Goal: Task Accomplishment & Management: Manage account settings

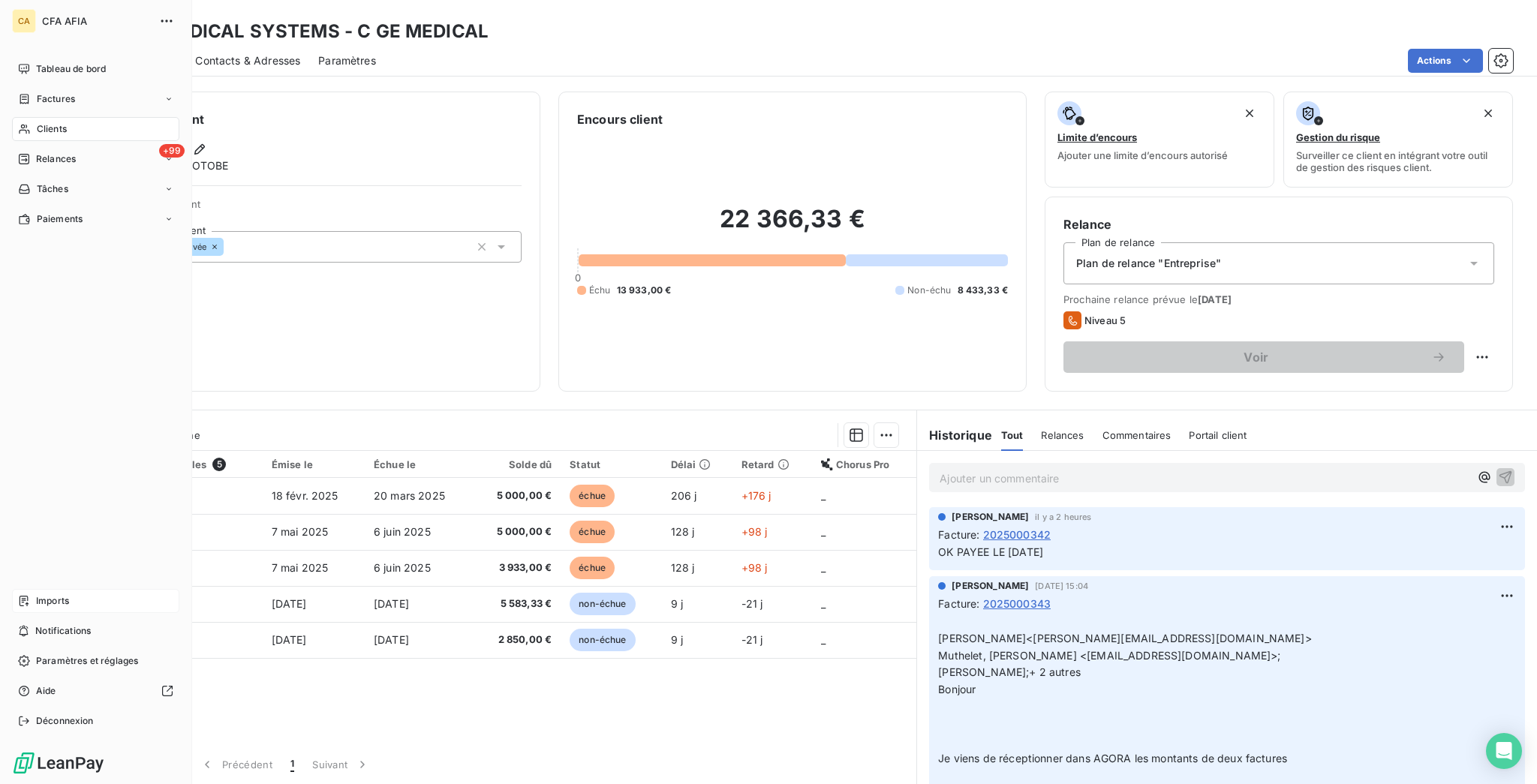
click at [19, 607] on icon at bounding box center [23, 600] width 12 height 12
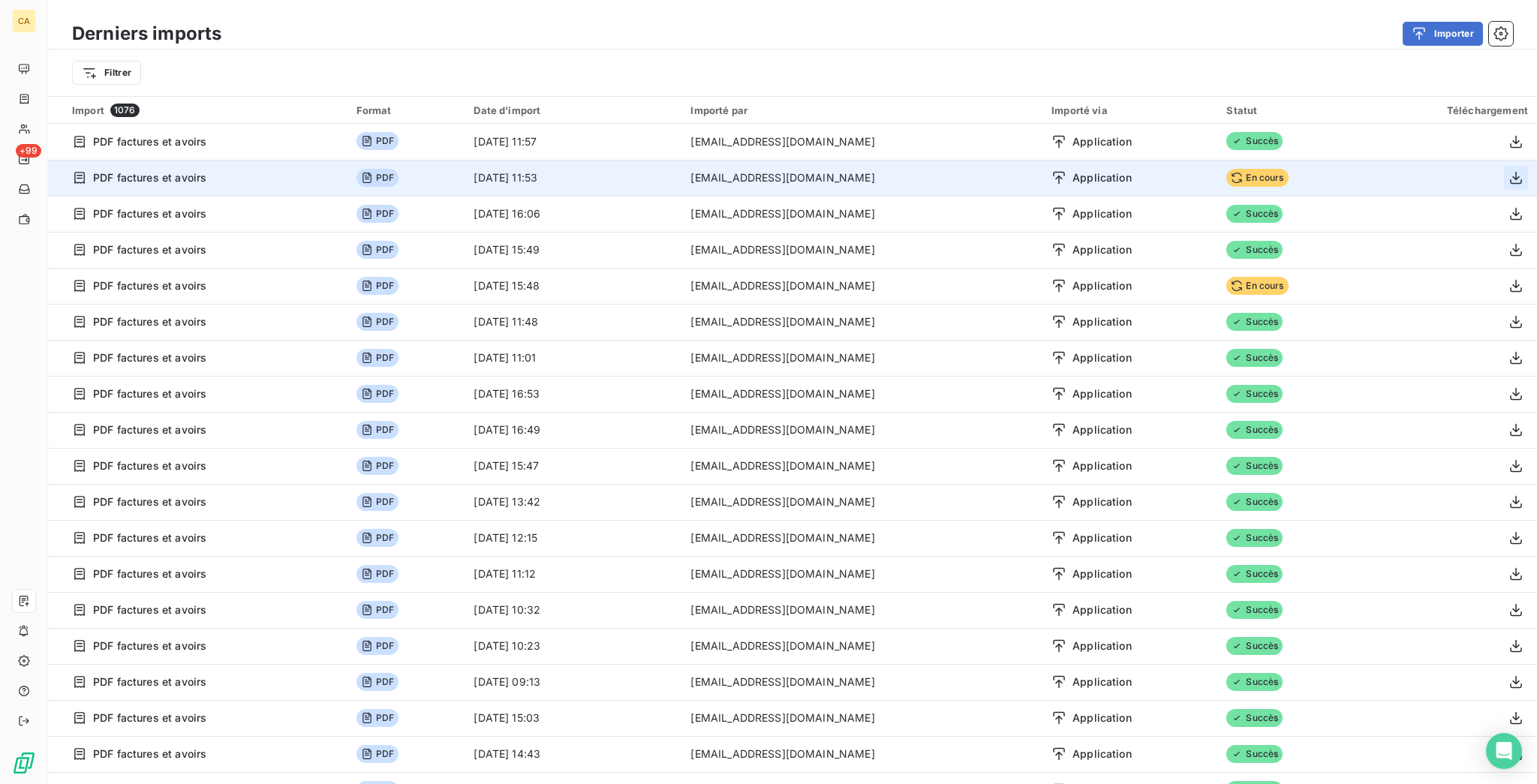
click at [1508, 170] on icon "button" at bounding box center [1516, 177] width 15 height 15
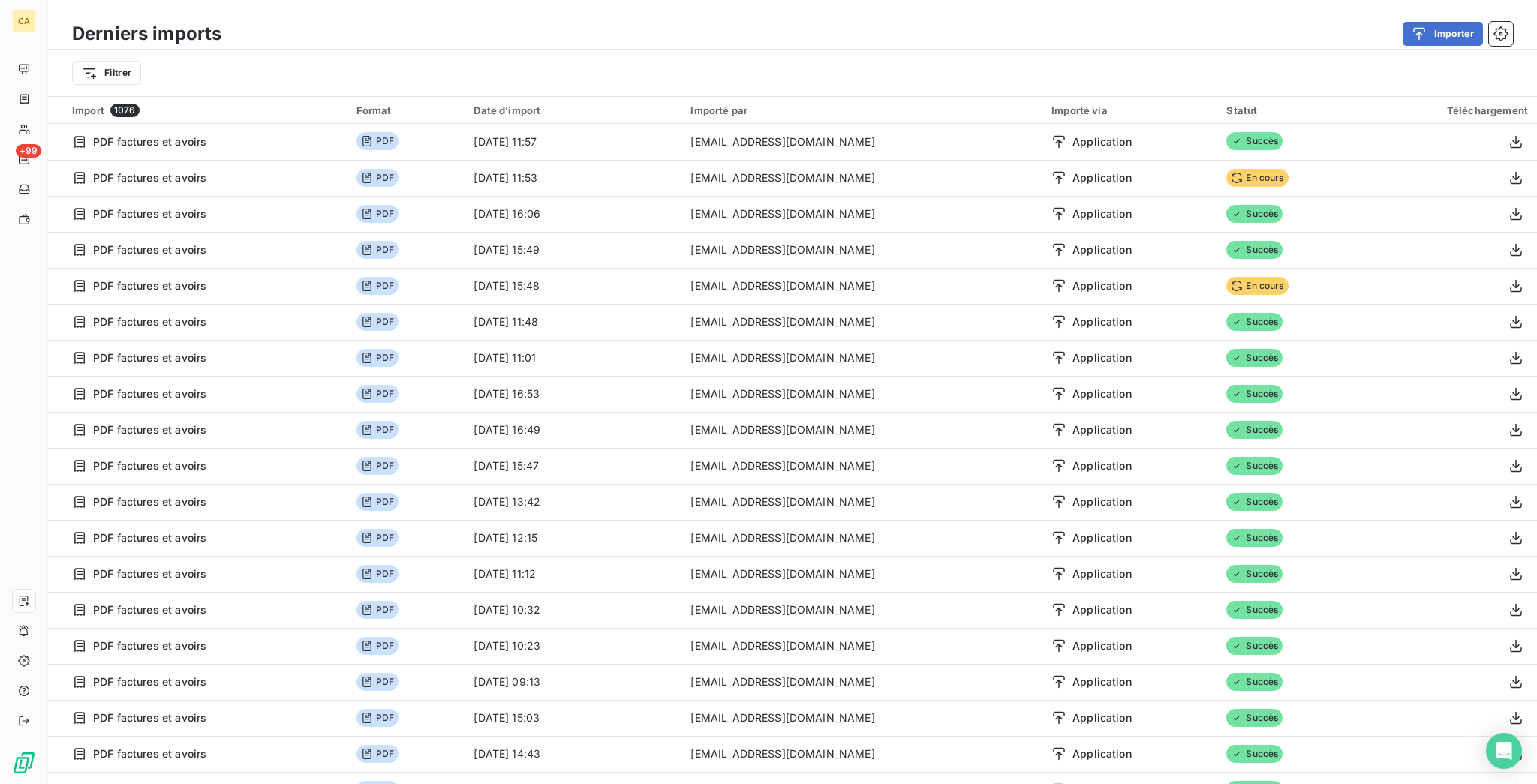
click at [907, 27] on div "Importer" at bounding box center [876, 34] width 1273 height 24
click at [1460, 22] on button "Importer" at bounding box center [1442, 34] width 80 height 24
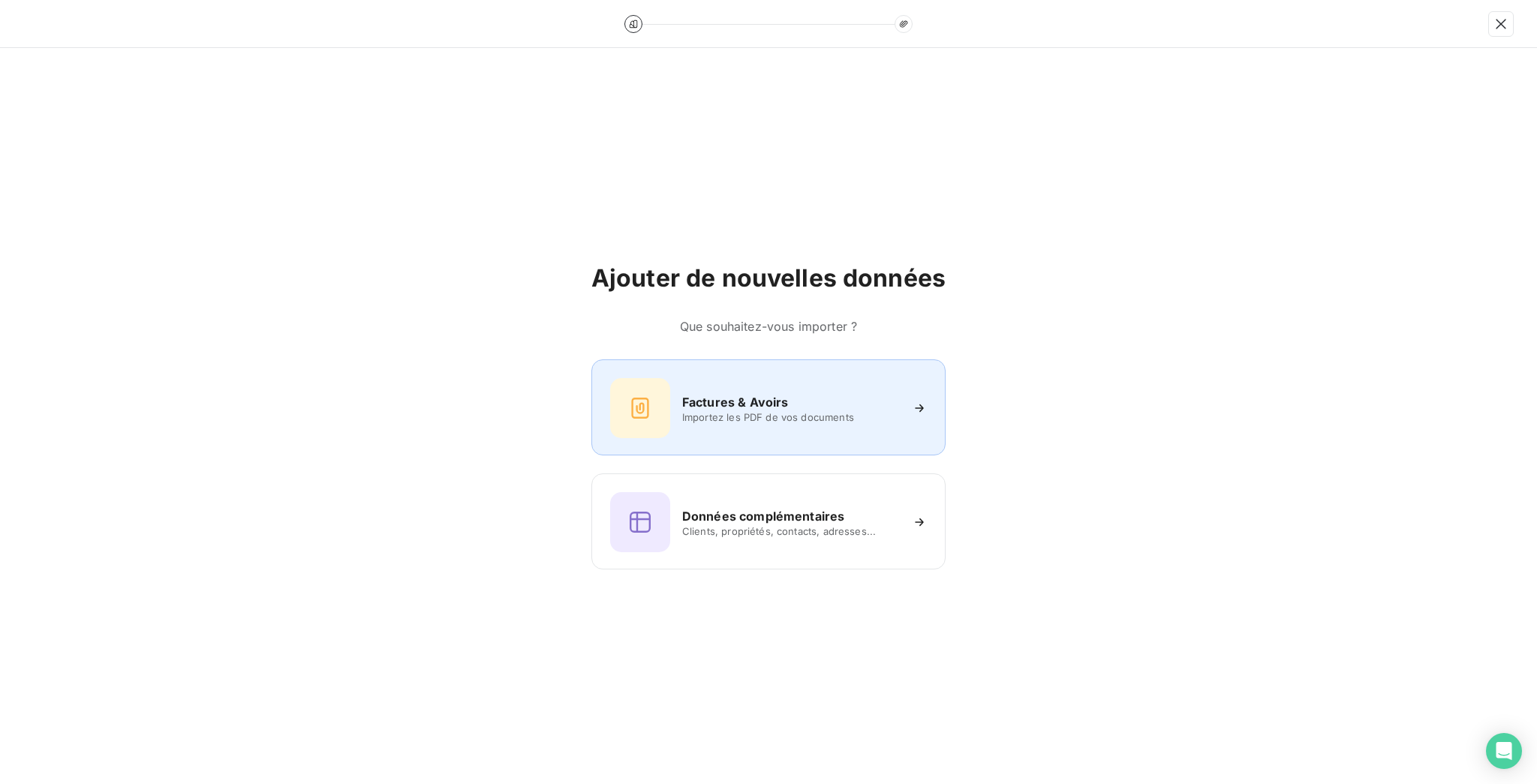
click at [742, 411] on span "Importez les PDF de vos documents" at bounding box center [791, 416] width 218 height 12
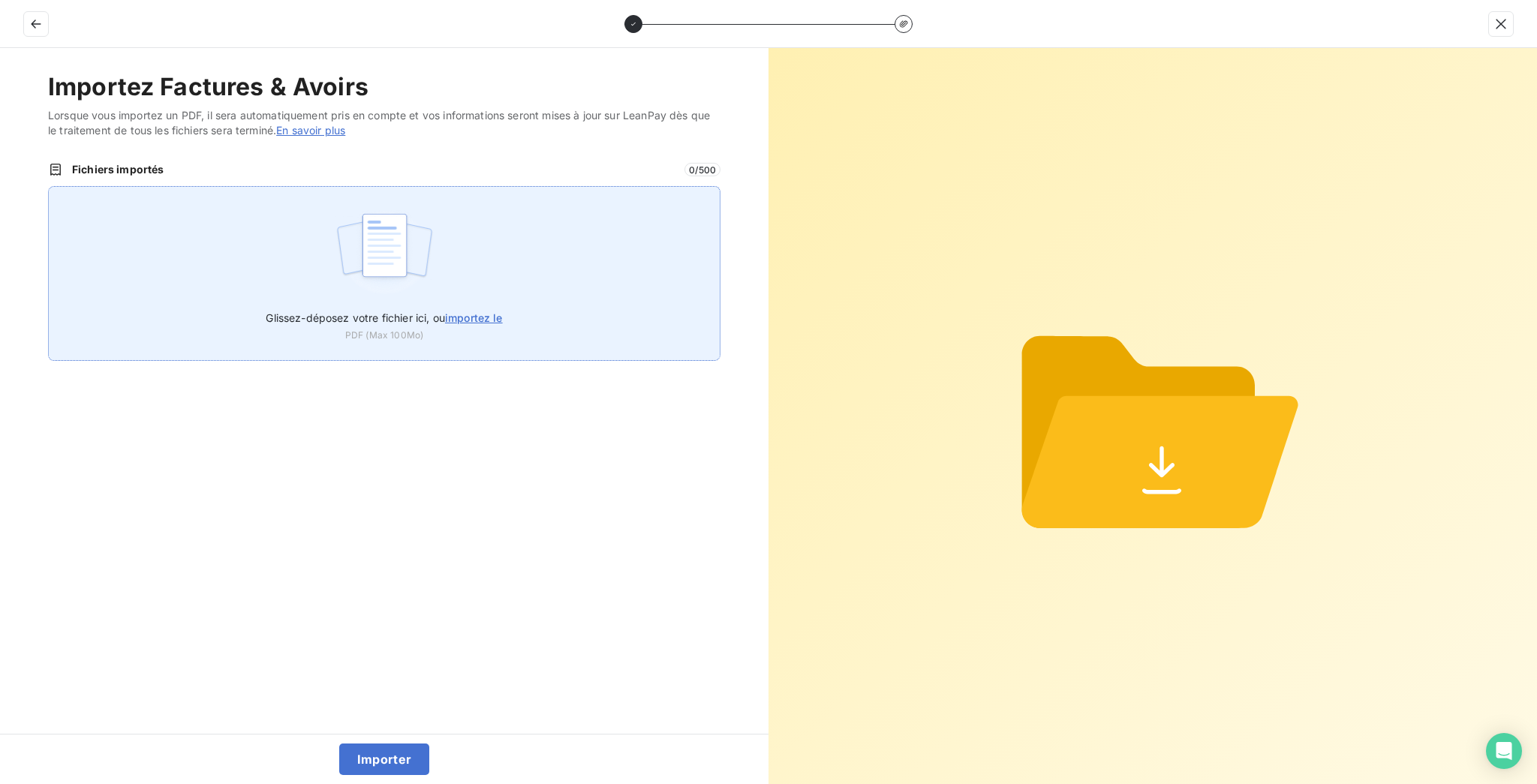
click at [357, 220] on img at bounding box center [384, 253] width 100 height 96
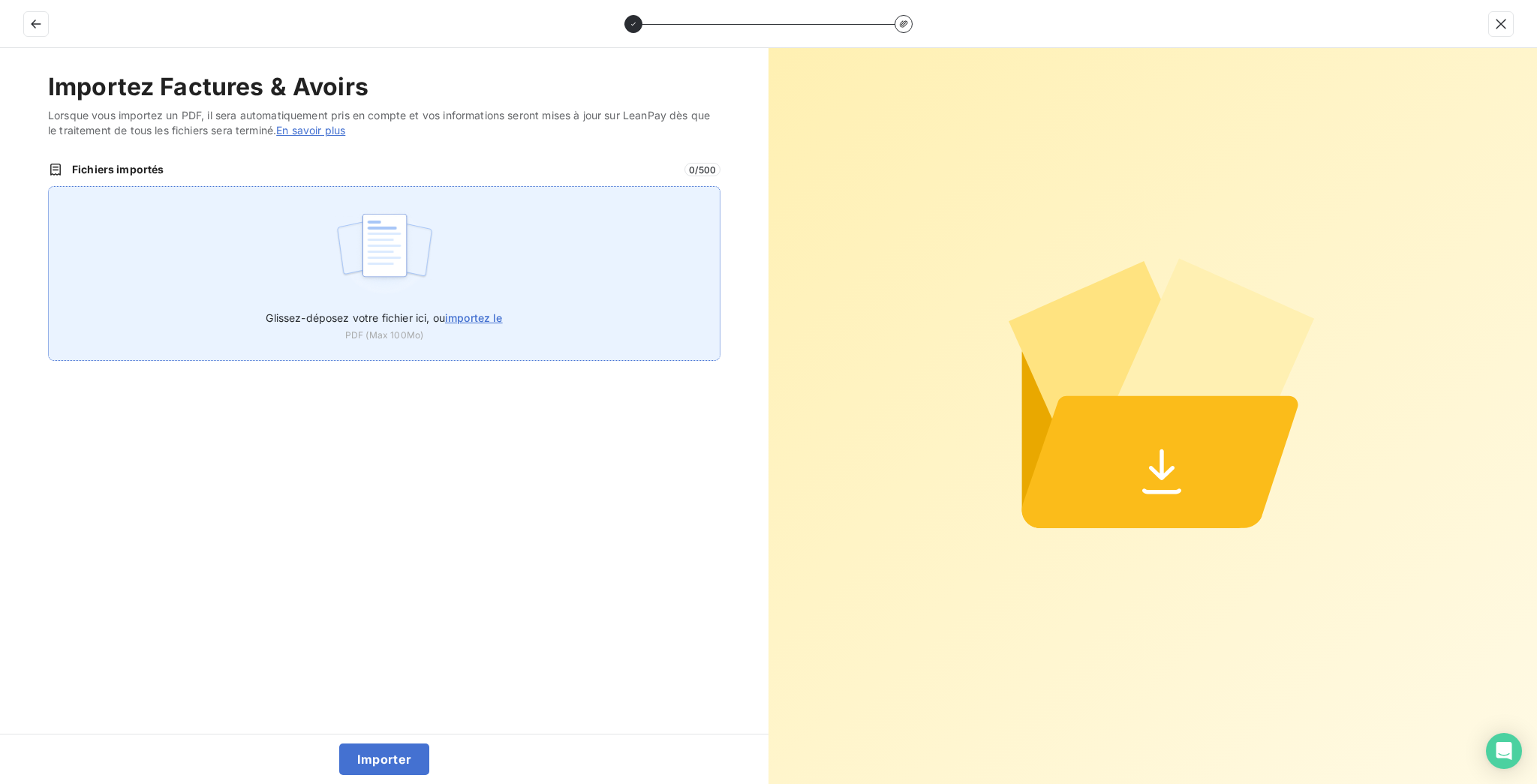
type input "C:\fakepath\F_2025_9869.pdf"
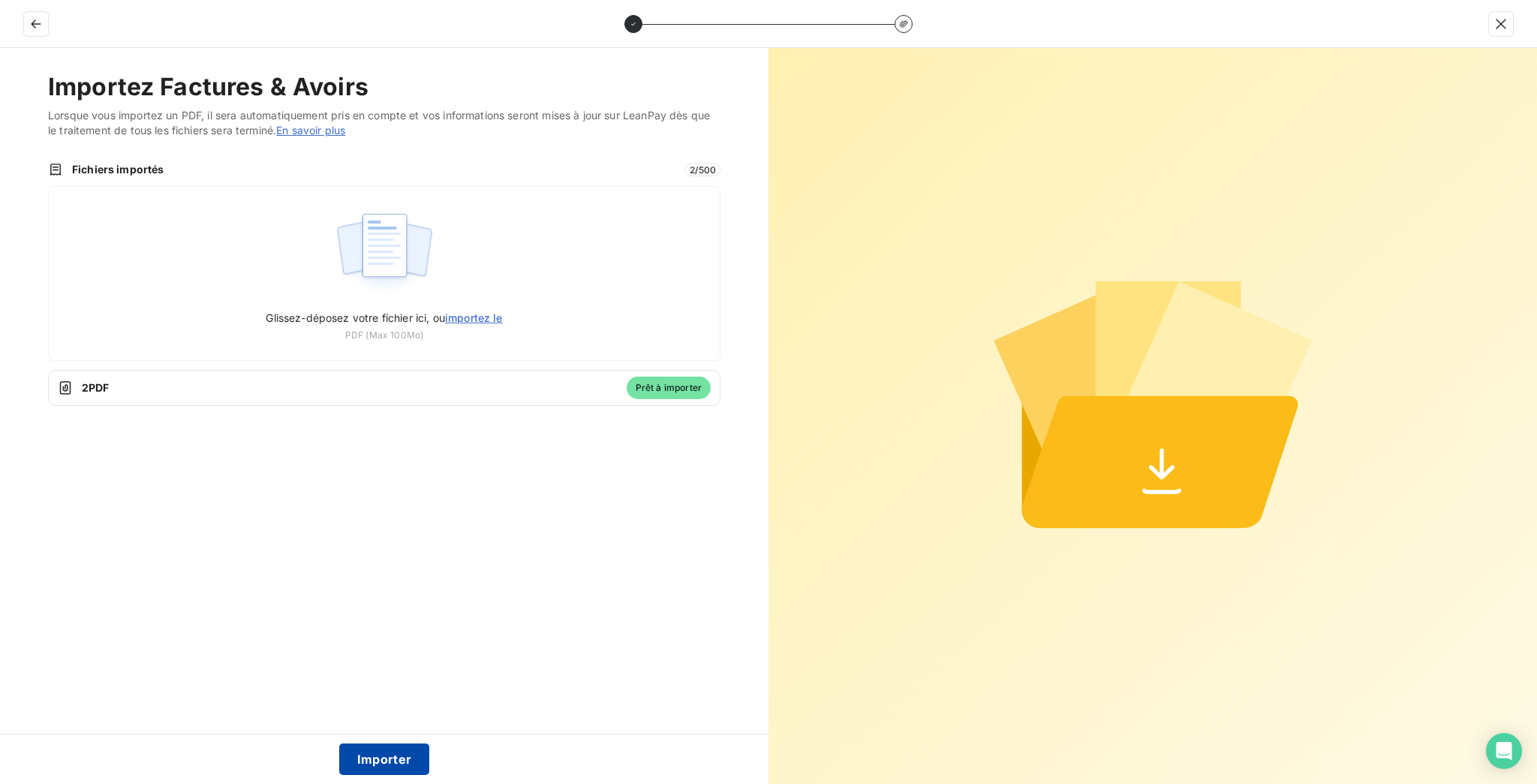
click at [427, 763] on button "Importer" at bounding box center [384, 759] width 91 height 31
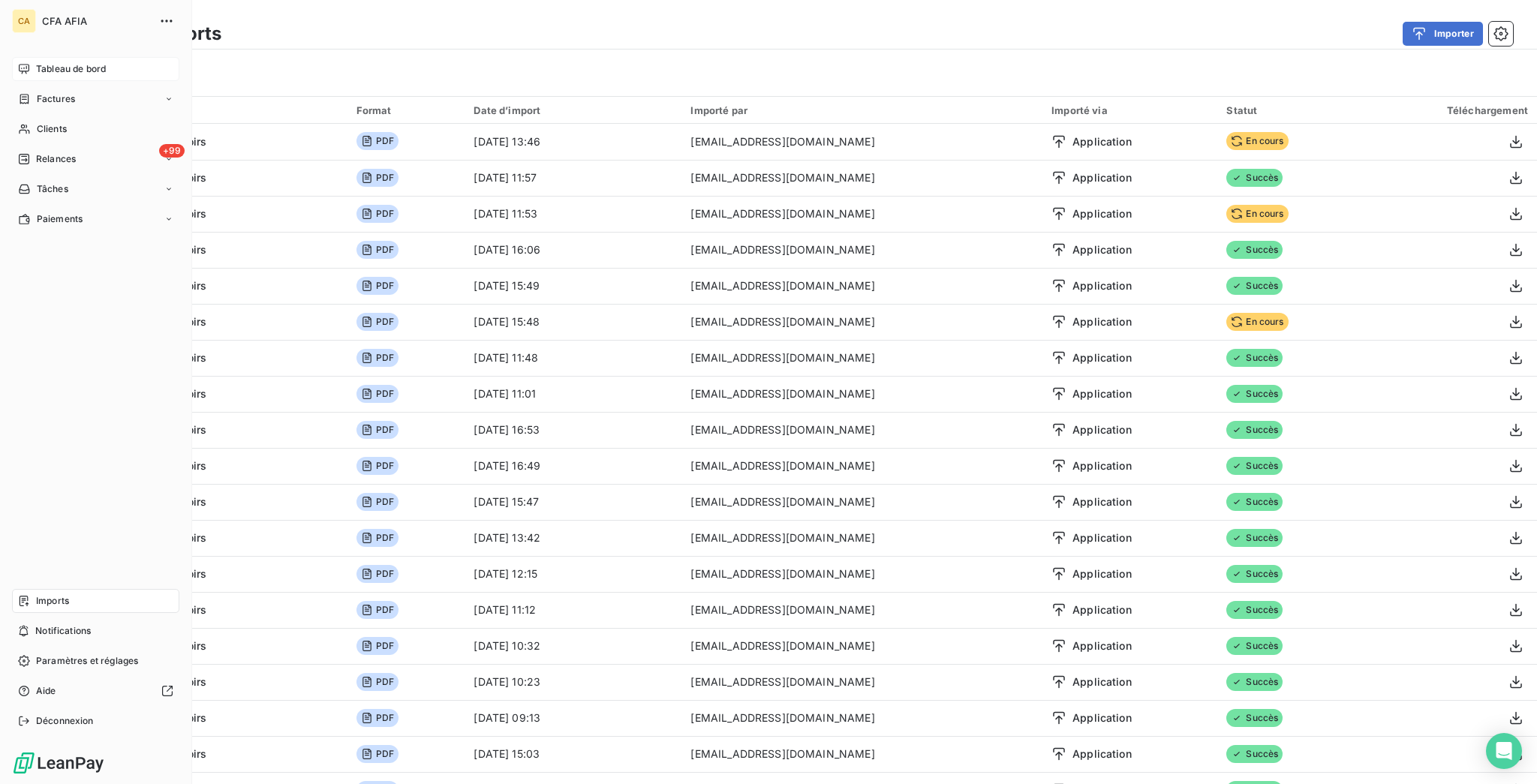
click at [22, 63] on icon at bounding box center [23, 68] width 12 height 12
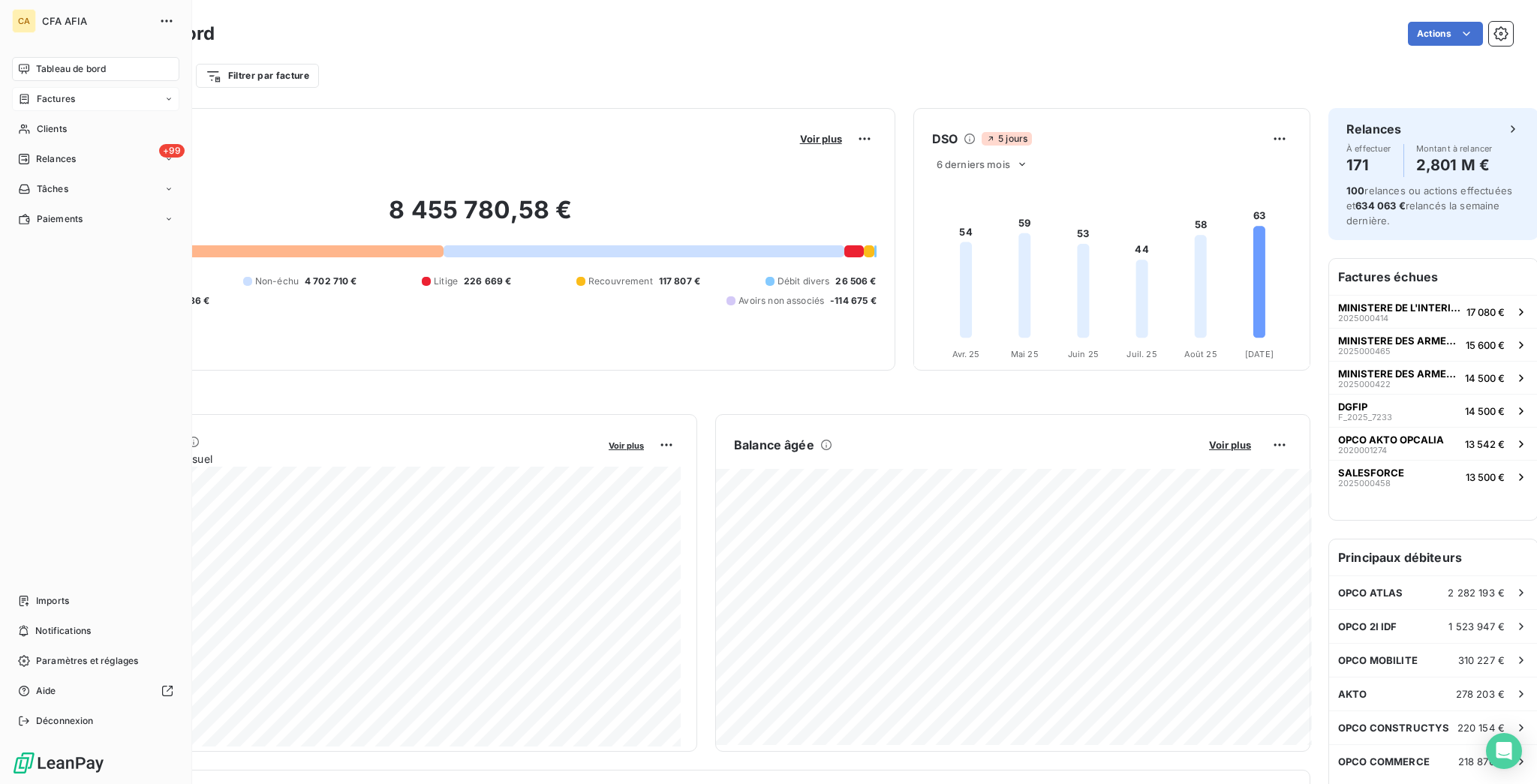
click at [18, 92] on div "Factures" at bounding box center [46, 99] width 57 height 14
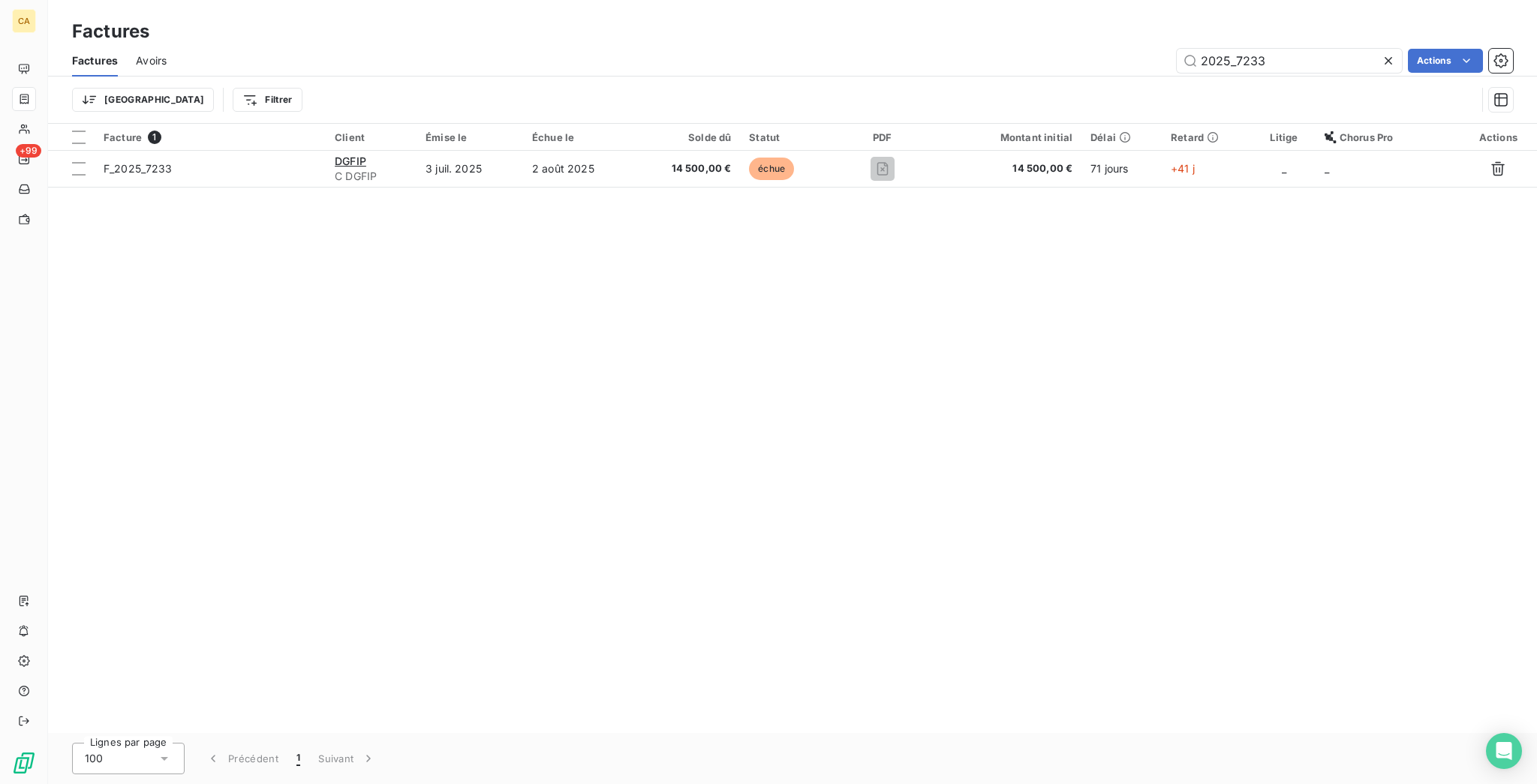
type input "2025_7233"
click at [253, 130] on div "Facture 1" at bounding box center [210, 137] width 213 height 14
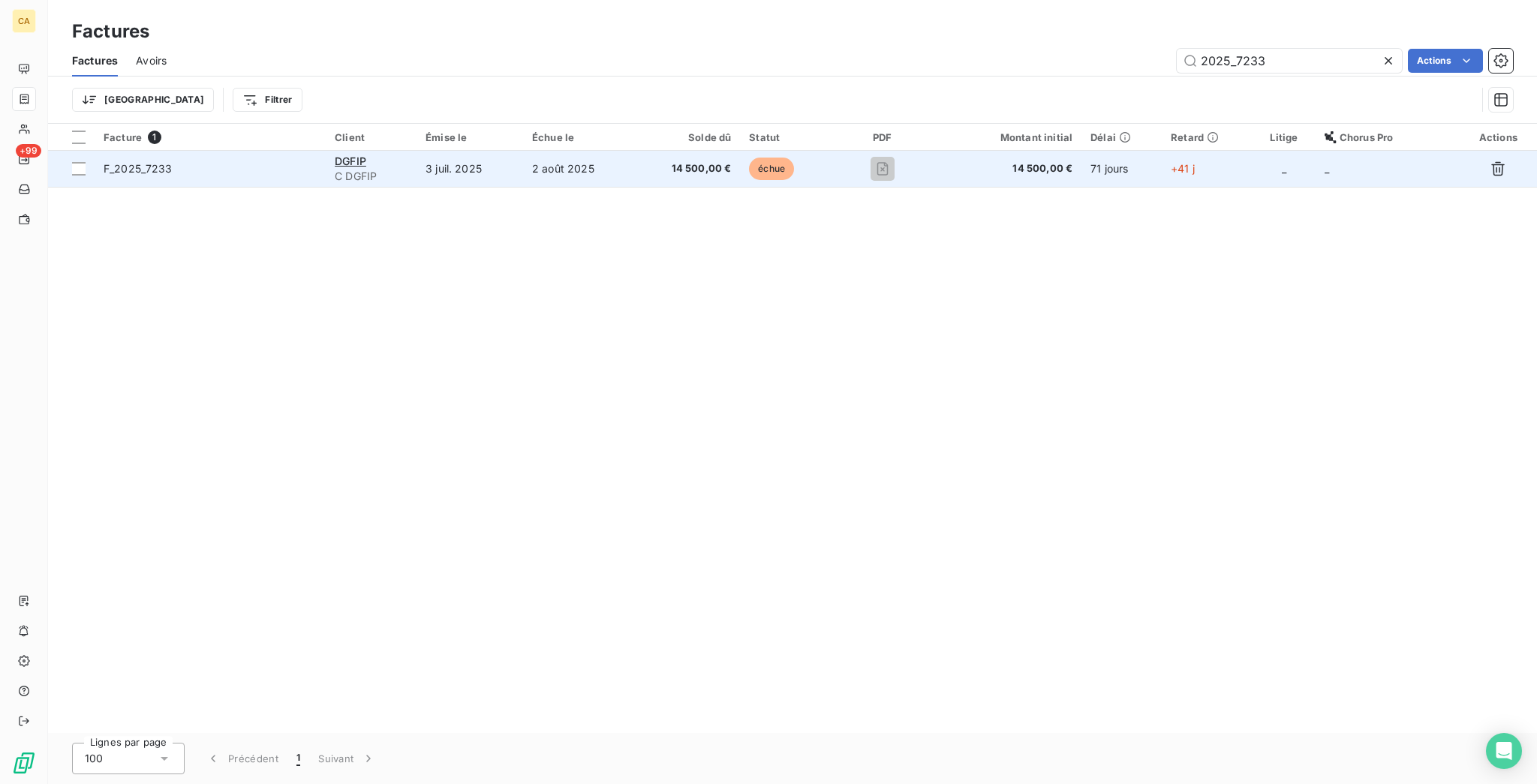
click at [244, 151] on td "F_2025_7233" at bounding box center [210, 168] width 231 height 36
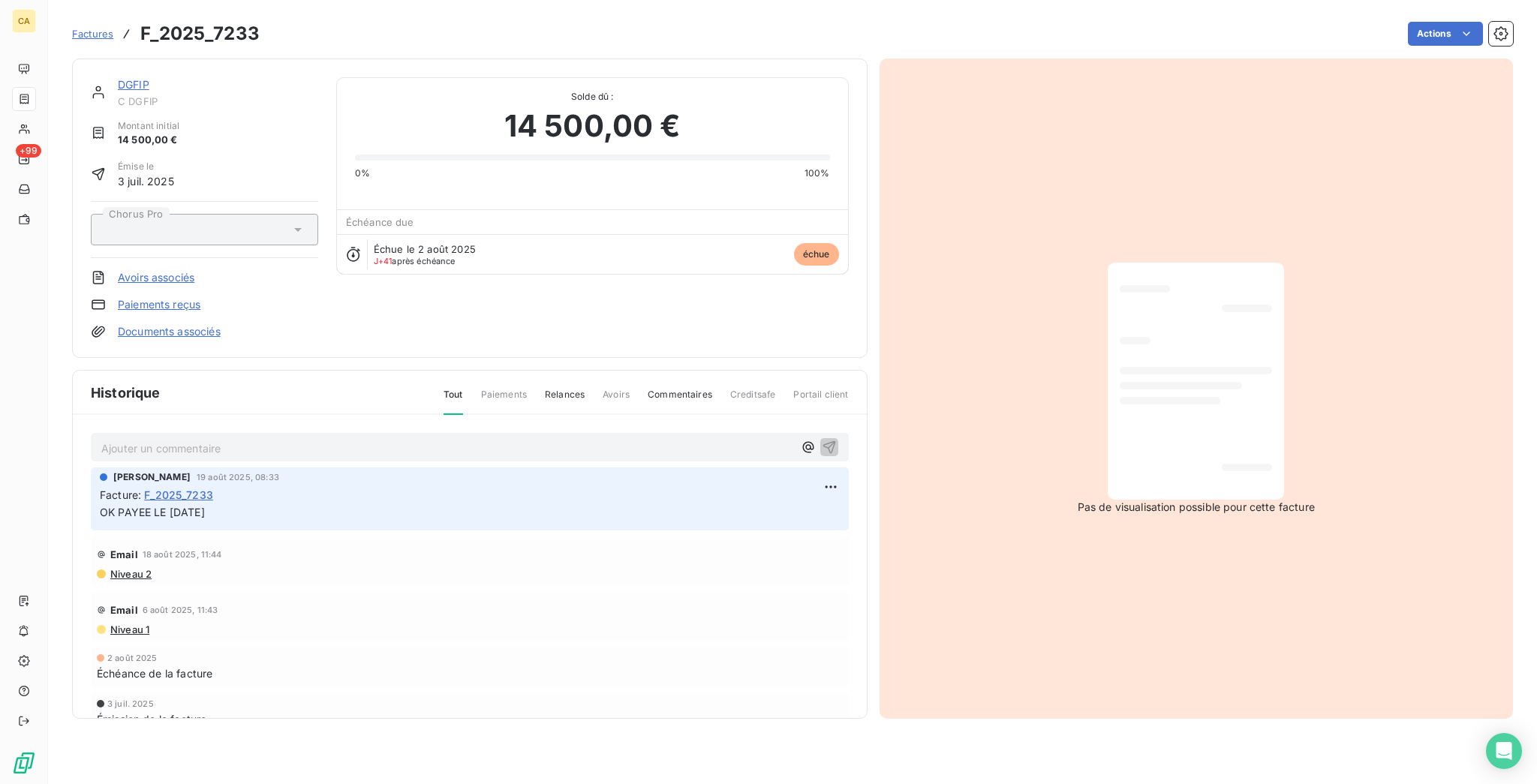
click at [110, 65] on div "DGFIP C DGFIP Montant initial 14 500,00 € Émise le 3 juil. 2025 Chorus Pro Avoi…" at bounding box center [469, 208] width 795 height 299
click at [118, 78] on link "DGFIP" at bounding box center [134, 84] width 31 height 13
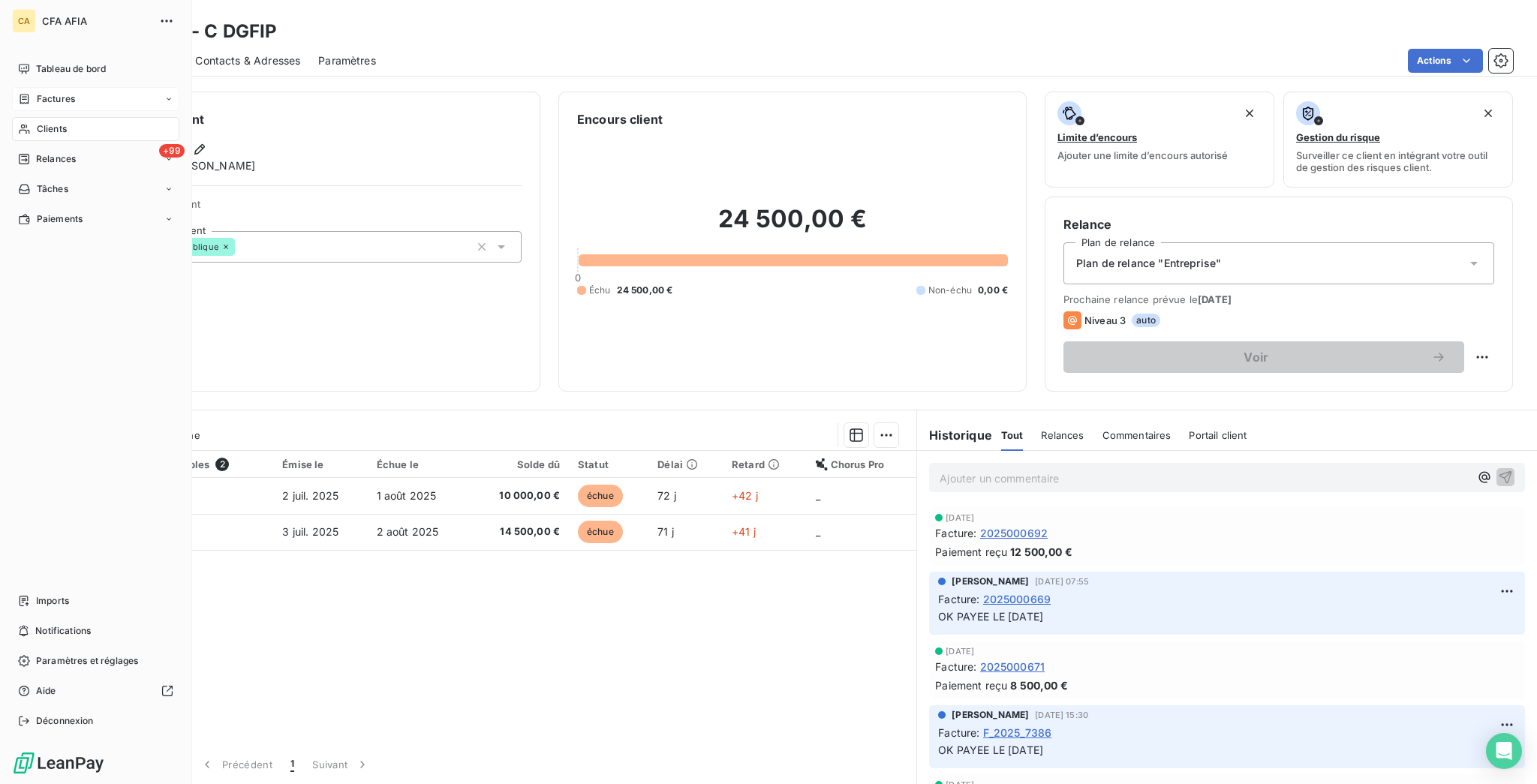
click at [37, 92] on span "Factures" at bounding box center [55, 99] width 38 height 14
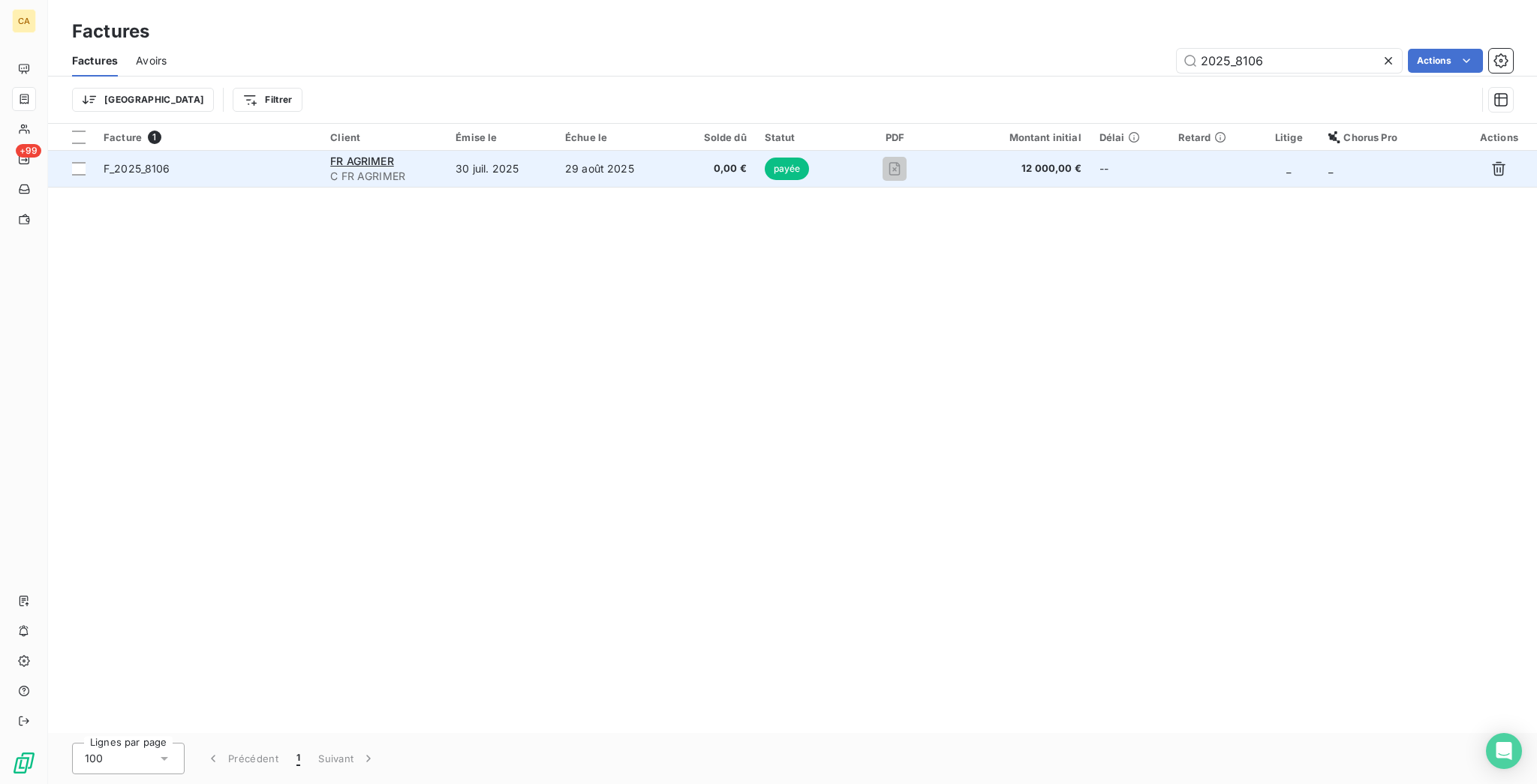
type input "2025_8106"
click at [665, 152] on td "29 août 2025" at bounding box center [614, 168] width 117 height 36
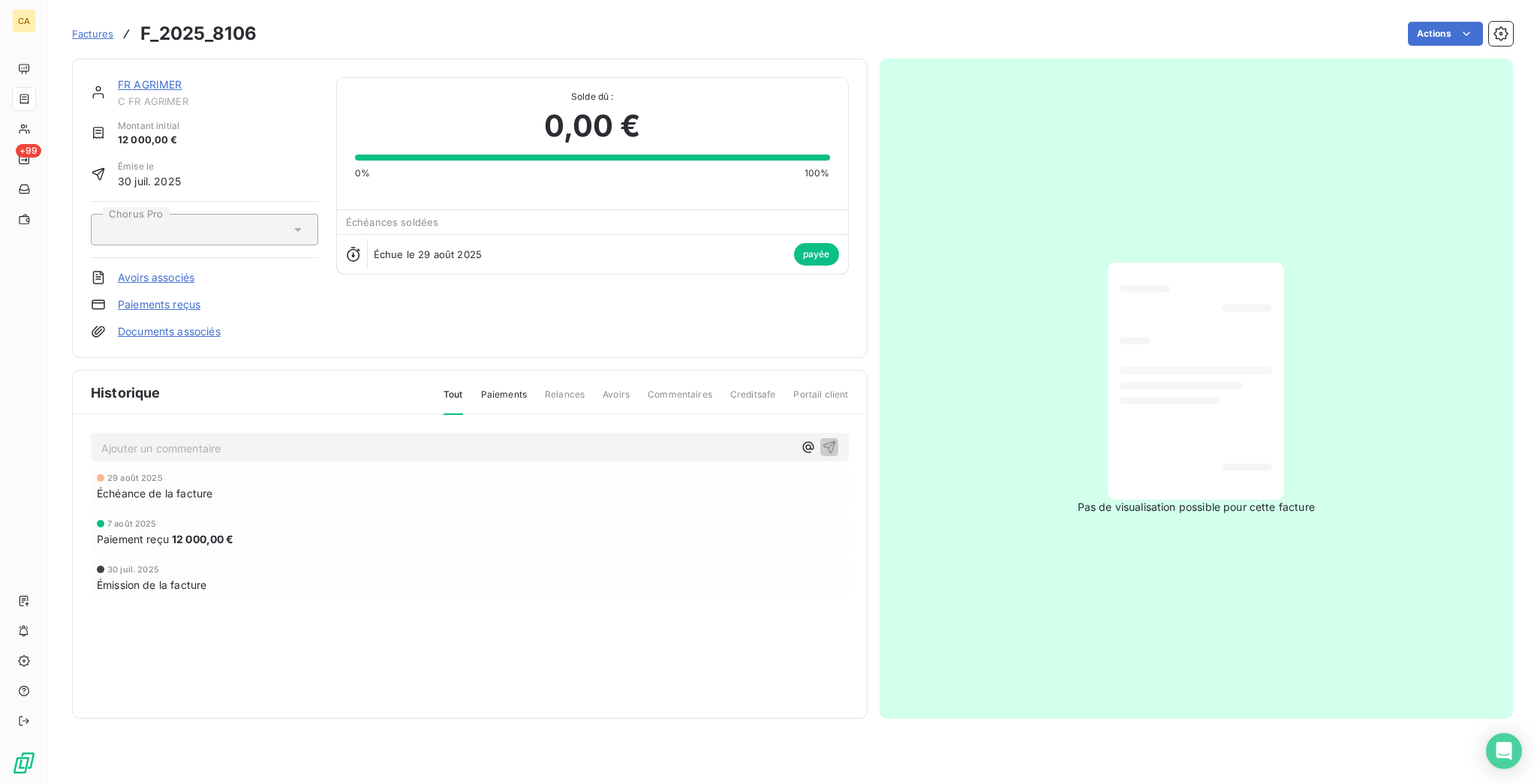
click at [118, 78] on link "FR AGRIMER" at bounding box center [151, 84] width 65 height 13
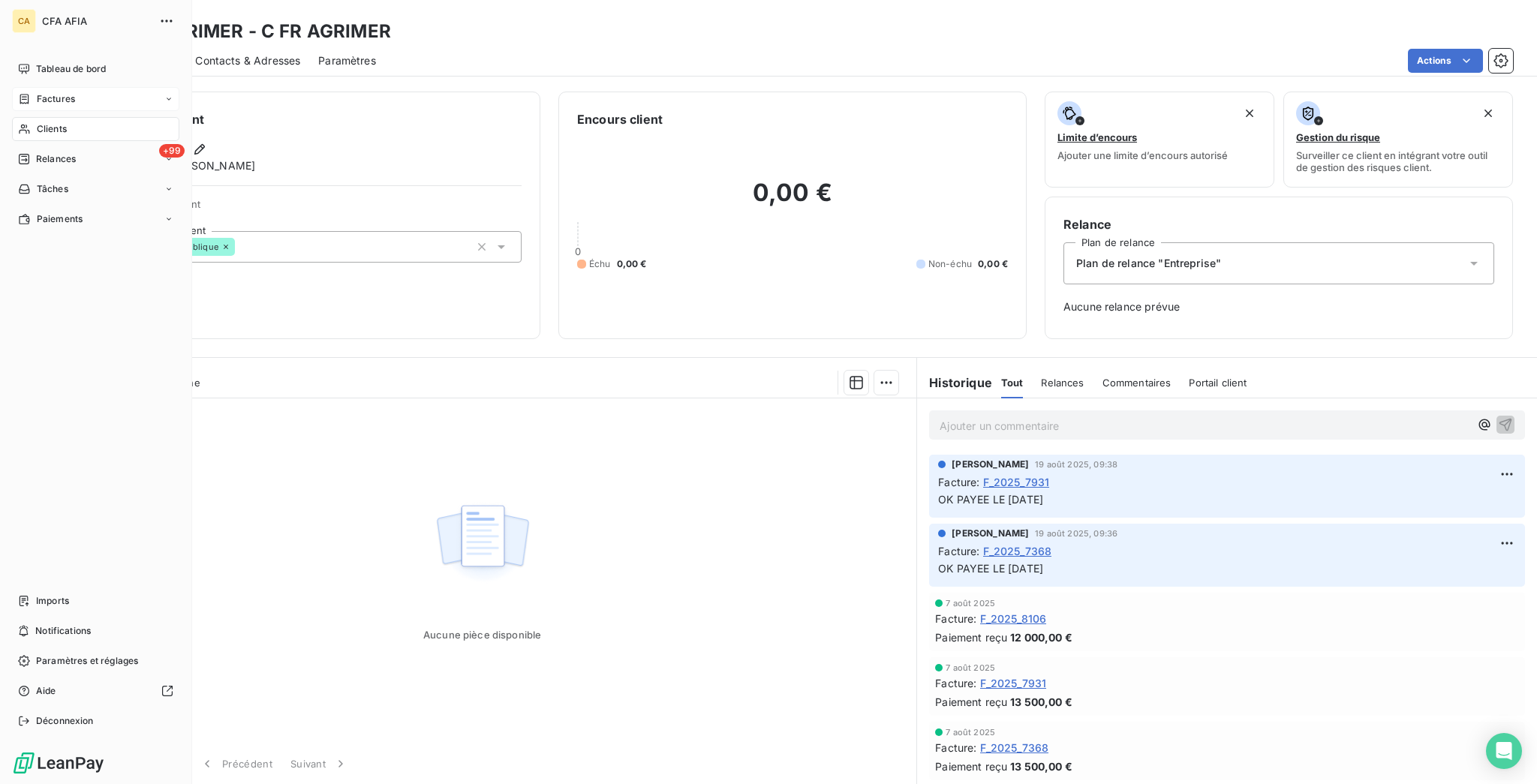
click at [26, 117] on div "Clients" at bounding box center [95, 129] width 167 height 24
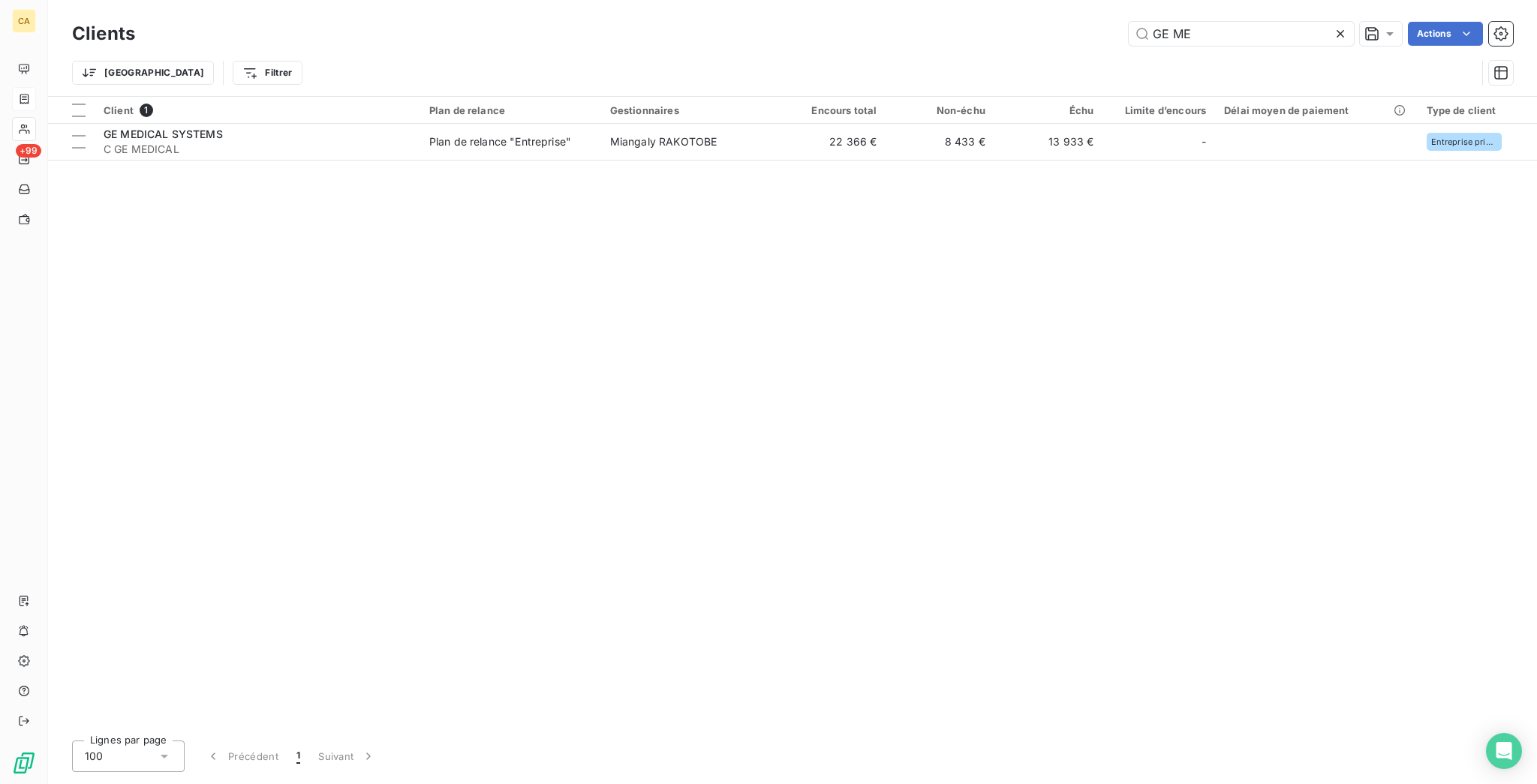
drag, startPoint x: 1289, startPoint y: 29, endPoint x: 842, endPoint y: 37, distance: 447.1
click at [842, 37] on div "GE ME Actions" at bounding box center [833, 34] width 1360 height 24
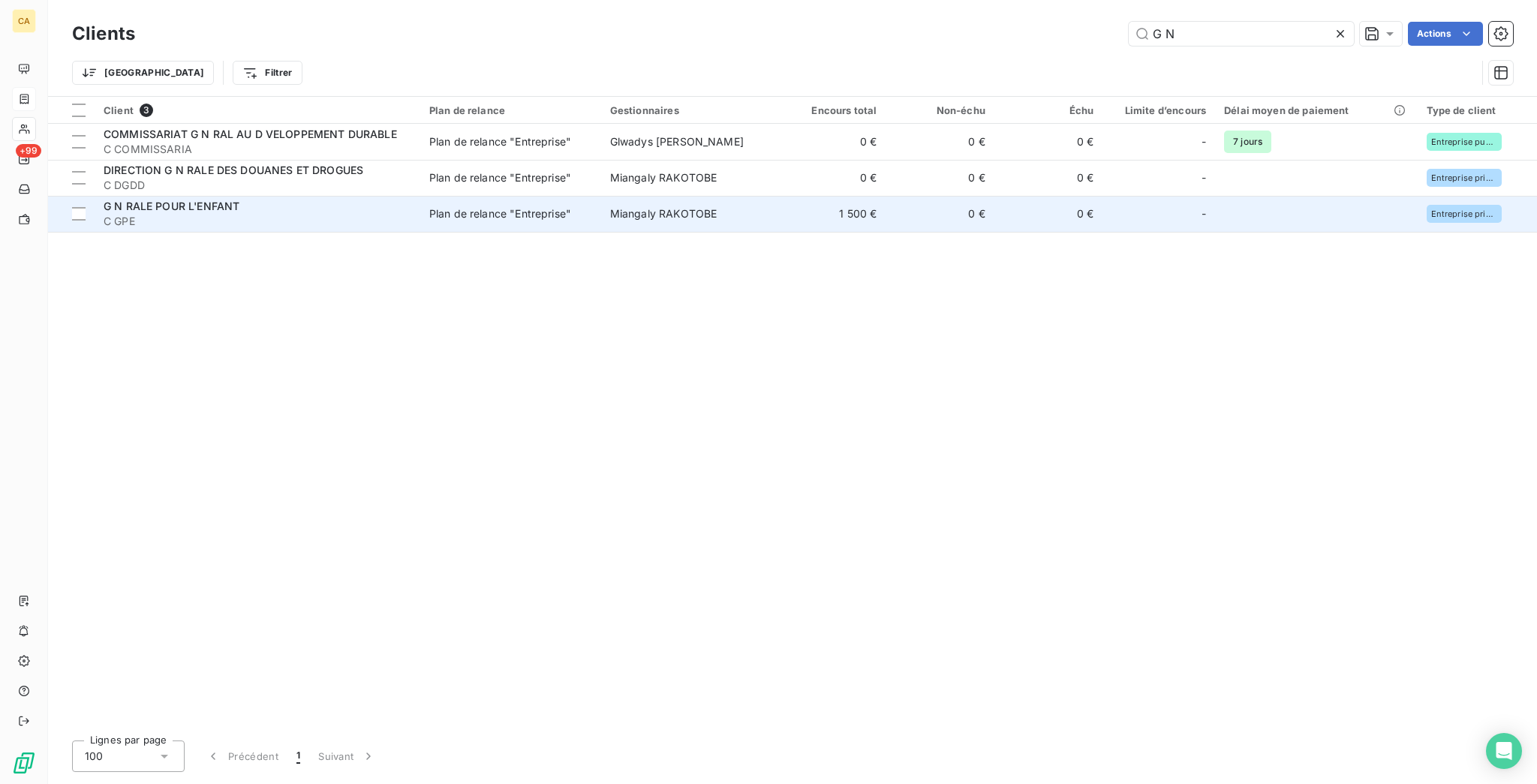
type input "G N"
click at [278, 196] on td "G N RALE POUR L'ENFANT C GPE" at bounding box center [257, 213] width 326 height 36
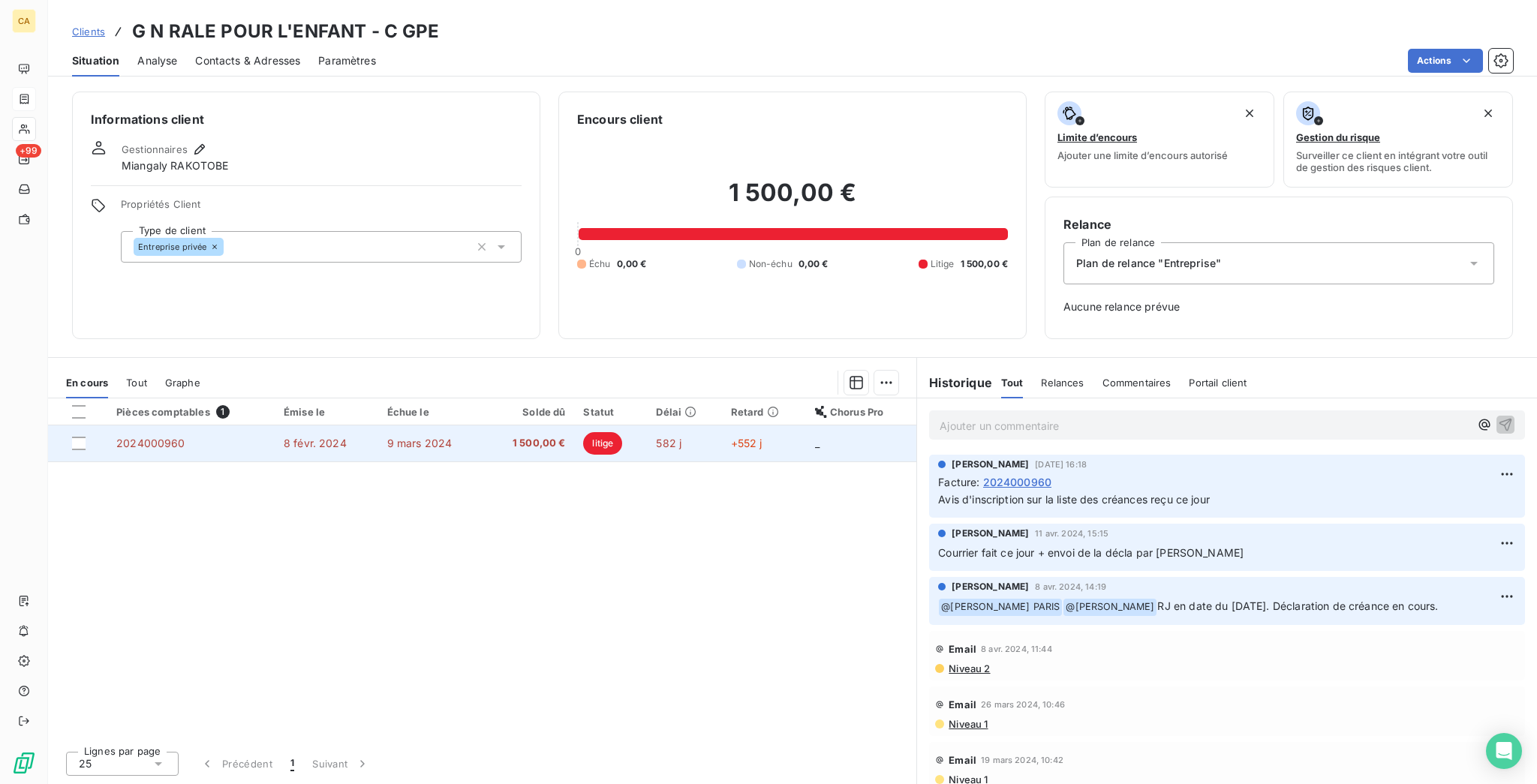
click at [342, 426] on td "8 févr. 2024" at bounding box center [326, 443] width 103 height 36
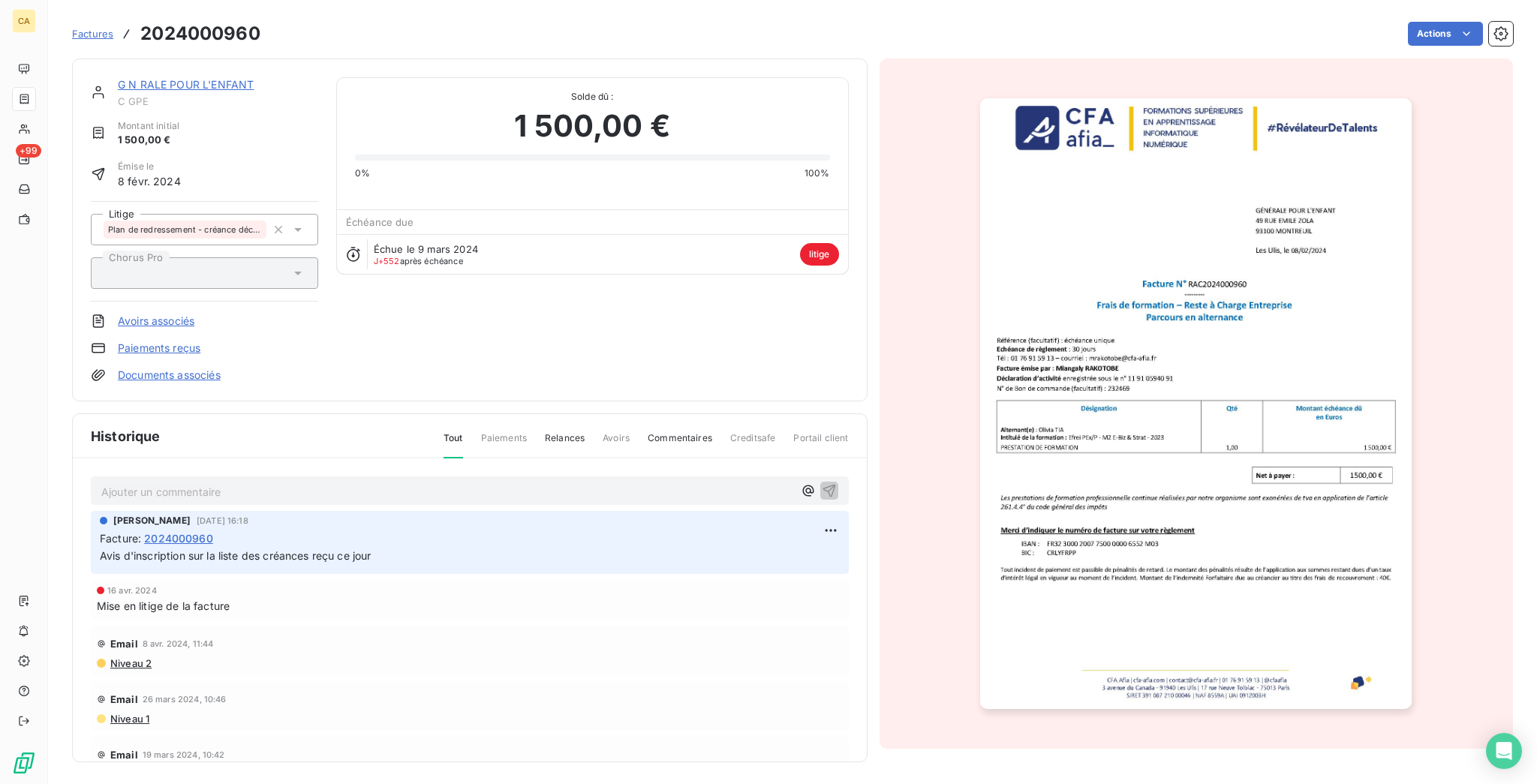
click at [137, 368] on link "Documents associés" at bounding box center [169, 375] width 103 height 15
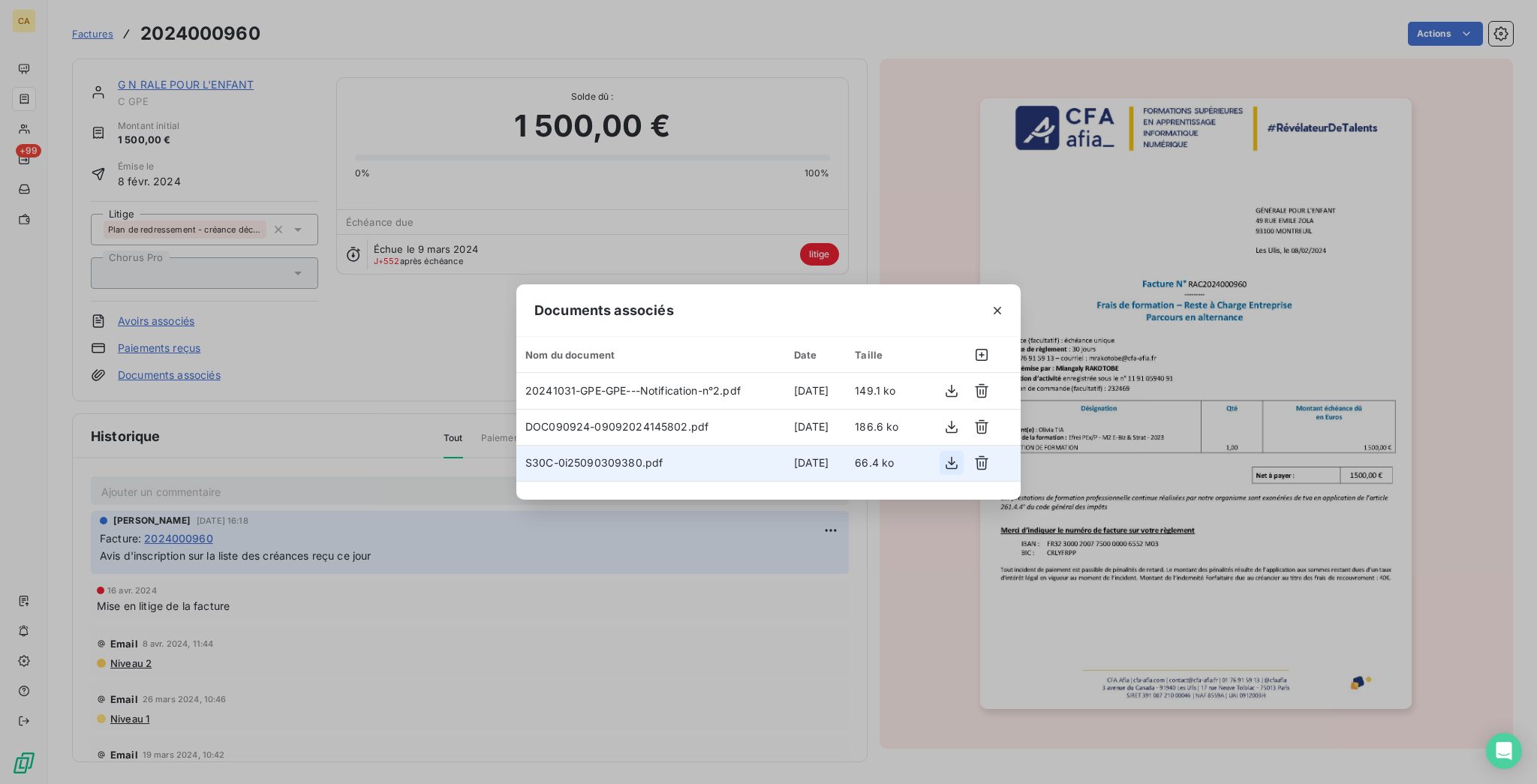
click at [939, 460] on button "button" at bounding box center [951, 463] width 24 height 24
click at [202, 247] on div "Documents associés Nom du document Date Taille 20241031-GPE-GPE---Notification-…" at bounding box center [768, 392] width 1537 height 784
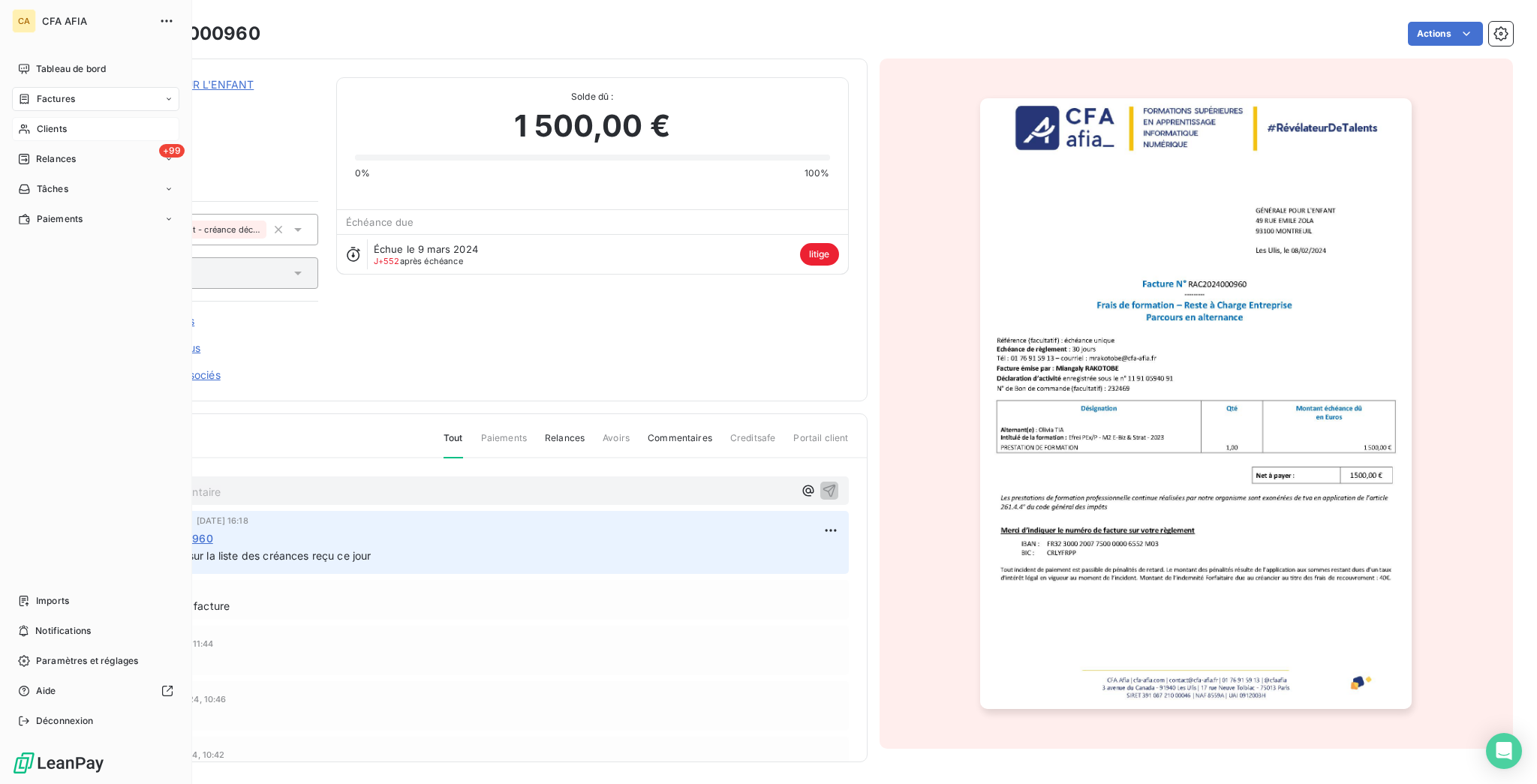
click at [37, 122] on span "Clients" at bounding box center [52, 128] width 30 height 14
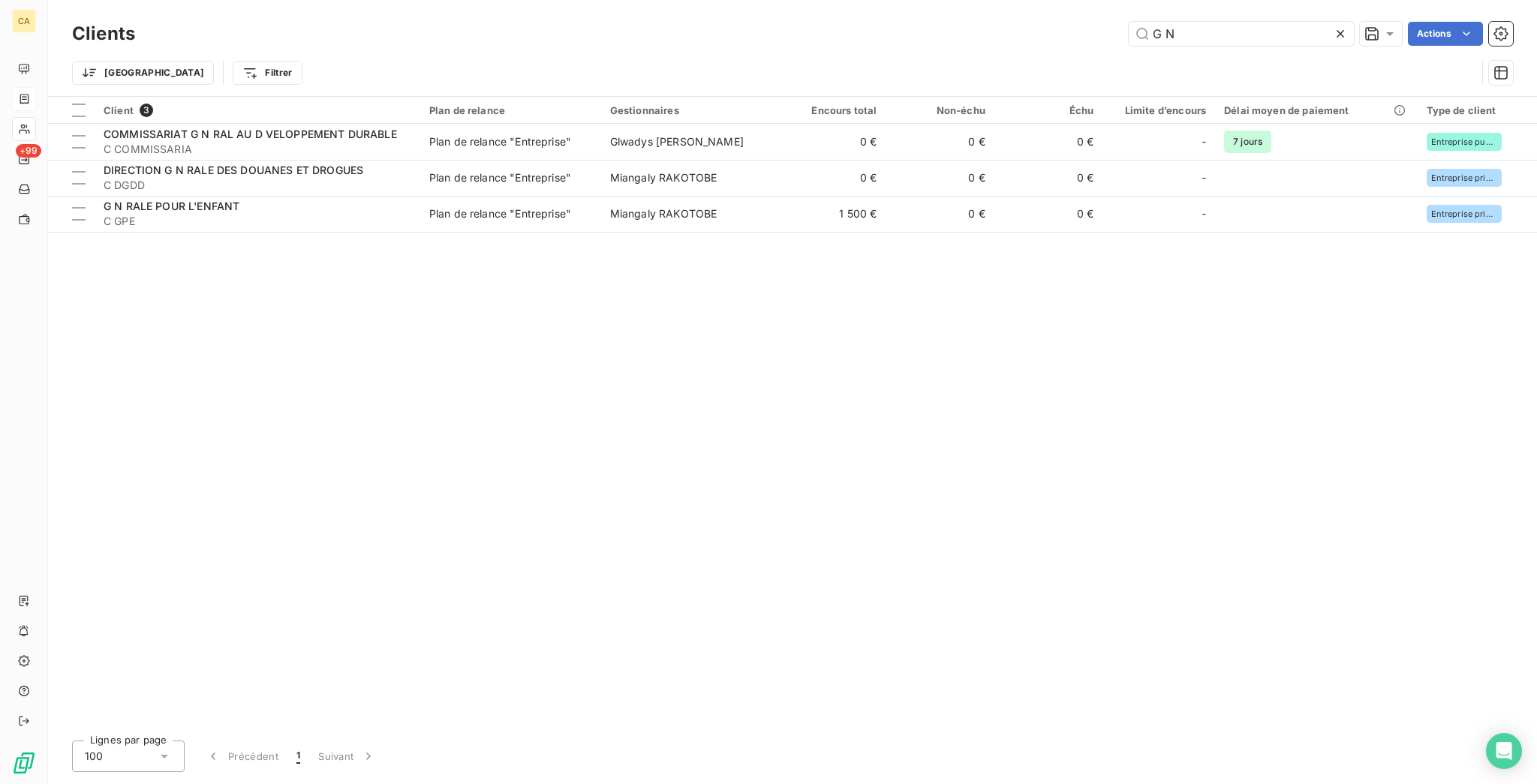
drag, startPoint x: 1187, startPoint y: 24, endPoint x: 1105, endPoint y: 24, distance: 82.0
click at [1105, 24] on div "G N Actions" at bounding box center [833, 34] width 1360 height 24
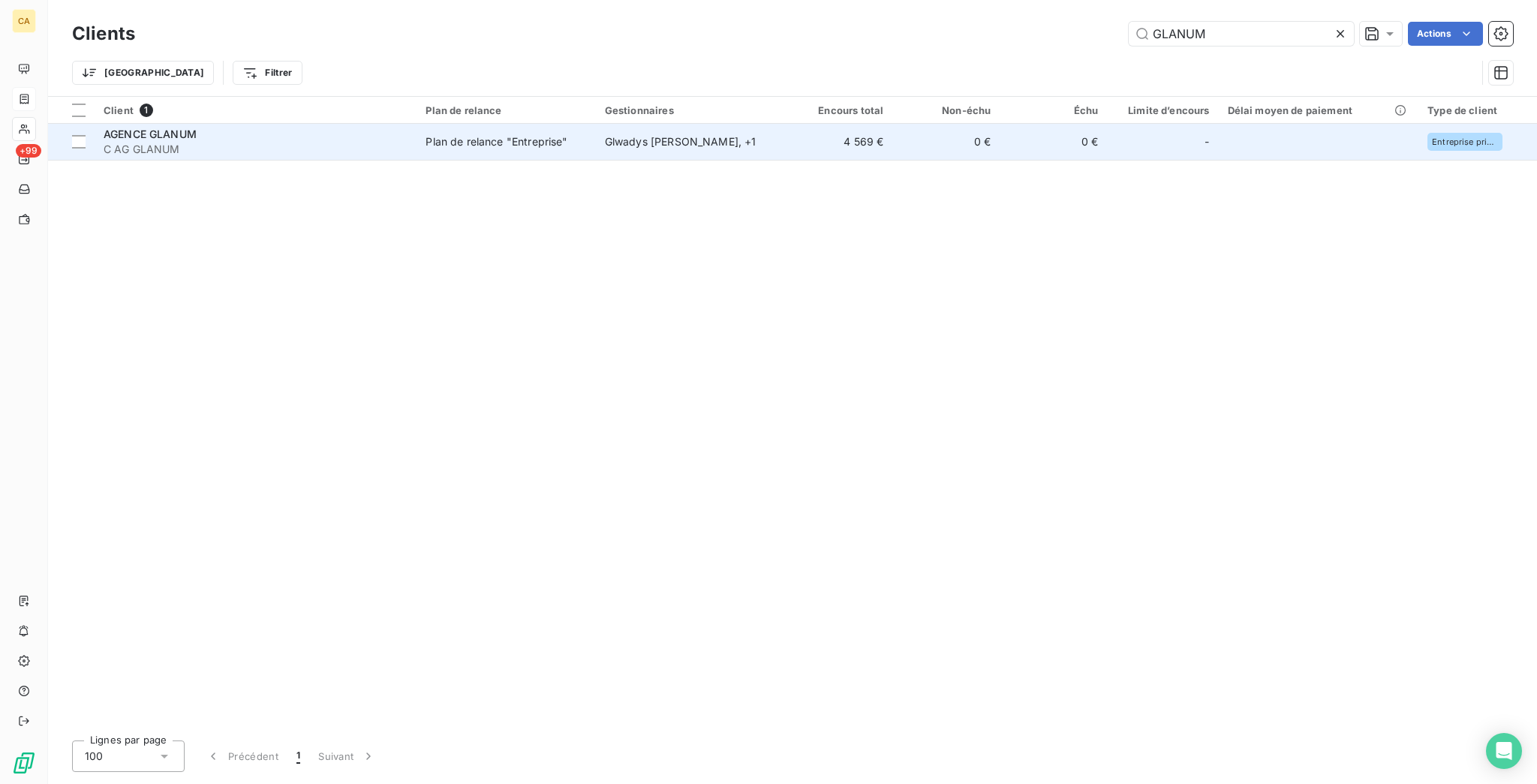
type input "GLANUM"
click at [809, 124] on td "4 569 €" at bounding box center [839, 141] width 107 height 36
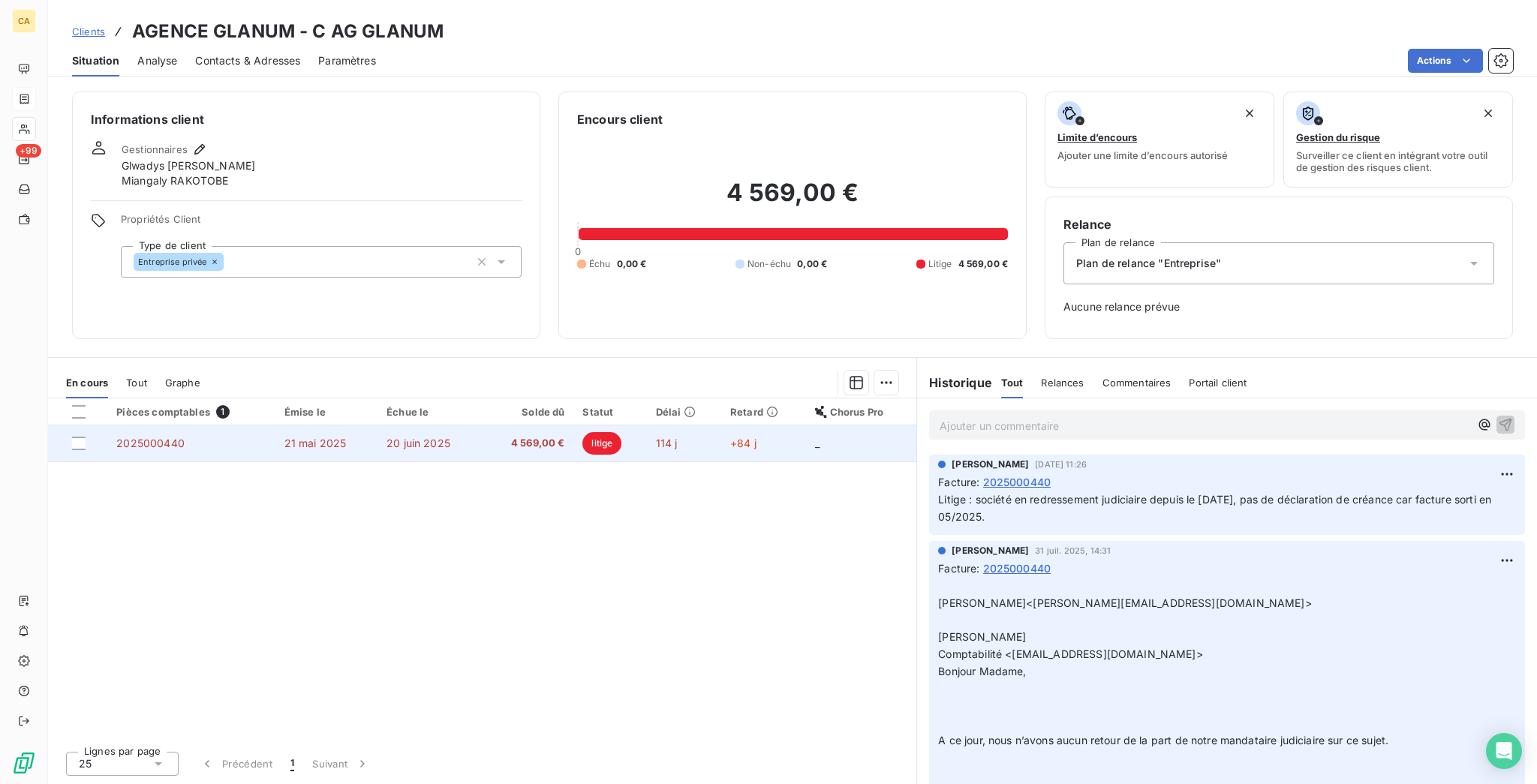
click at [474, 426] on td "20 juin 2025" at bounding box center [430, 443] width 104 height 36
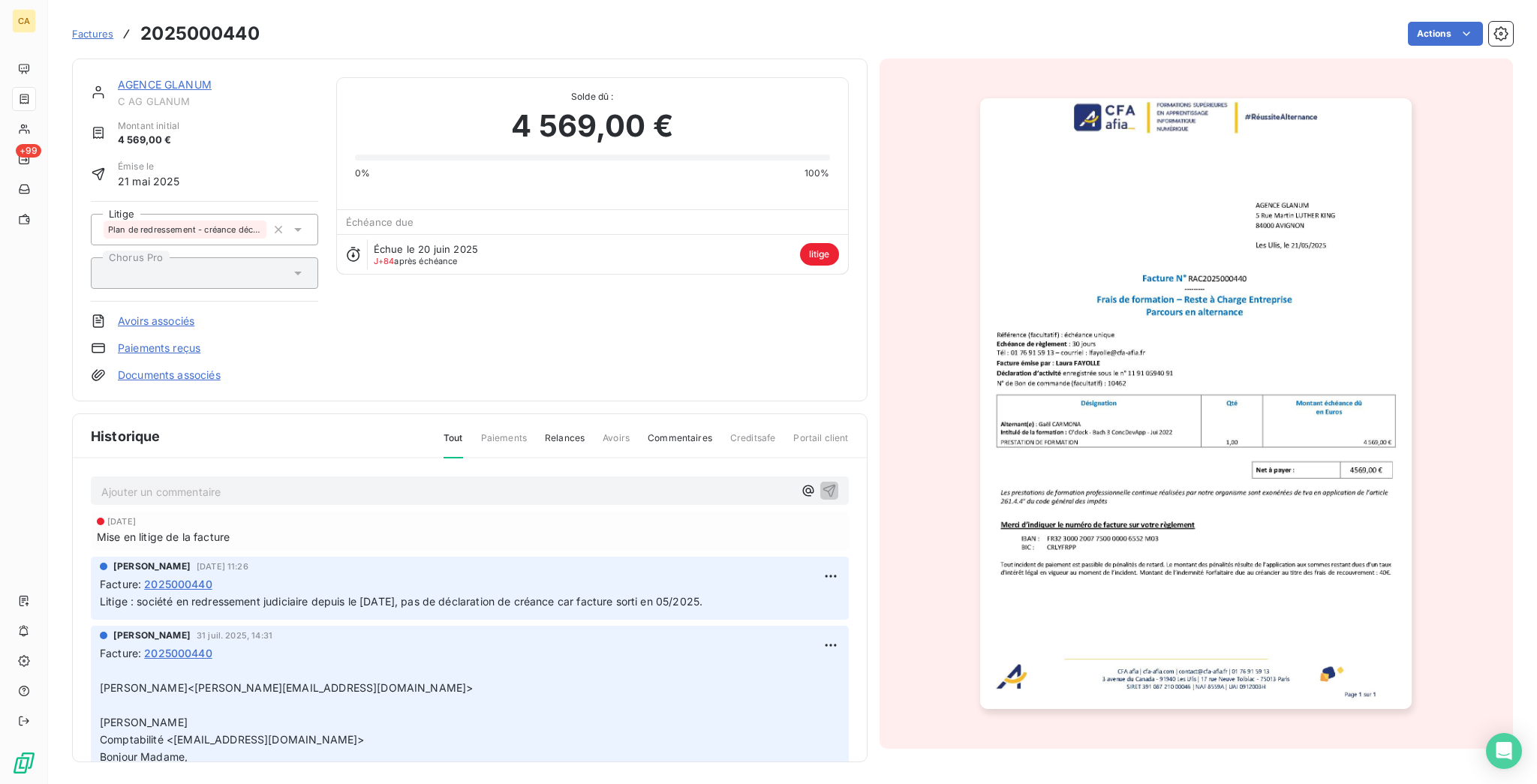
click at [147, 368] on link "Documents associés" at bounding box center [169, 375] width 103 height 15
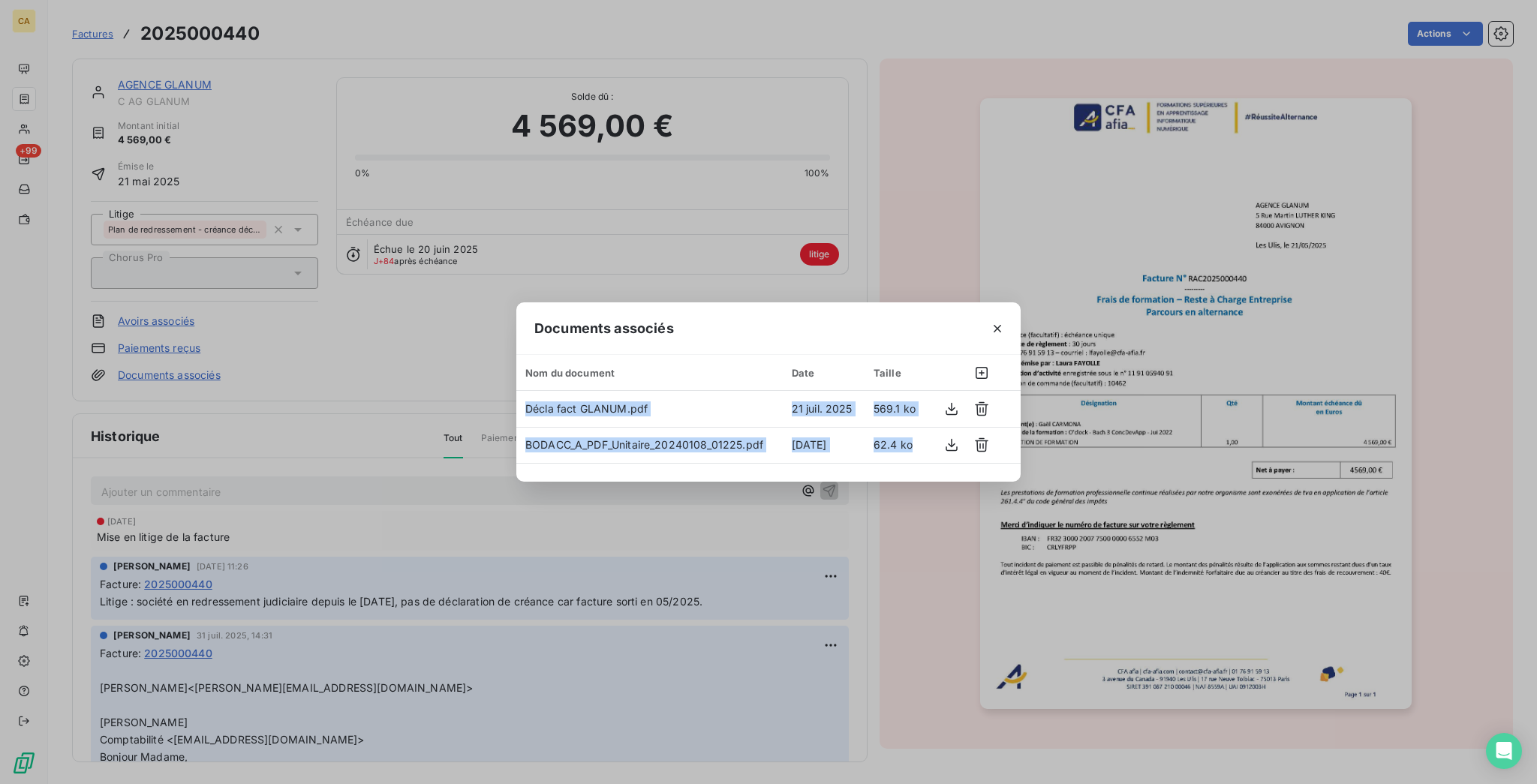
drag, startPoint x: 890, startPoint y: 458, endPoint x: 937, endPoint y: 463, distance: 47.3
click at [935, 462] on div "Nom du document Date Taille Décla fact GLANUM.pdf 21 juil. 2025 569.1 ko BODACC…" at bounding box center [768, 409] width 504 height 109
click at [974, 368] on icon "button" at bounding box center [981, 373] width 15 height 15
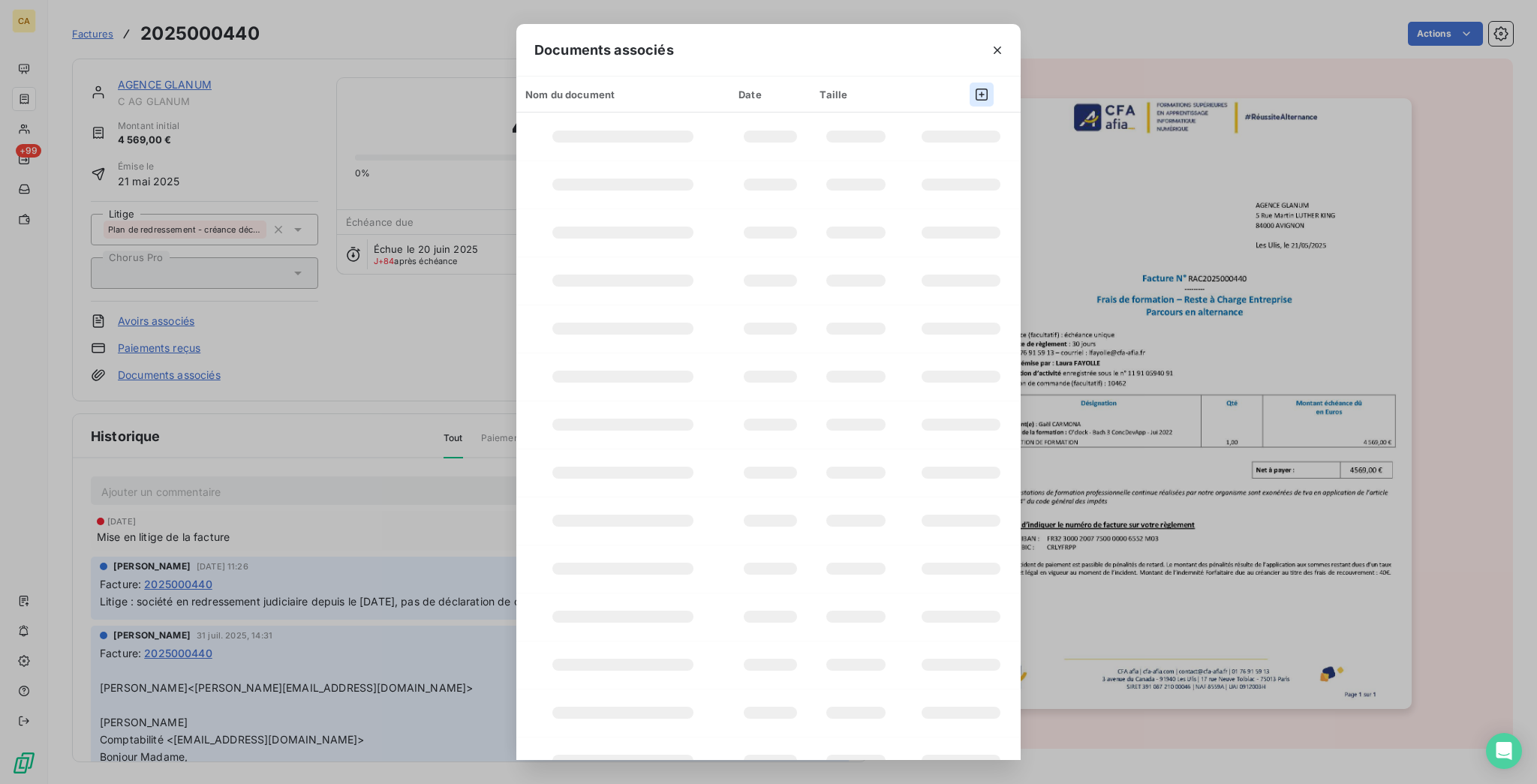
scroll to position [0, 0]
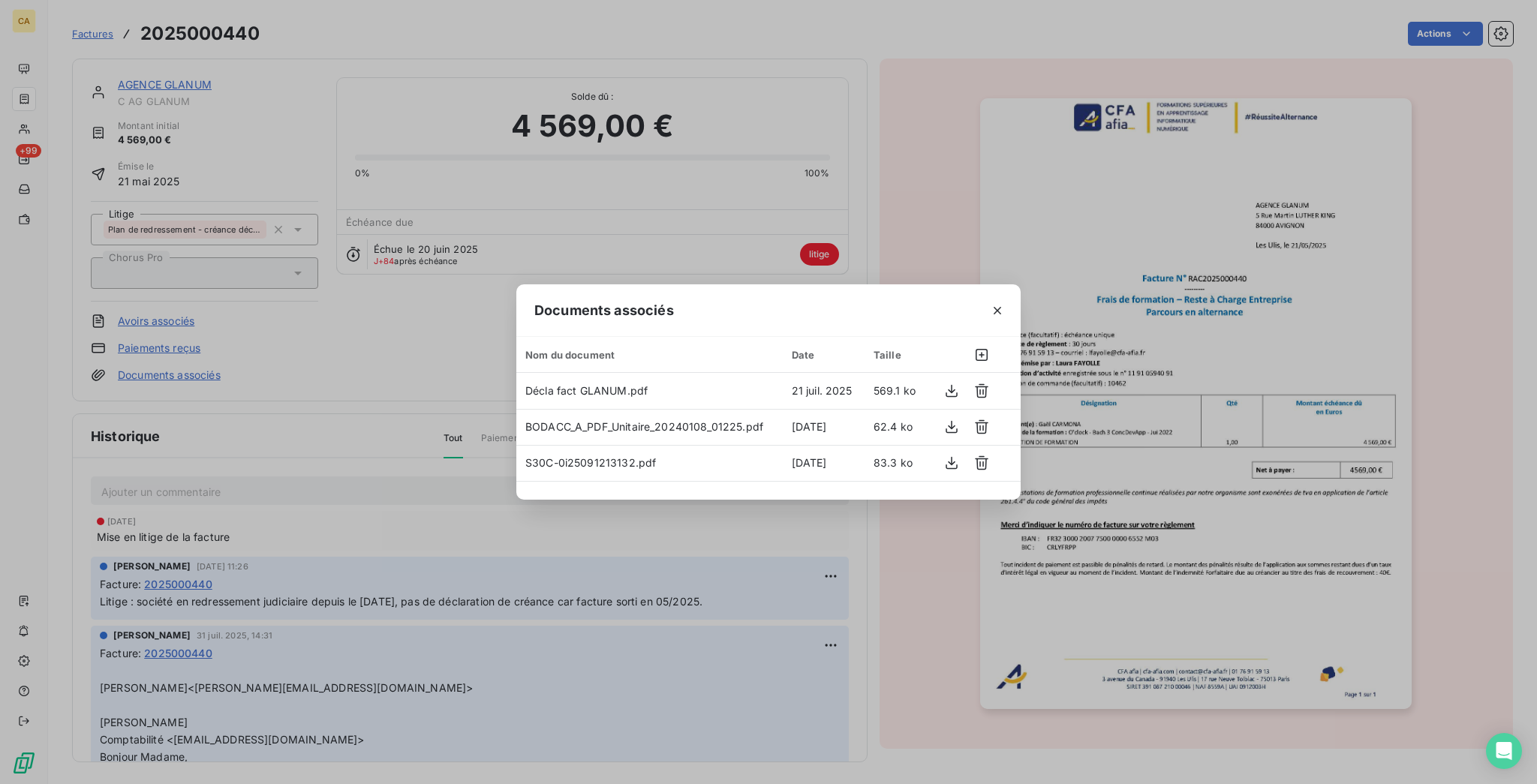
click at [941, 234] on div "Documents associés Nom du document Date Taille Décla fact GLANUM.pdf 21 juil. 2…" at bounding box center [768, 392] width 1537 height 784
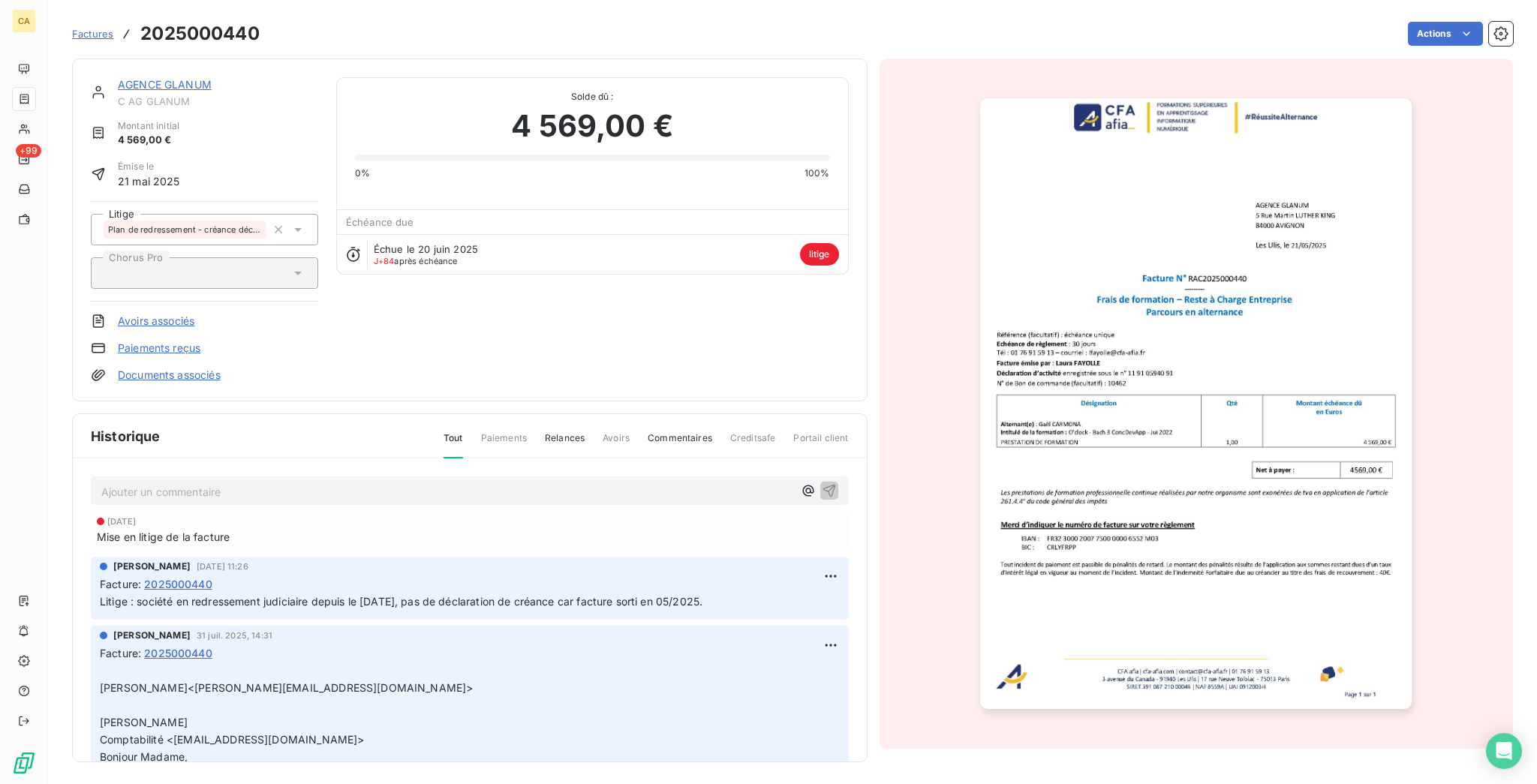
click at [156, 78] on link "AGENCE GLANUM" at bounding box center [165, 84] width 94 height 13
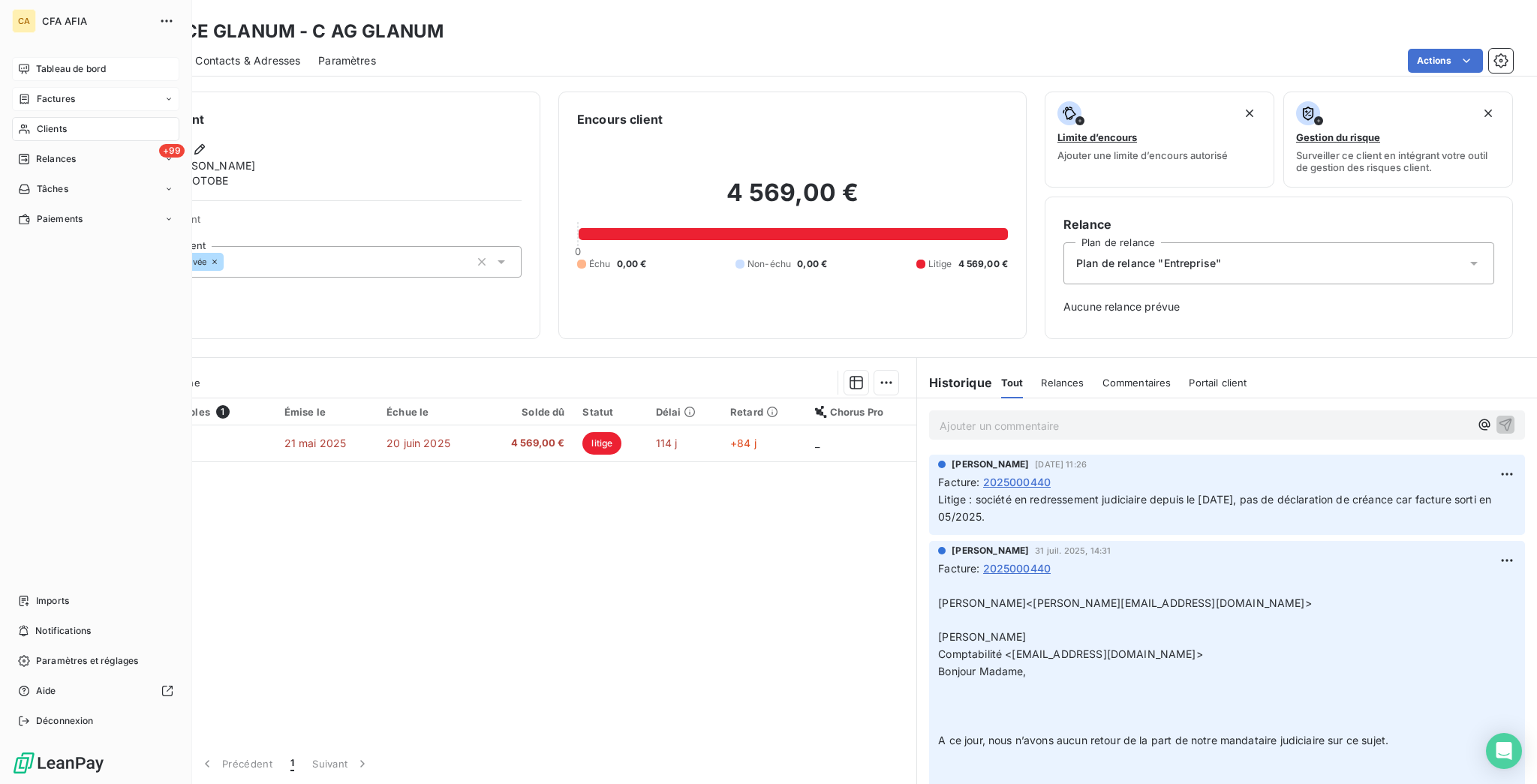
click at [22, 63] on icon at bounding box center [23, 68] width 12 height 12
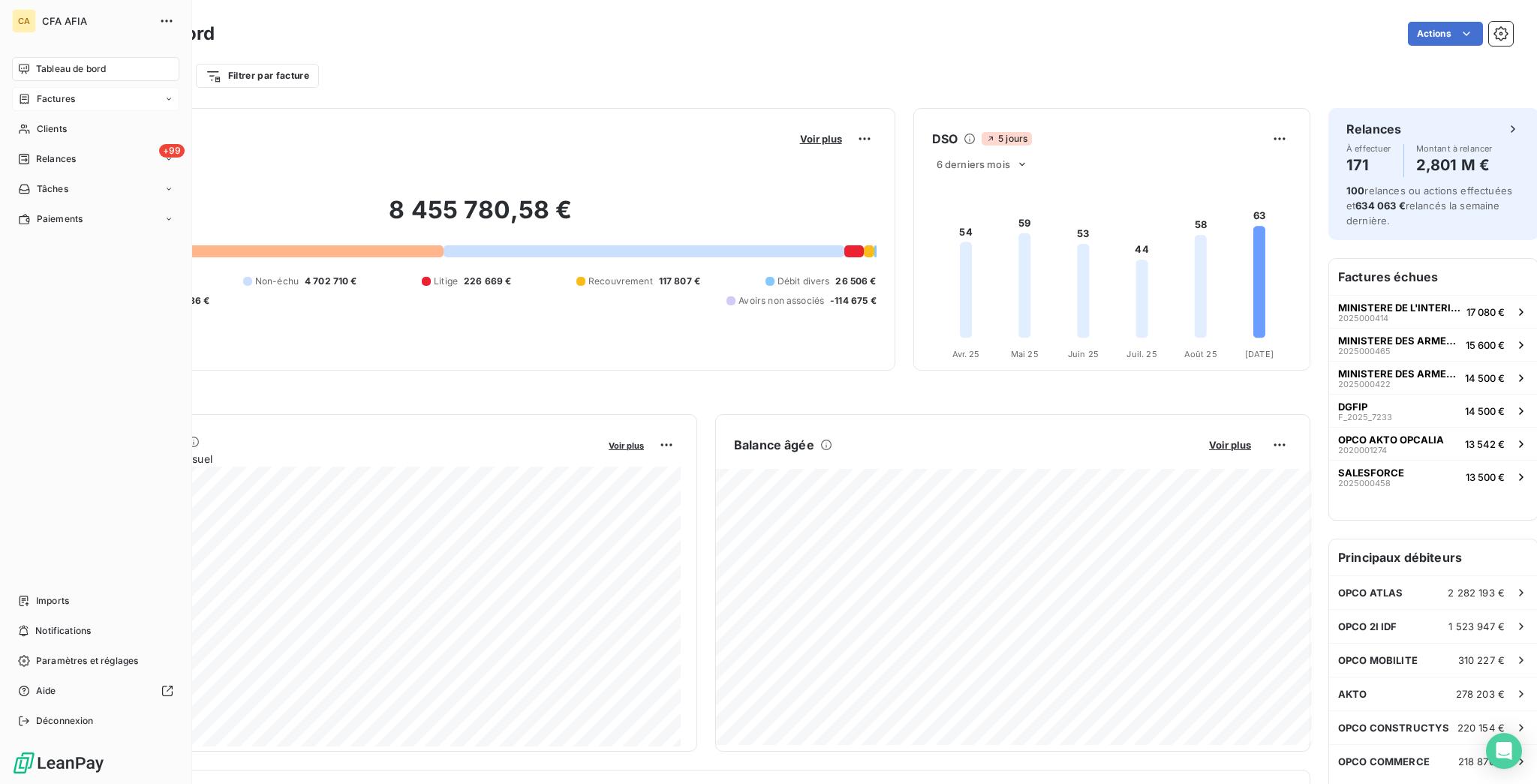
click at [18, 93] on icon at bounding box center [24, 99] width 13 height 12
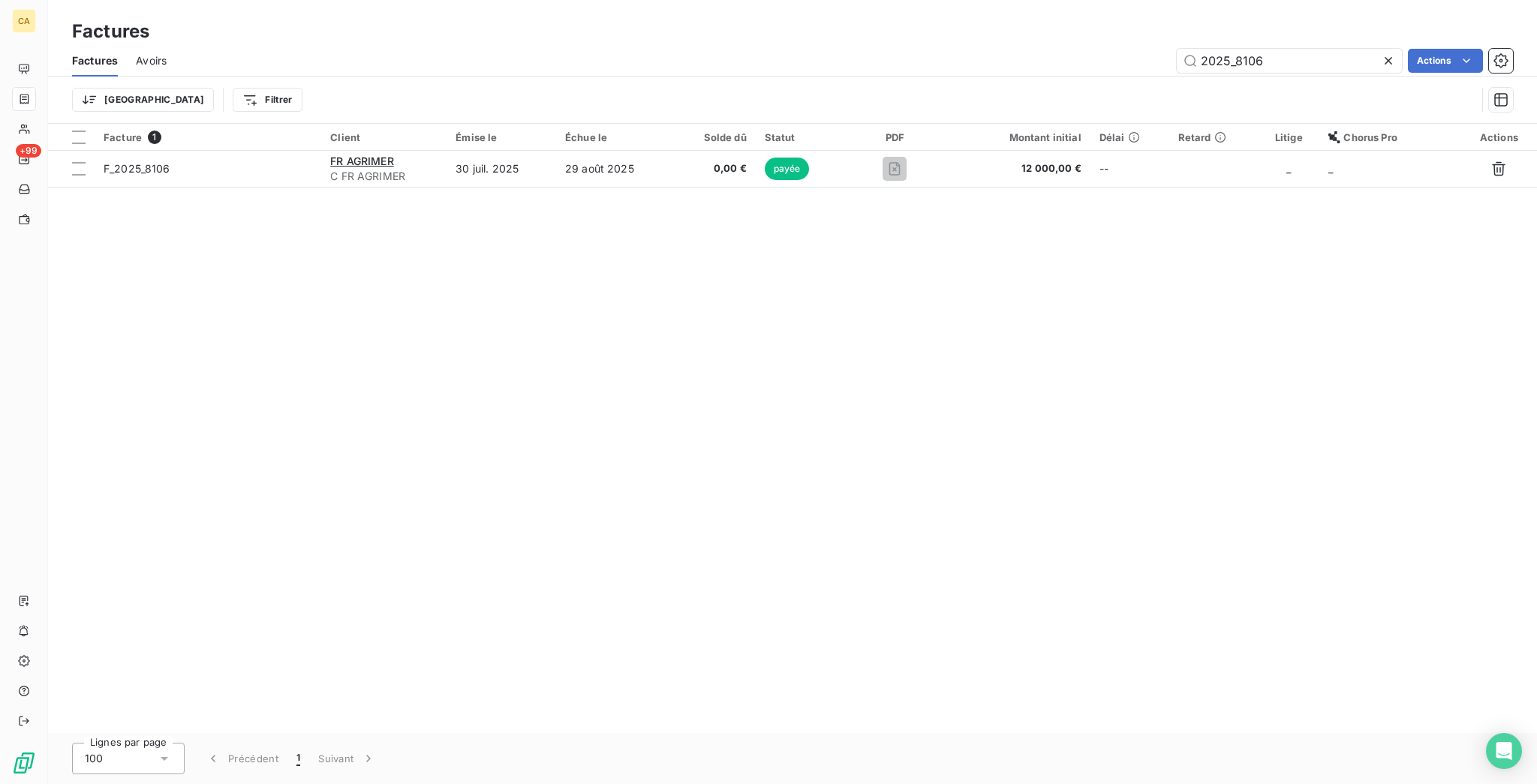
click at [1280, 18] on div "Factures" at bounding box center [793, 30] width 1489 height 27
drag, startPoint x: 1297, startPoint y: 69, endPoint x: 1294, endPoint y: 51, distance: 18.2
click at [1293, 77] on div "Trier Filtrer" at bounding box center [793, 100] width 1441 height 46
click at [1294, 51] on input "2025_8106" at bounding box center [1289, 61] width 225 height 24
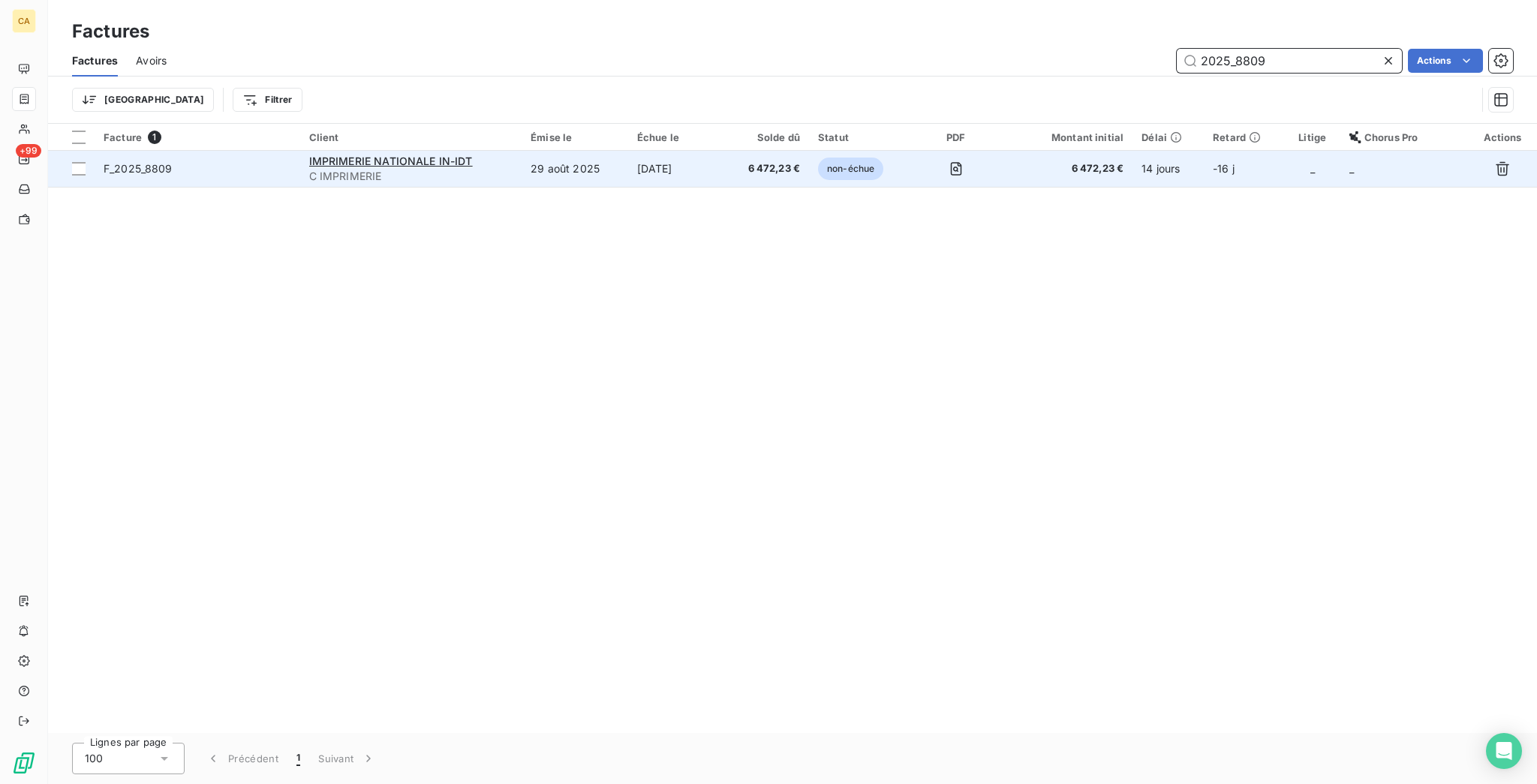
type input "2025_8809"
click at [599, 151] on td "29 août 2025" at bounding box center [575, 168] width 106 height 36
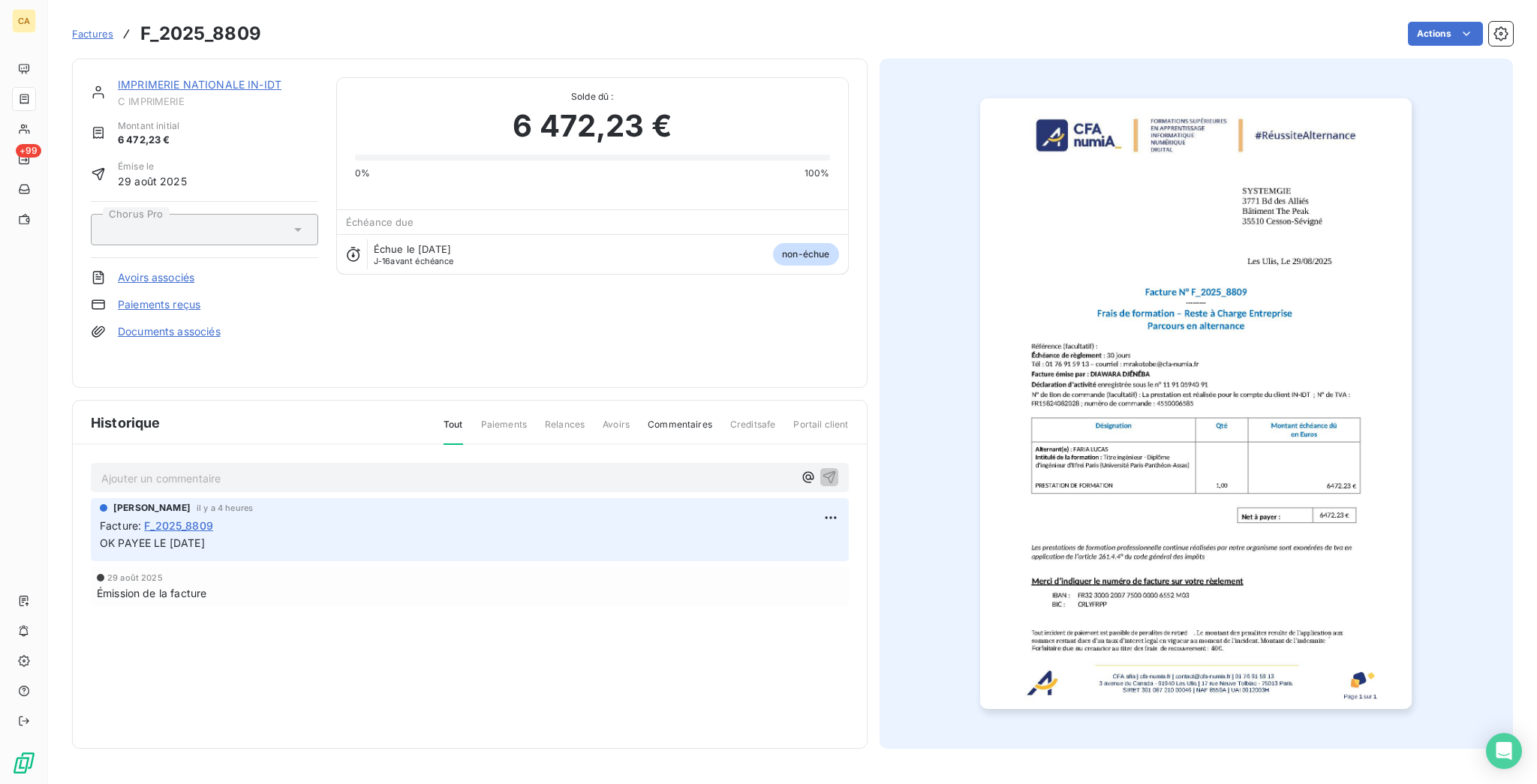
click at [228, 78] on link "IMPRIMERIE NATIONALE IN-IDT" at bounding box center [200, 84] width 163 height 13
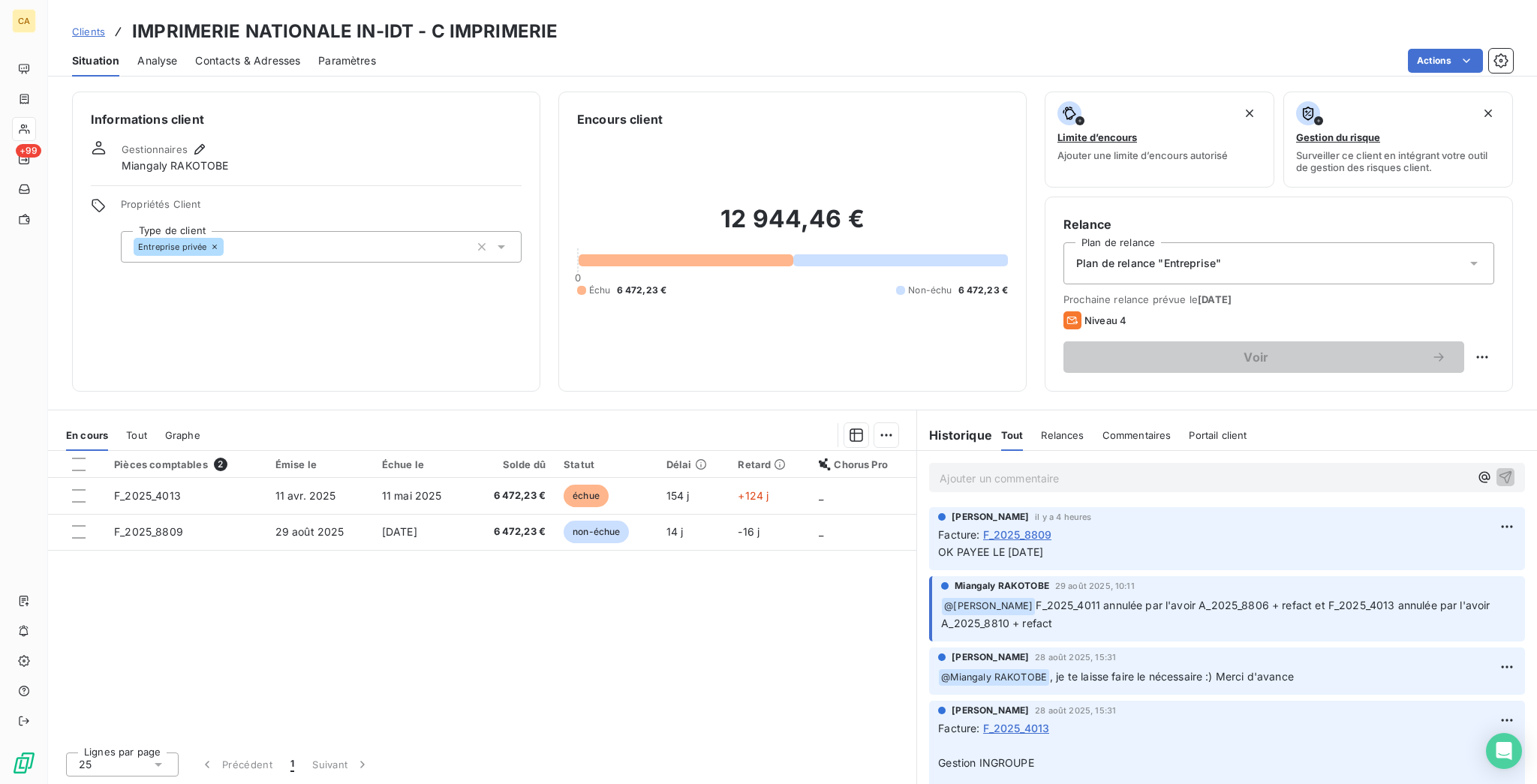
click at [126, 429] on span "Tout" at bounding box center [136, 435] width 21 height 12
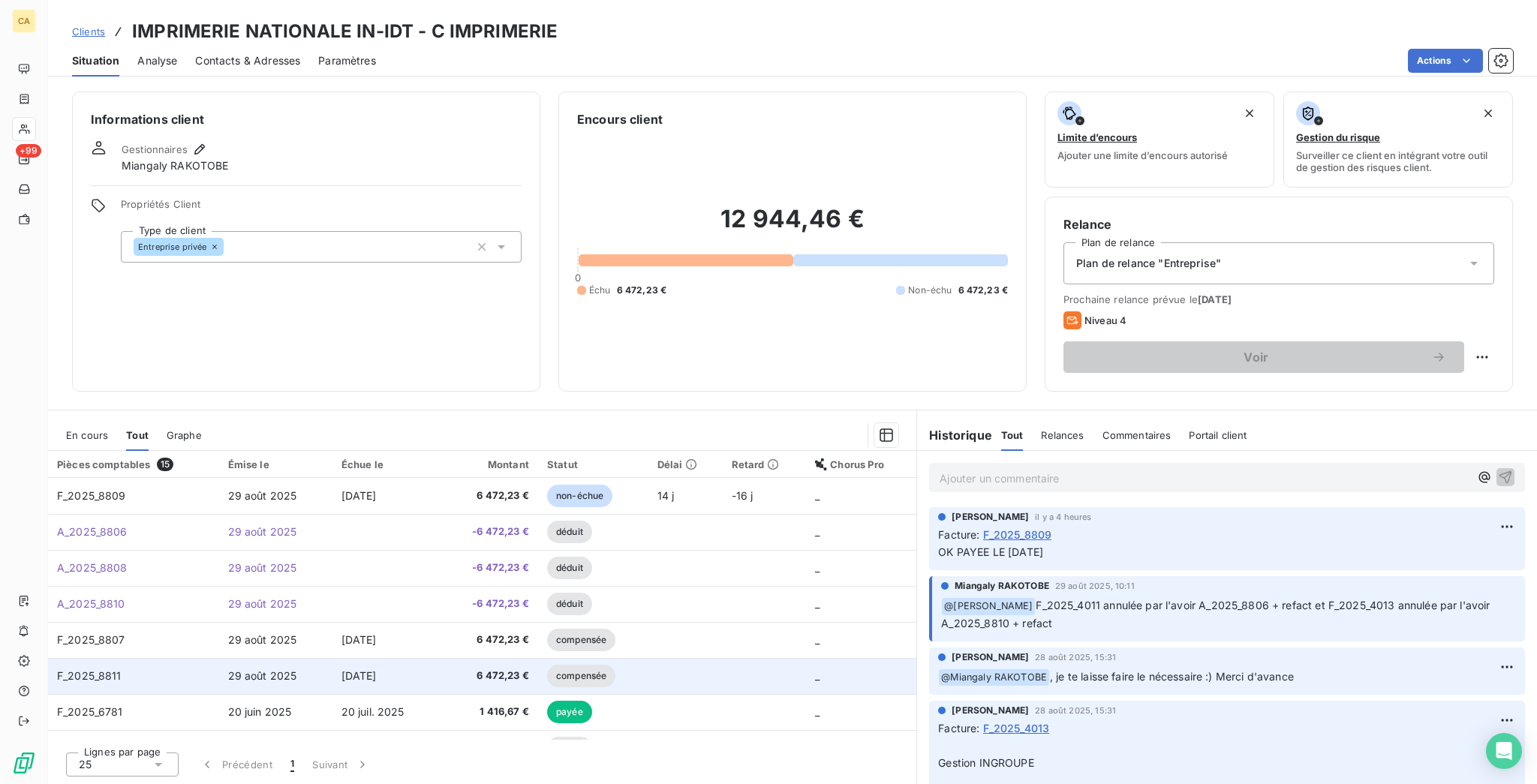
click at [89, 669] on span "F_2025_8811" at bounding box center [90, 676] width 65 height 13
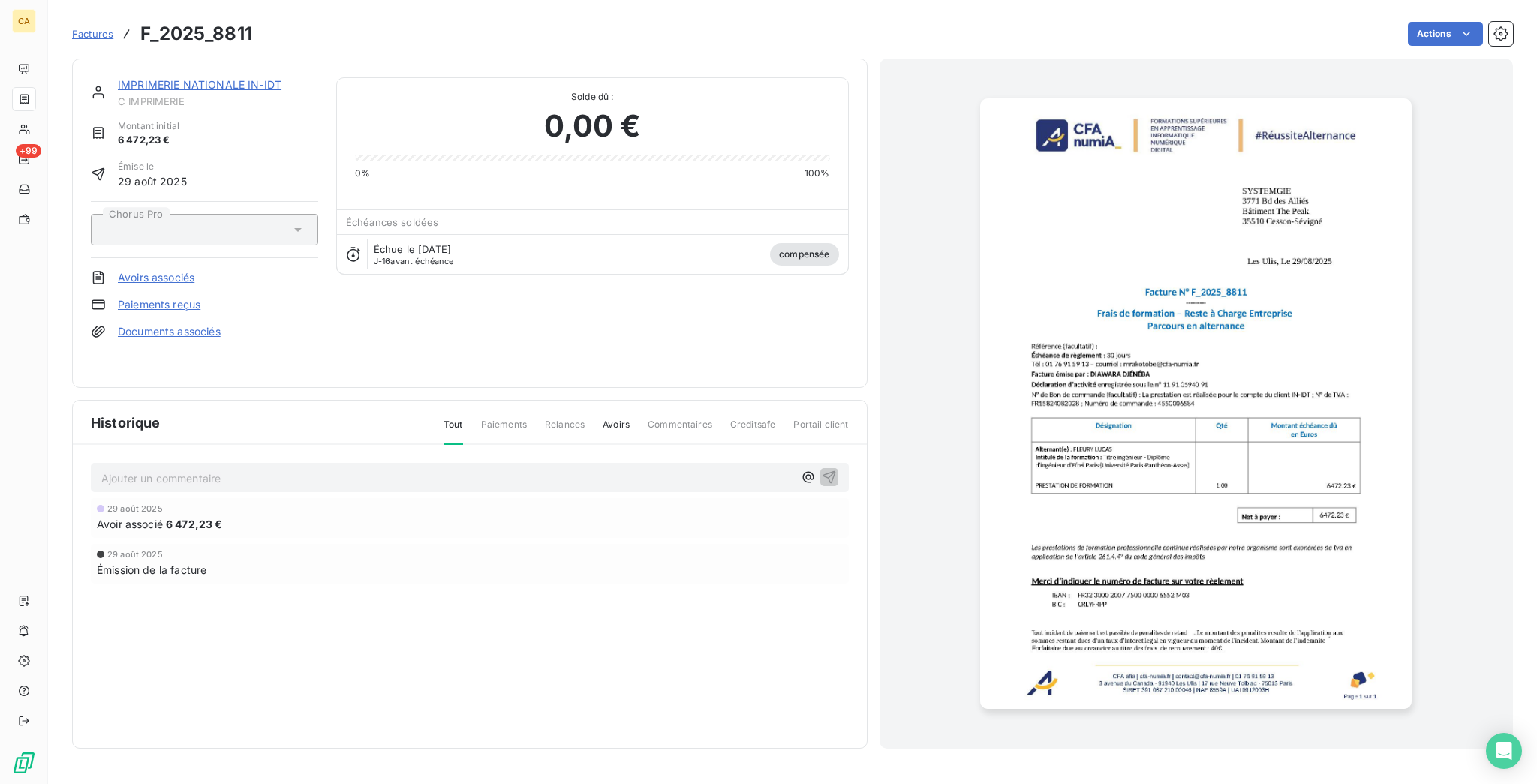
click at [165, 78] on link "IMPRIMERIE NATIONALE IN-IDT" at bounding box center [200, 84] width 163 height 13
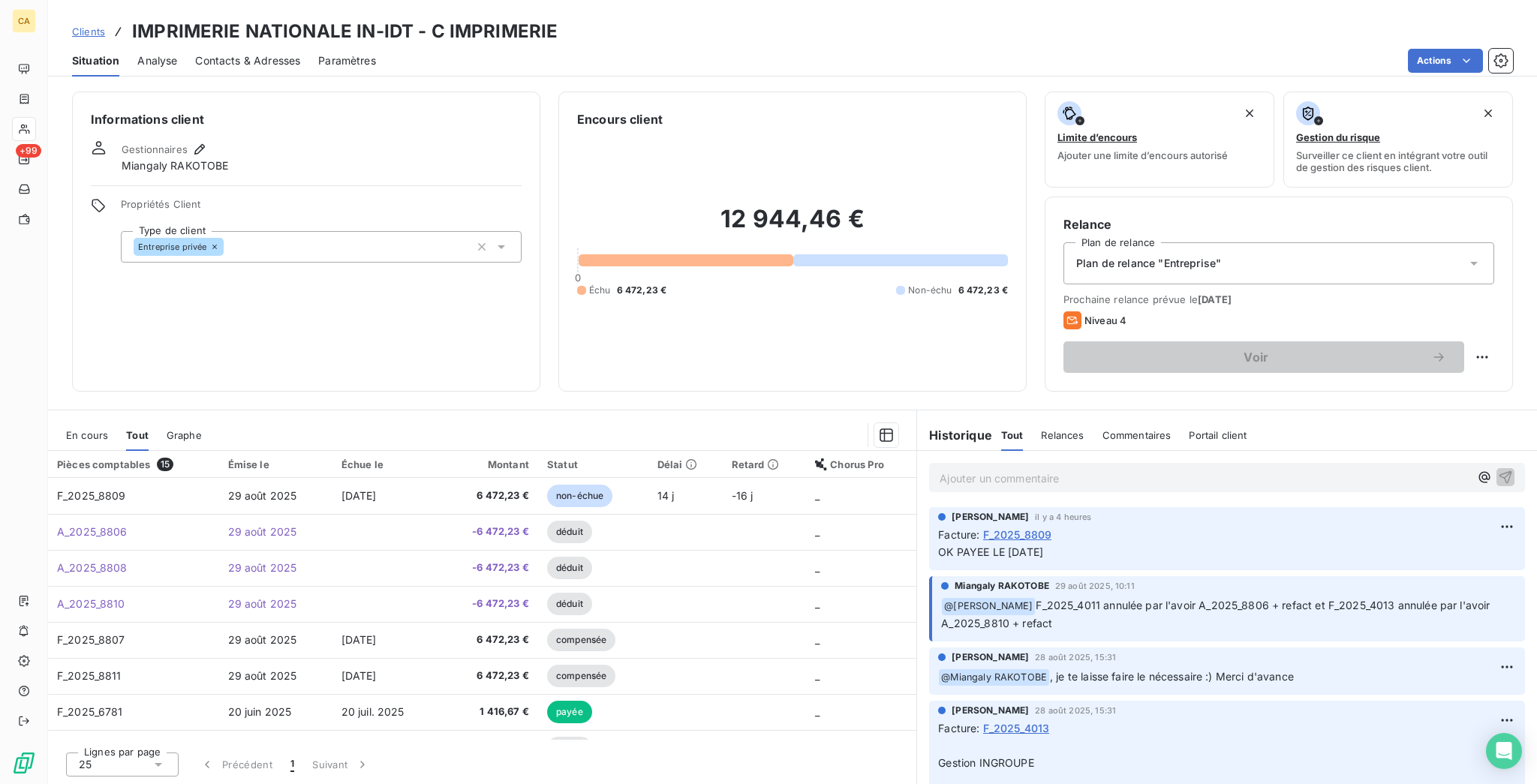
click at [75, 429] on span "En cours" at bounding box center [86, 435] width 42 height 12
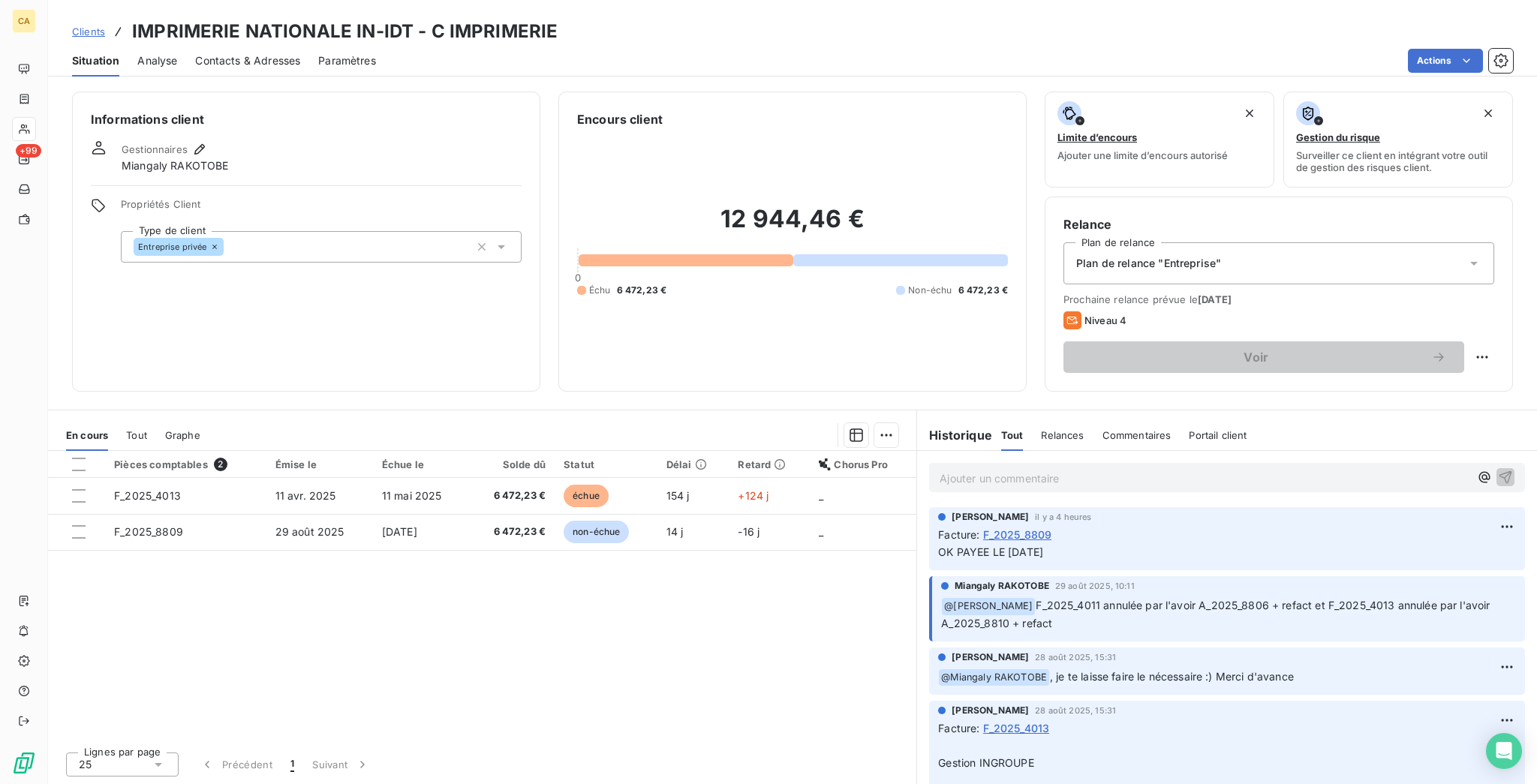
click at [989, 451] on div "Ajouter un commentaire ﻿" at bounding box center [1227, 477] width 620 height 54
click at [978, 469] on p "Ajouter un commentaire ﻿" at bounding box center [1204, 478] width 529 height 18
click at [646, 606] on div "Pièces comptables 2 Émise le Échue le Solde dû Statut Délai Retard Chorus Pro F…" at bounding box center [482, 595] width 868 height 289
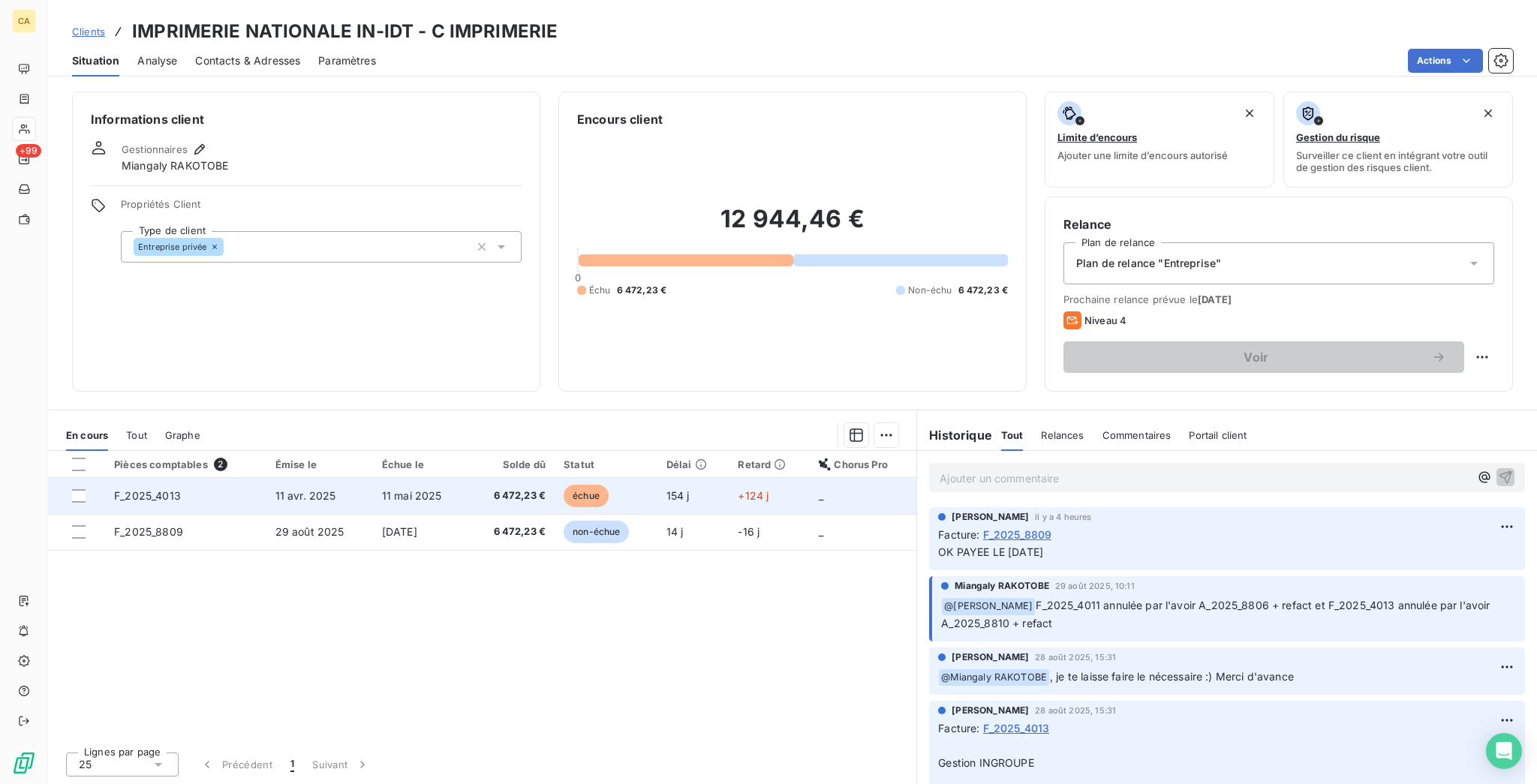
click at [217, 477] on td "F_2025_4013" at bounding box center [186, 495] width 161 height 36
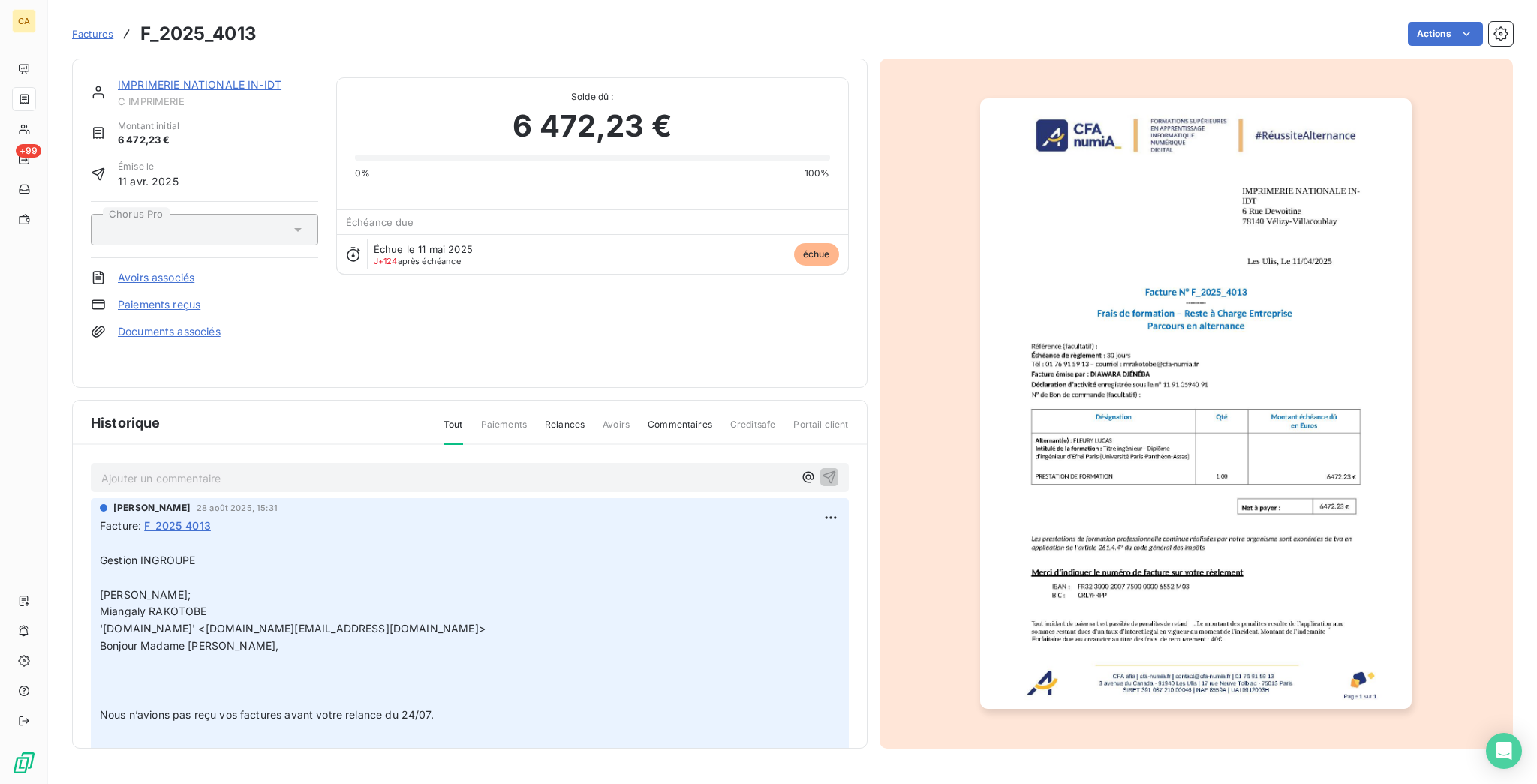
click at [144, 78] on link "IMPRIMERIE NATIONALE IN-IDT" at bounding box center [200, 84] width 163 height 13
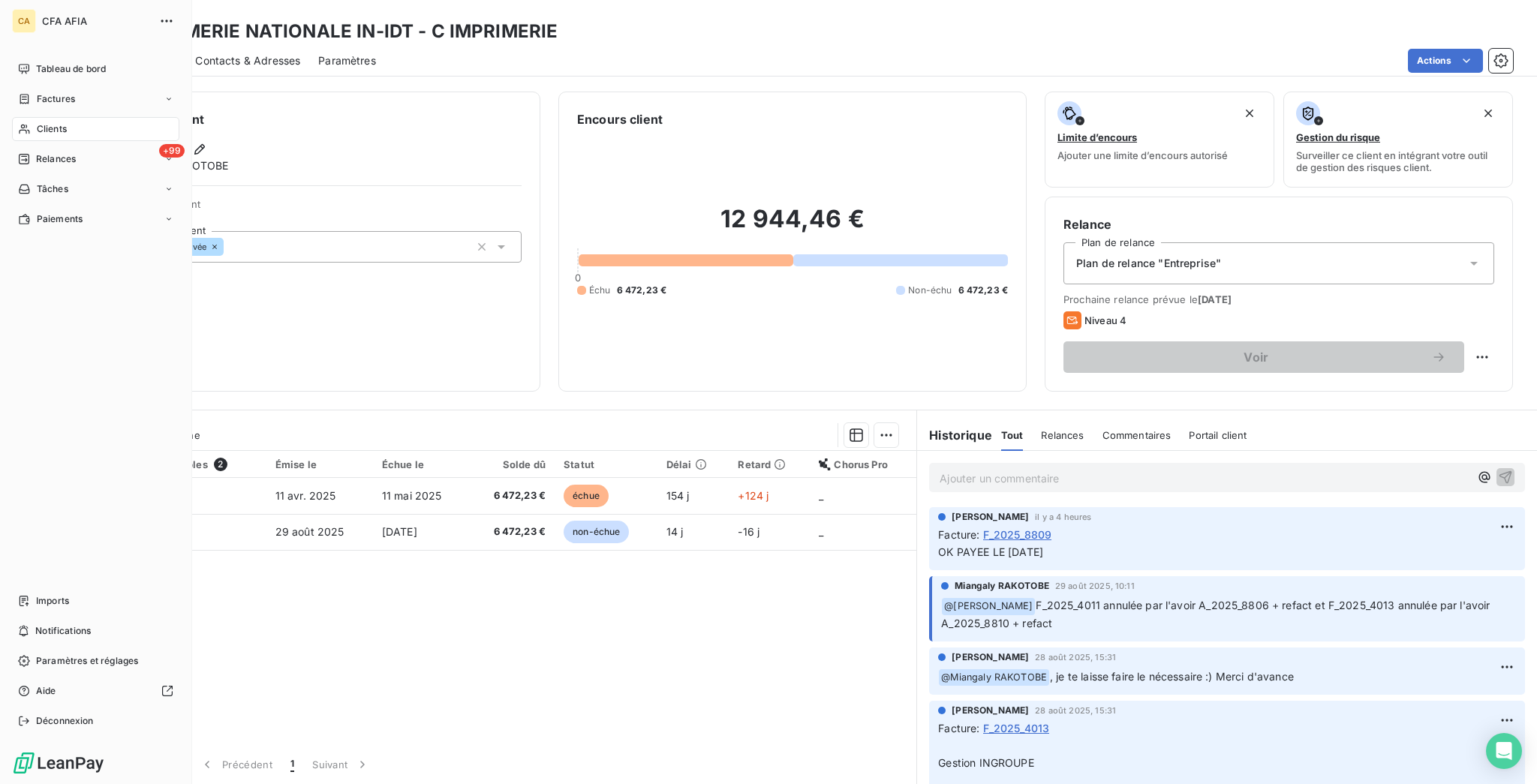
click at [26, 117] on div "Clients" at bounding box center [95, 129] width 167 height 24
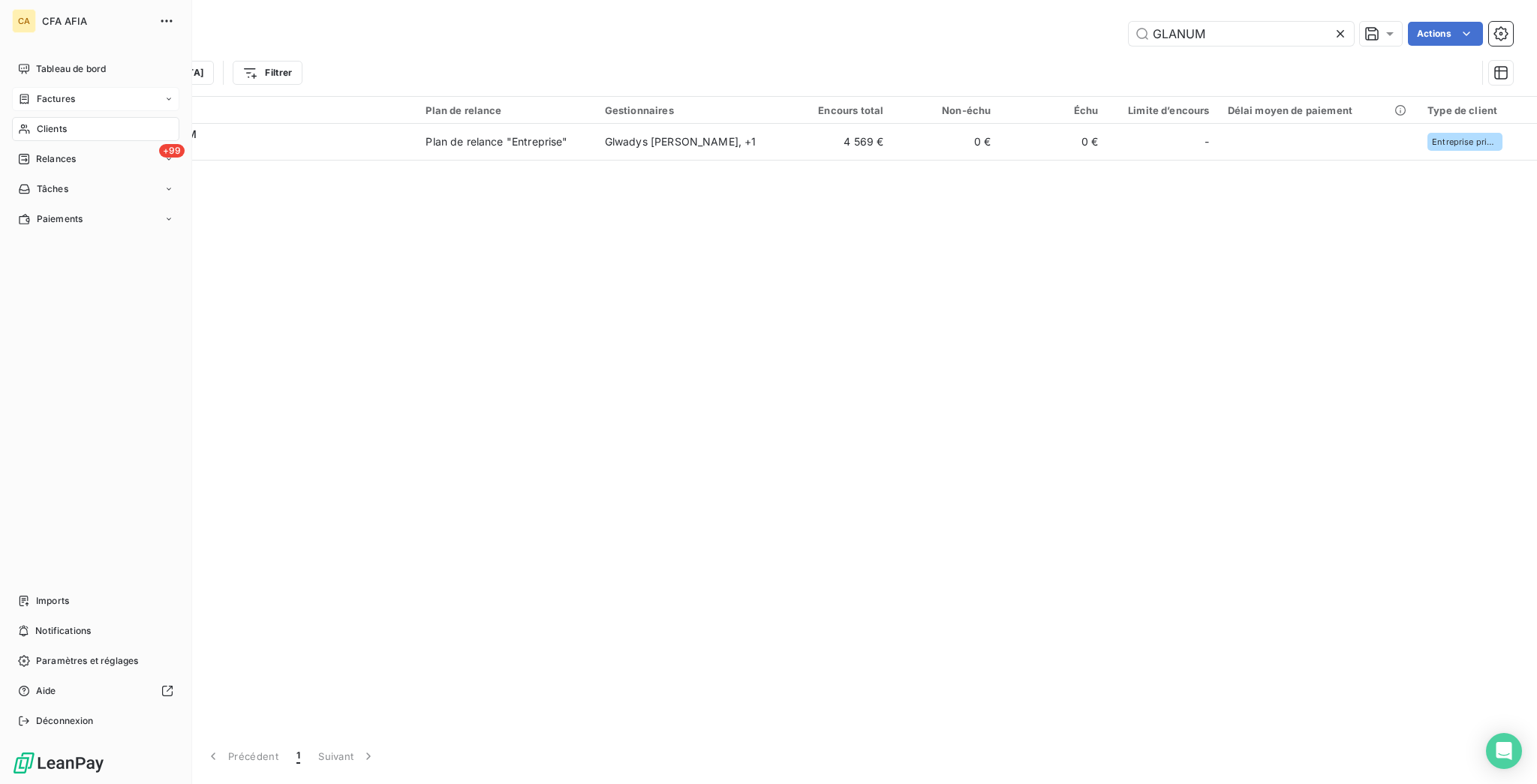
click at [20, 92] on div "Factures" at bounding box center [46, 99] width 57 height 14
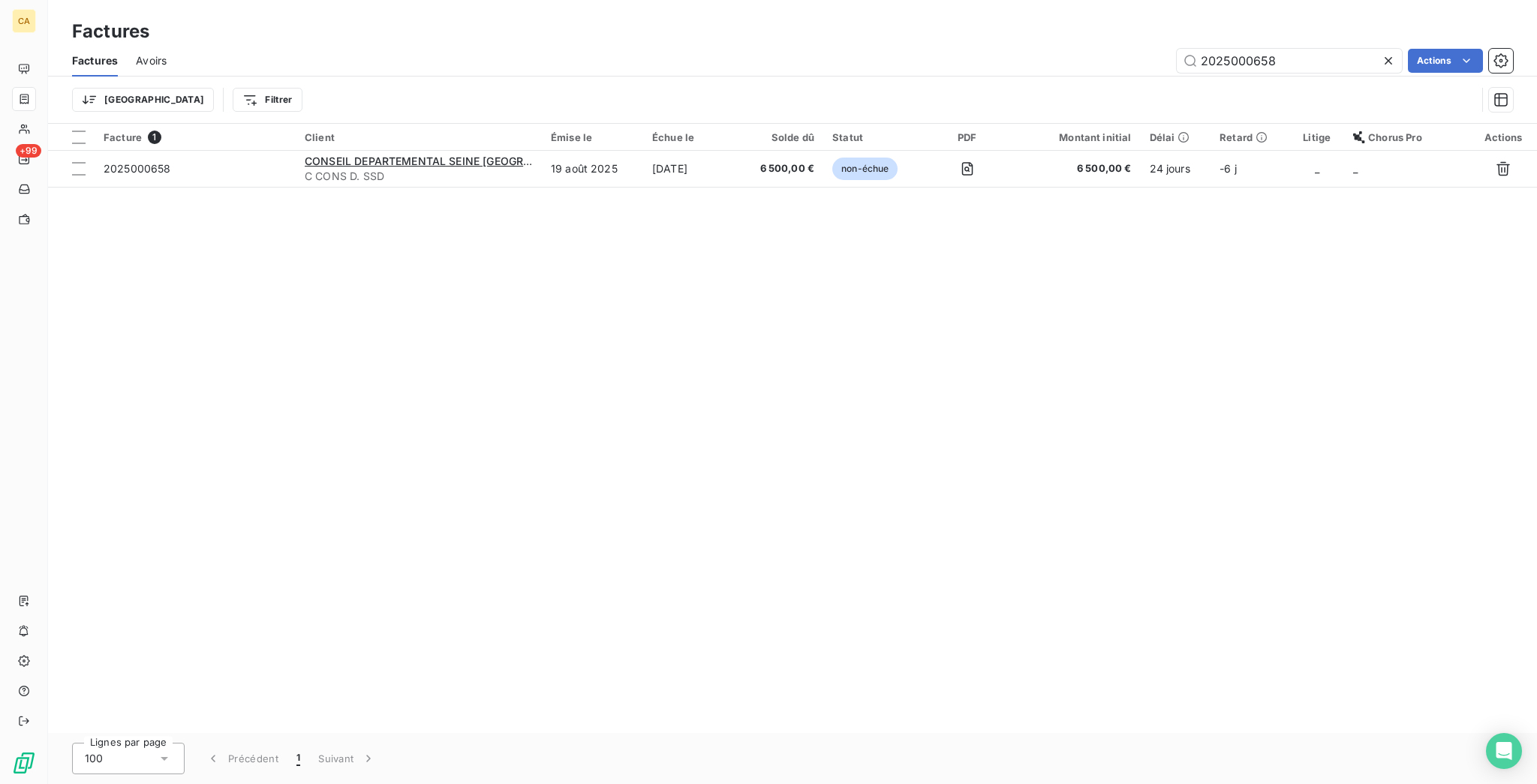
type input "2025000658"
click at [586, 160] on div "Facture 1 Client Émise le Échue le Solde dû Statut PDF Montant initial Délai Re…" at bounding box center [793, 428] width 1489 height 609
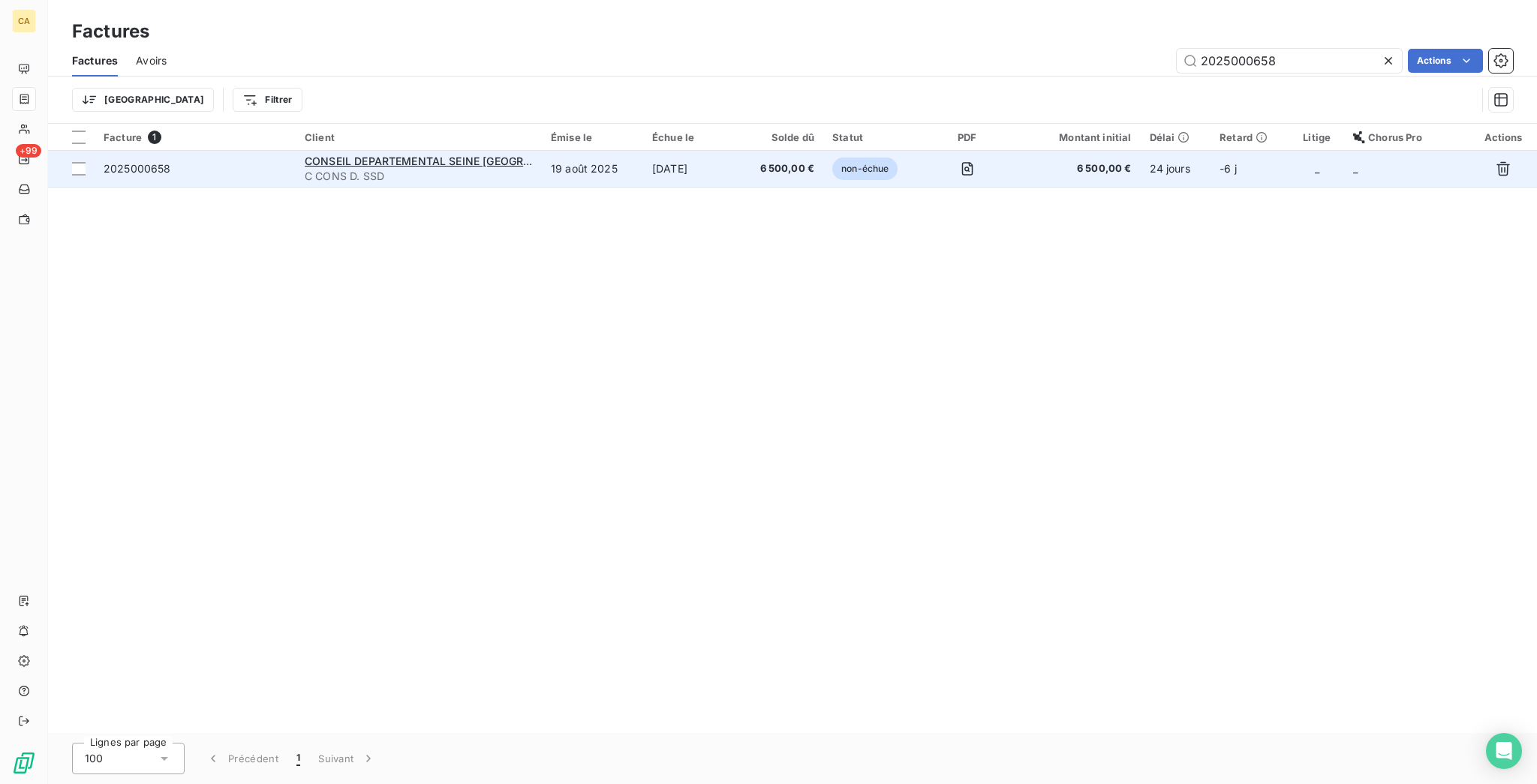
click at [591, 152] on td "19 août 2025" at bounding box center [592, 168] width 102 height 36
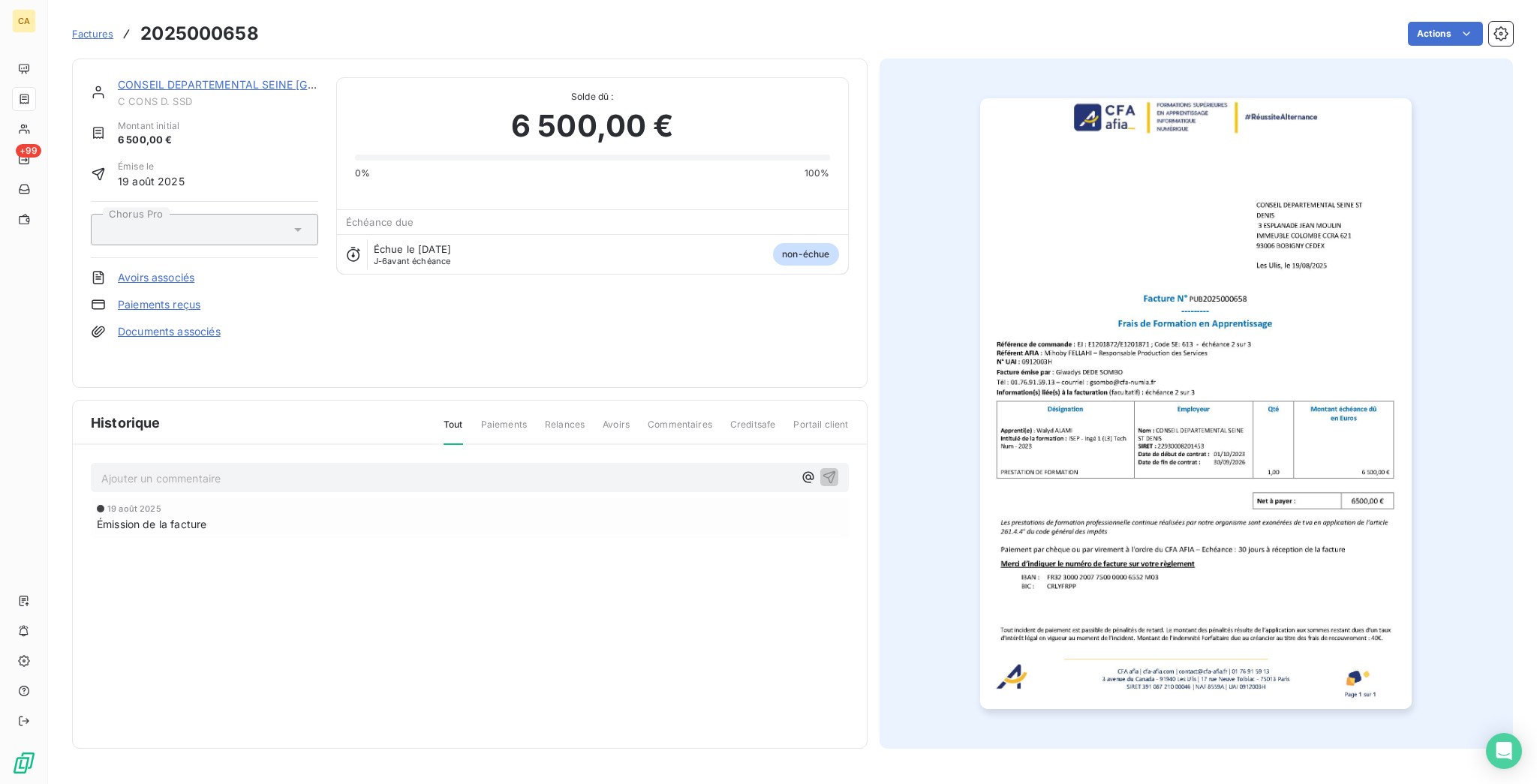
click at [328, 469] on p "Ajouter un commentaire ﻿" at bounding box center [447, 478] width 692 height 18
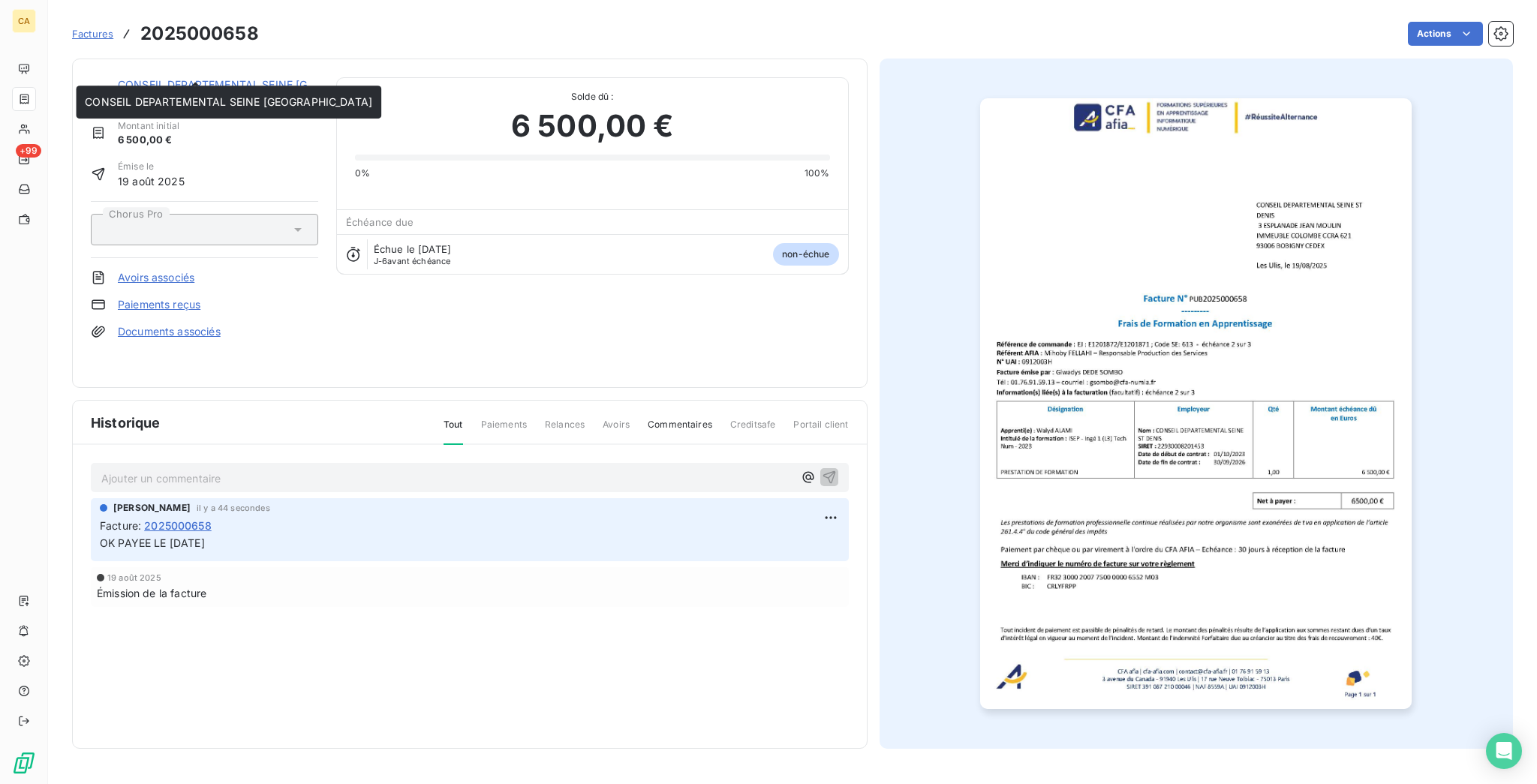
click at [180, 78] on link "CONSEIL DEPARTEMENTAL SEINE [GEOGRAPHIC_DATA]" at bounding box center [261, 84] width 287 height 13
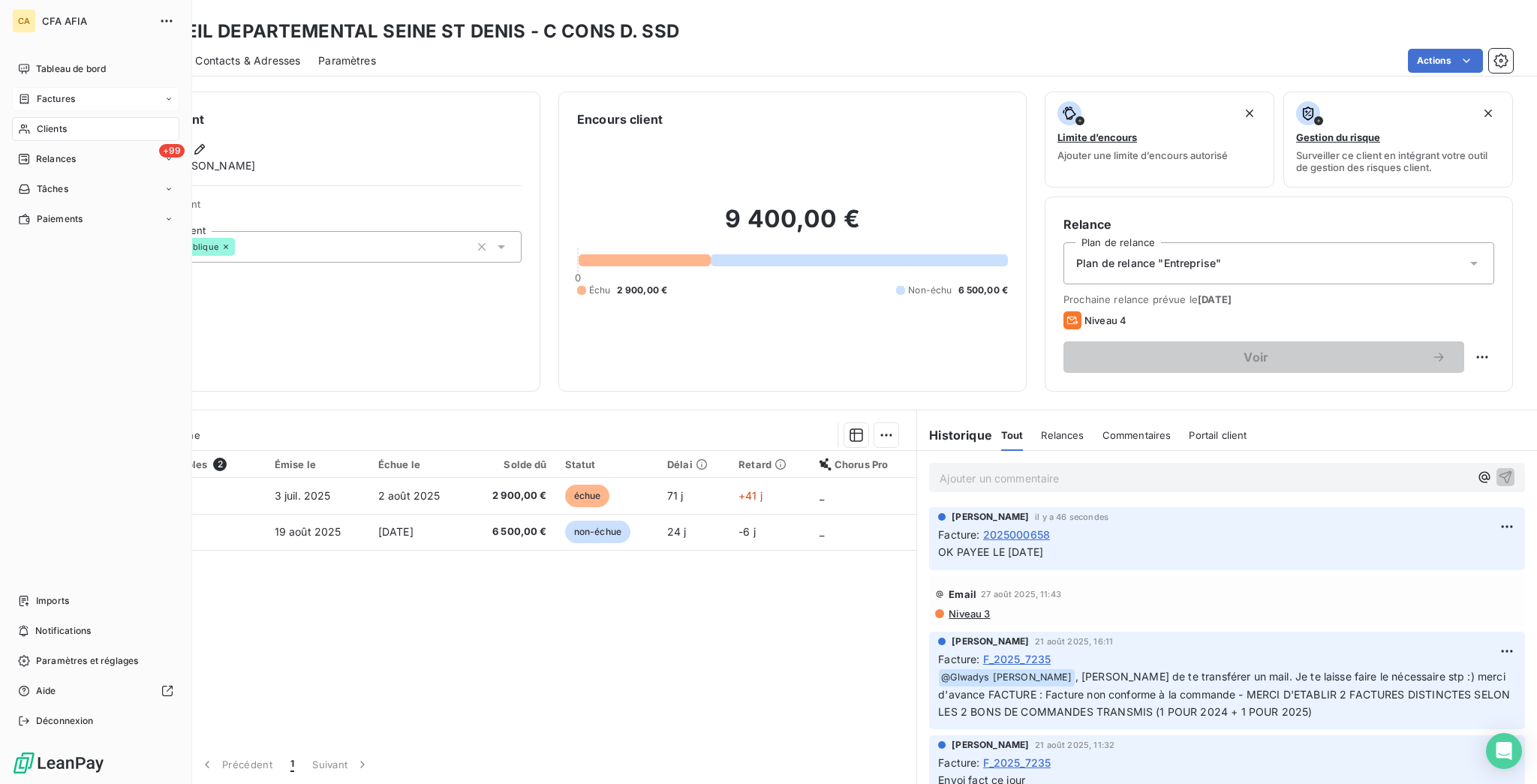
click at [21, 89] on div "Factures" at bounding box center [95, 99] width 167 height 24
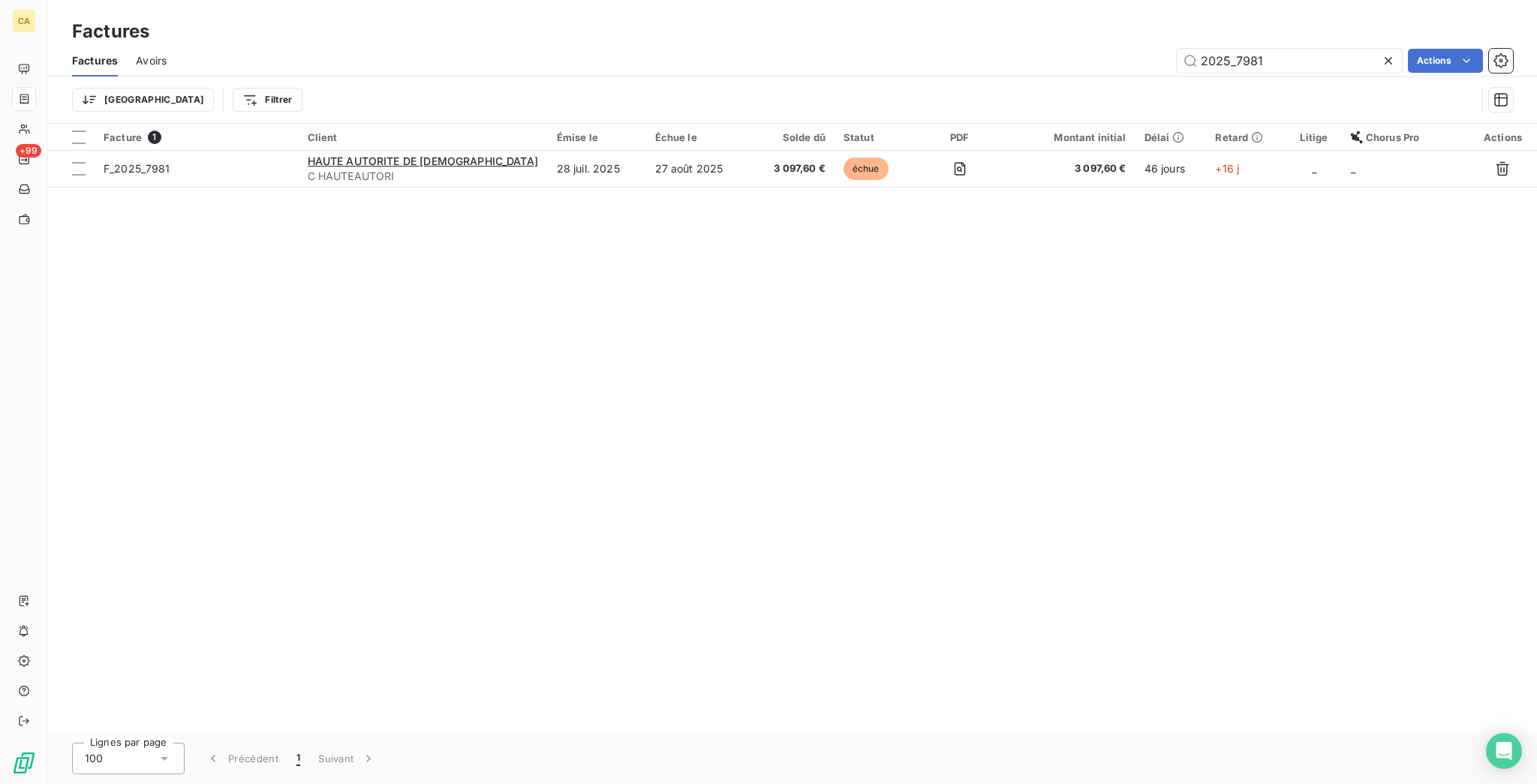
type input "2025_7981"
click at [550, 173] on div "Facture 1 Client Émise le Échue le Solde dû Statut PDF Montant initial Délai Re…" at bounding box center [793, 428] width 1489 height 609
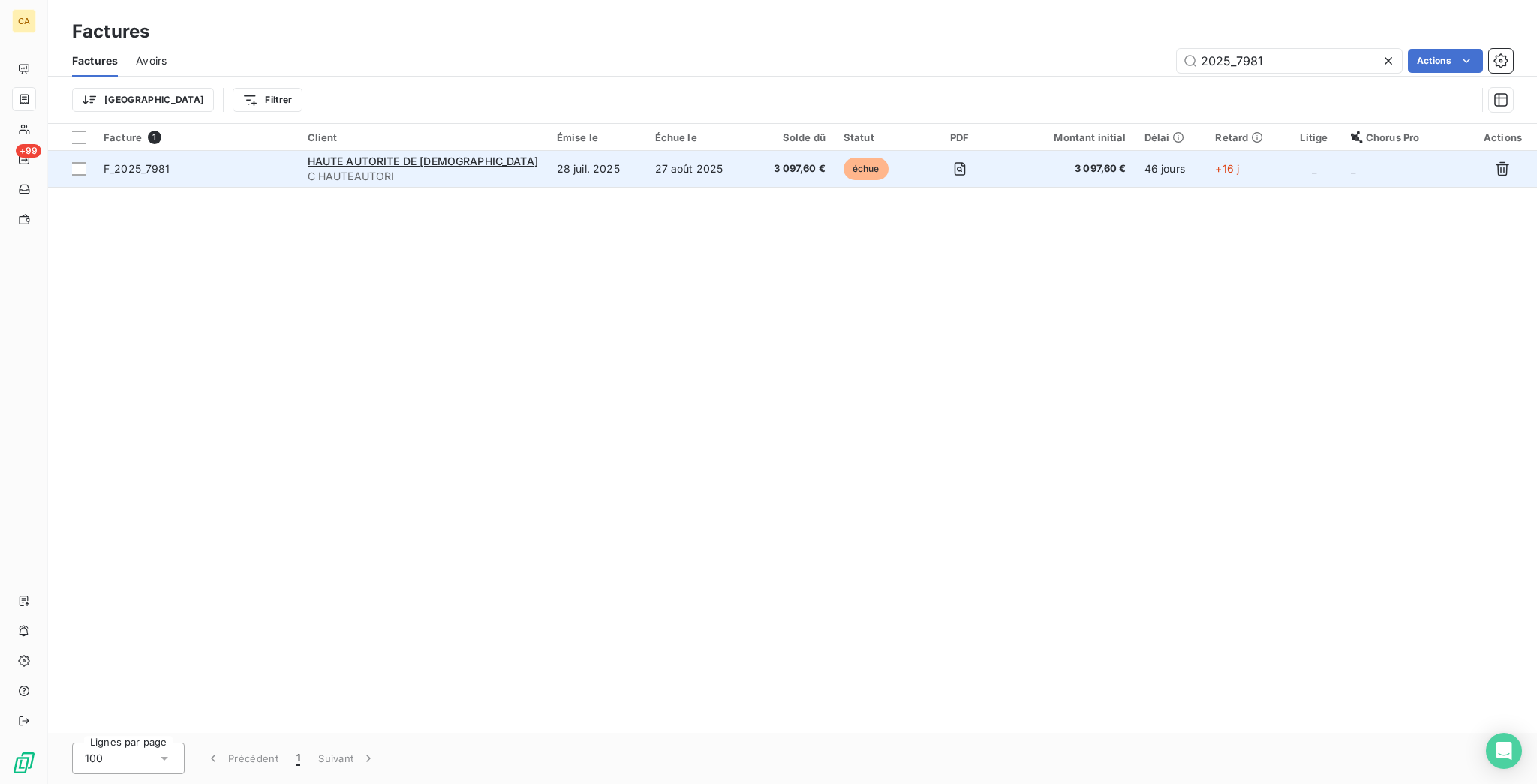
click at [558, 151] on td "28 juil. 2025" at bounding box center [597, 168] width 98 height 36
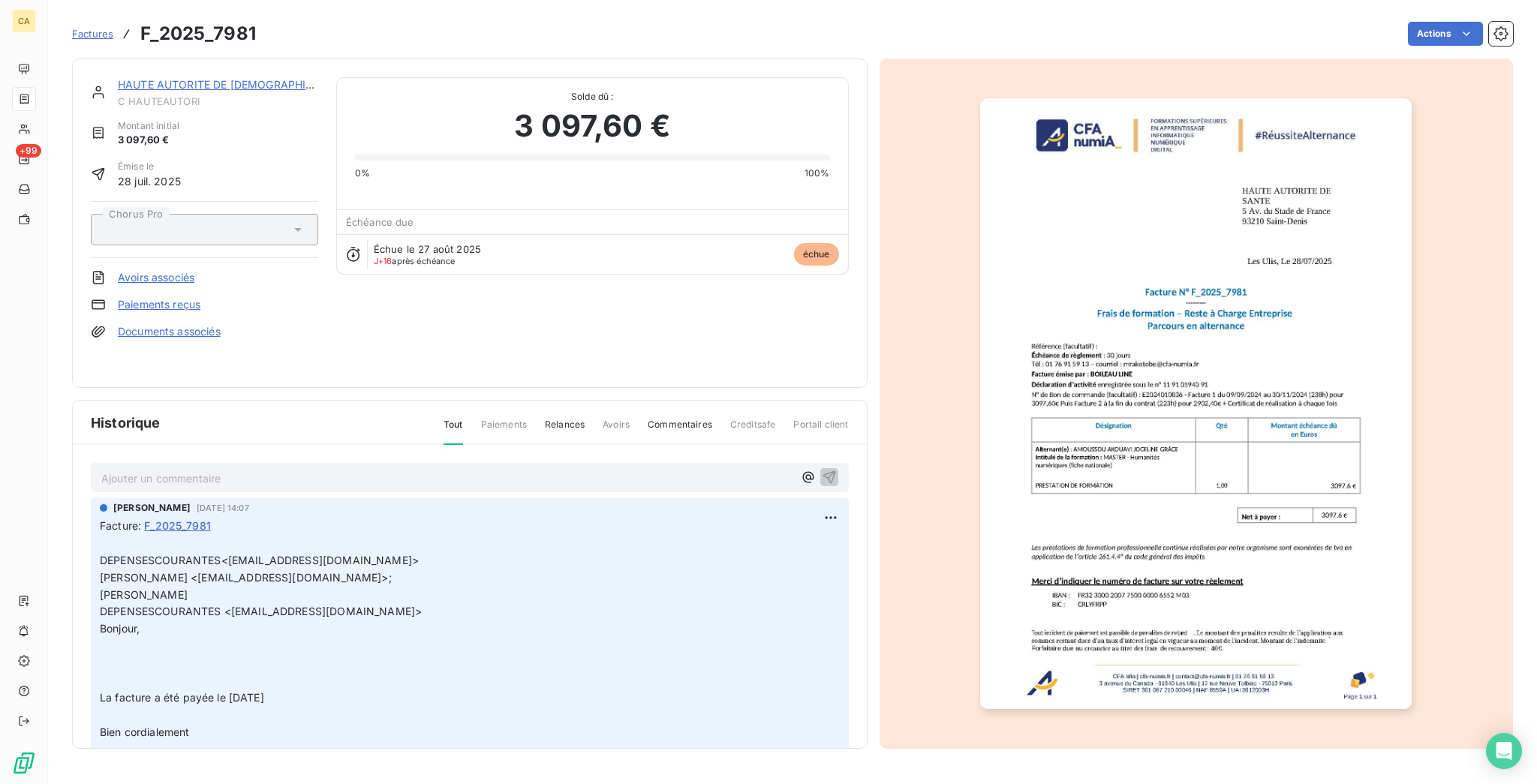
click at [268, 424] on div "Historique Tout Paiements Relances Avoirs Commentaires Creditsafe Portail client" at bounding box center [469, 423] width 793 height 44
click at [255, 466] on div "Ajouter un commentaire ﻿" at bounding box center [469, 477] width 757 height 30
click at [284, 445] on div "Ajouter un commentaire ﻿ [PERSON_NAME] [DATE] 14:07 Facture : F_2025_7981 ﻿ DEP…" at bounding box center [469, 619] width 793 height 347
click at [283, 467] on div "Ajouter un commentaire ﻿" at bounding box center [470, 477] width 737 height 20
click at [290, 469] on p "Ajouter un commentaire ﻿" at bounding box center [447, 478] width 692 height 18
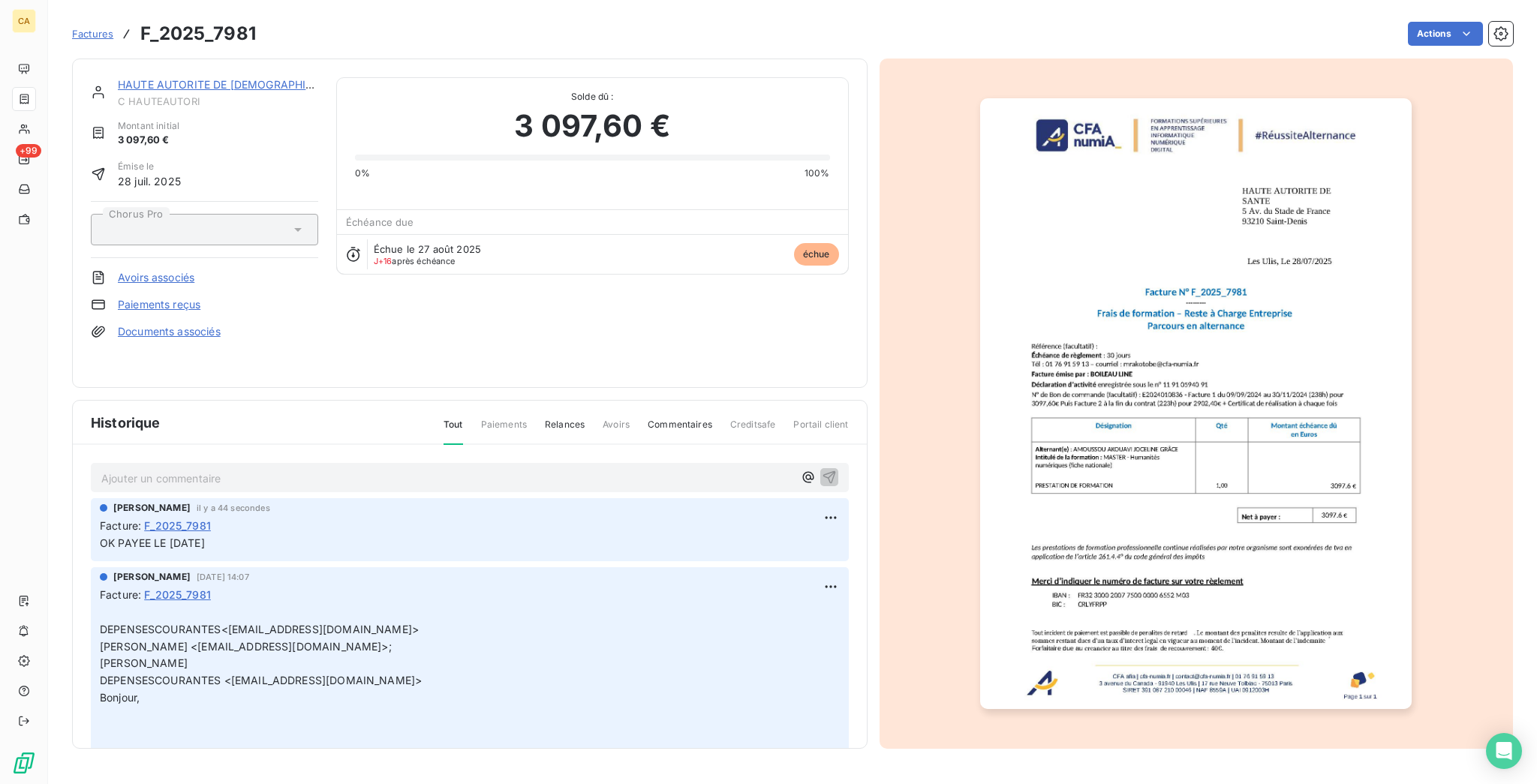
click at [189, 50] on div "HAUTE AUTORITE DE SANTE C HAUTEAUTORI Montant initial 3 097,60 € Émise le 28 ju…" at bounding box center [793, 399] width 1441 height 699
click at [188, 61] on div "HAUTE AUTORITE DE SANTE C HAUTEAUTORI Montant initial 3 097,60 € Émise le 28 ju…" at bounding box center [469, 223] width 795 height 330
click at [188, 70] on div "HAUTE AUTORITE DE SANTE C HAUTEAUTORI Montant initial 3 097,60 € Émise le 28 ju…" at bounding box center [469, 223] width 795 height 330
click at [188, 78] on link "HAUTE AUTORITE DE [DEMOGRAPHIC_DATA]" at bounding box center [234, 84] width 231 height 13
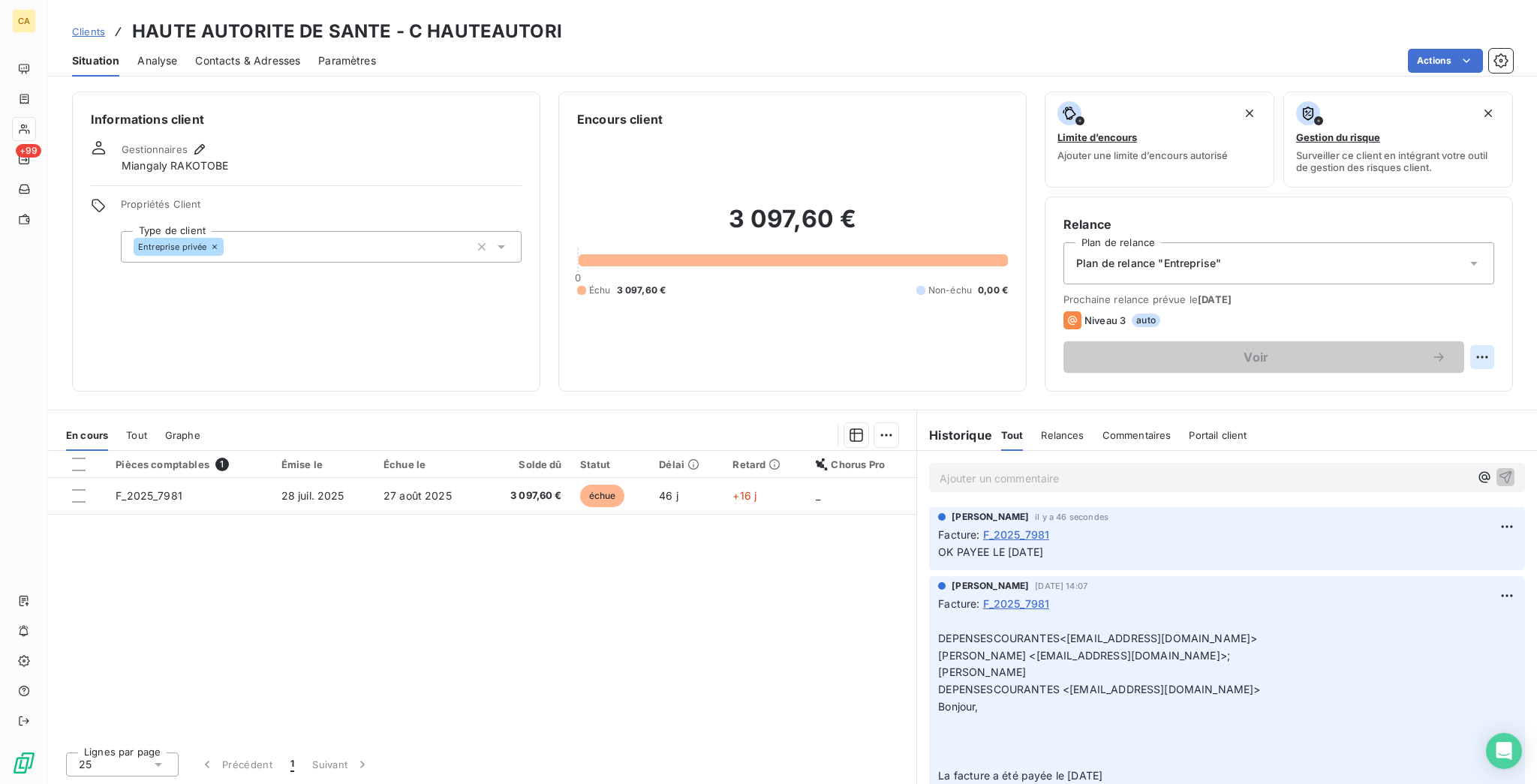
click at [1496, 294] on html "CA +99 Clients HAUTE AUTORITE DE SANTE - C HAUTEAUTORI Situation Analyse Contac…" at bounding box center [768, 392] width 1537 height 784
click at [1470, 332] on div "Replanifier cette action" at bounding box center [1436, 327] width 146 height 36
click at [1467, 320] on div "Replanifier cette action" at bounding box center [1435, 327] width 134 height 24
select select "8"
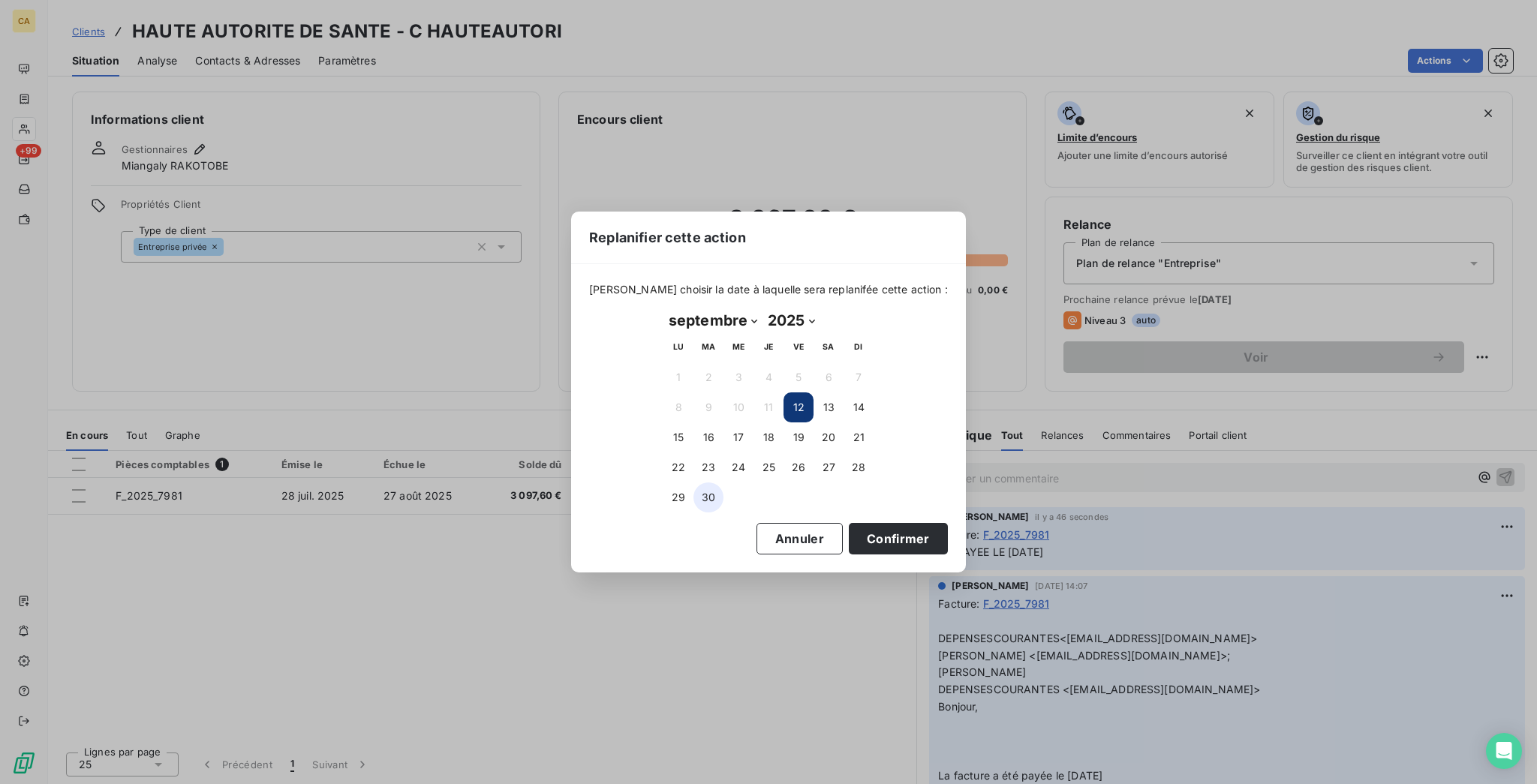
click at [709, 494] on button "30" at bounding box center [708, 497] width 30 height 30
click at [857, 531] on button "Confirmer" at bounding box center [898, 538] width 99 height 31
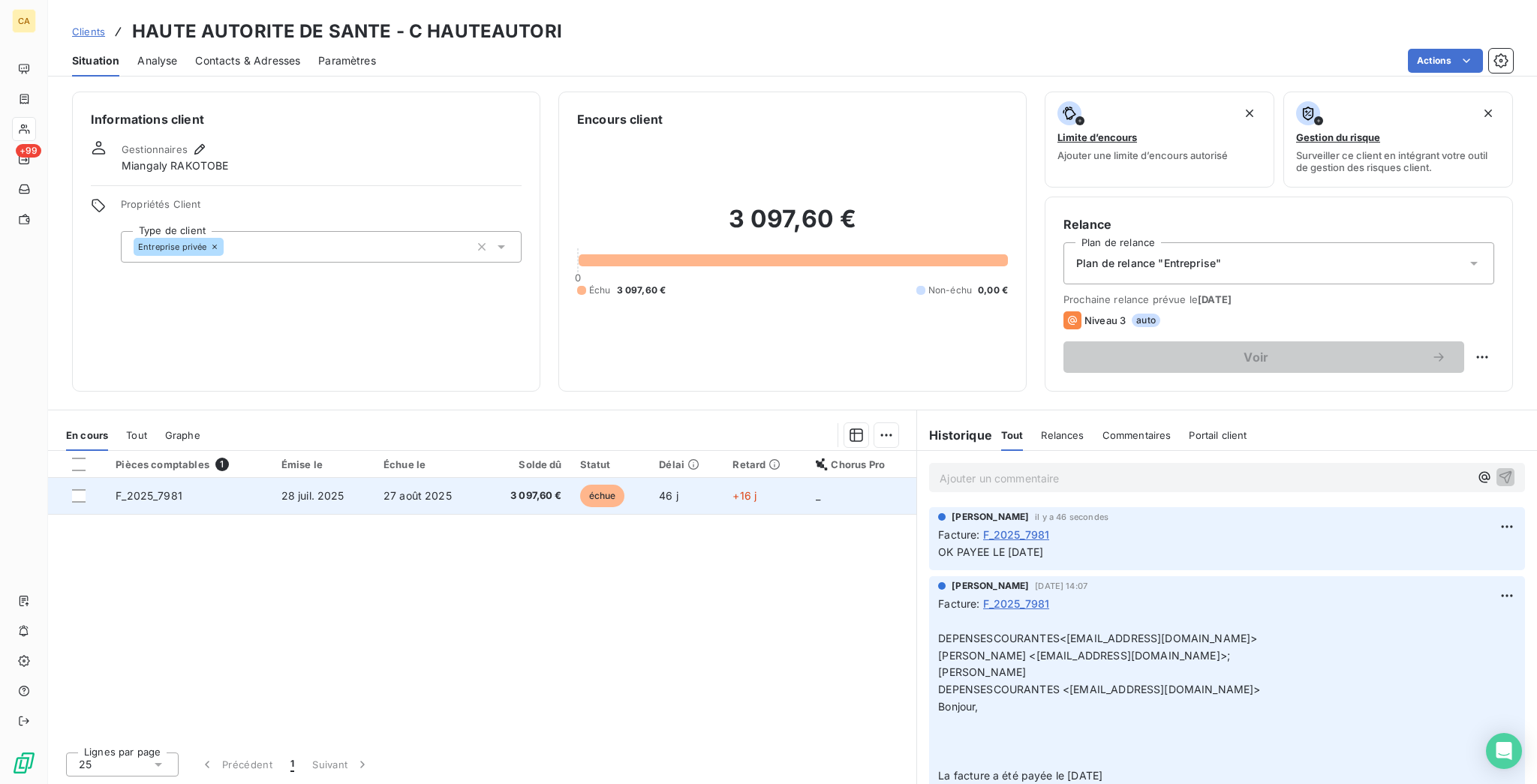
click at [580, 485] on span "échue" at bounding box center [602, 496] width 45 height 22
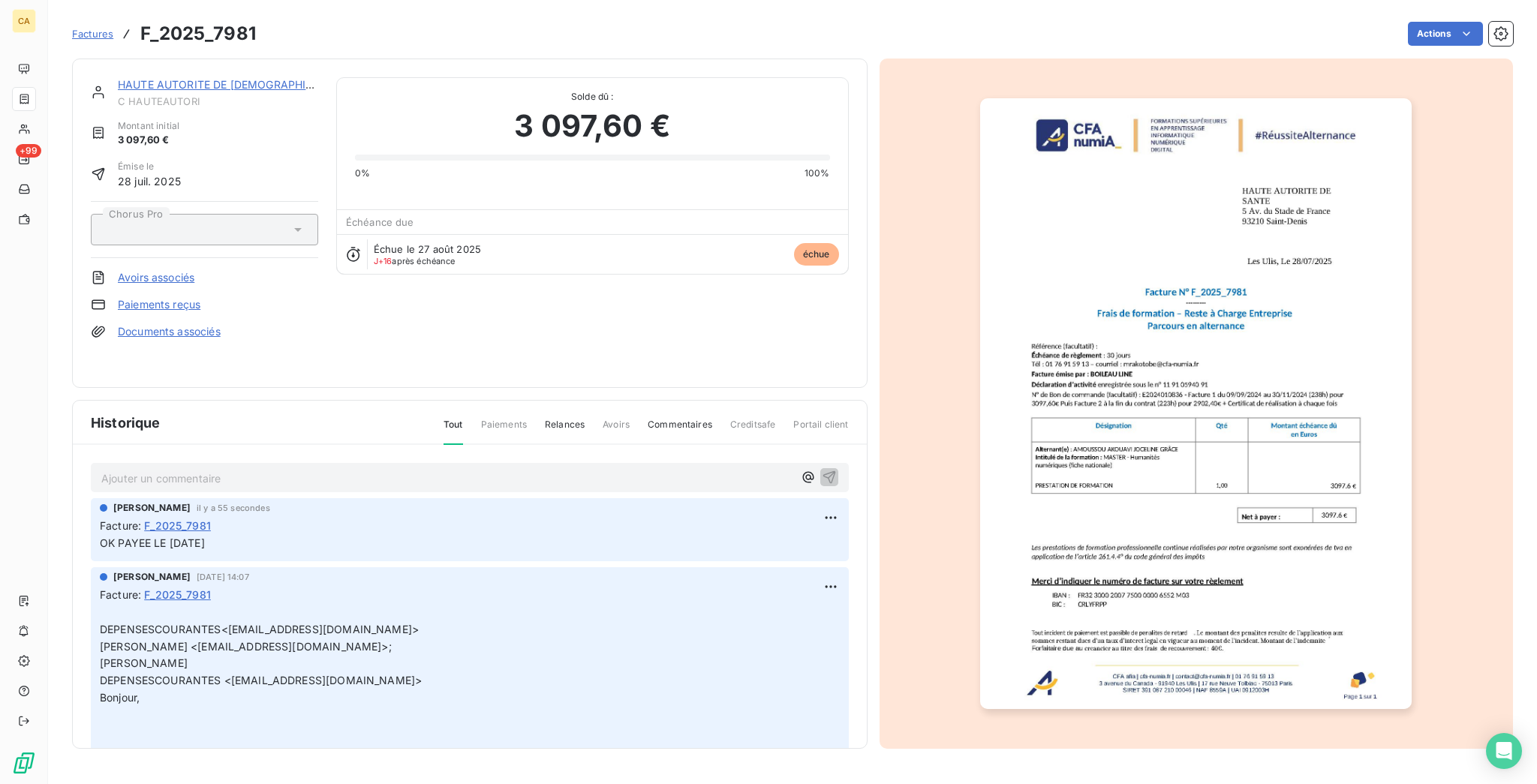
click at [1138, 378] on img "button" at bounding box center [1195, 403] width 431 height 610
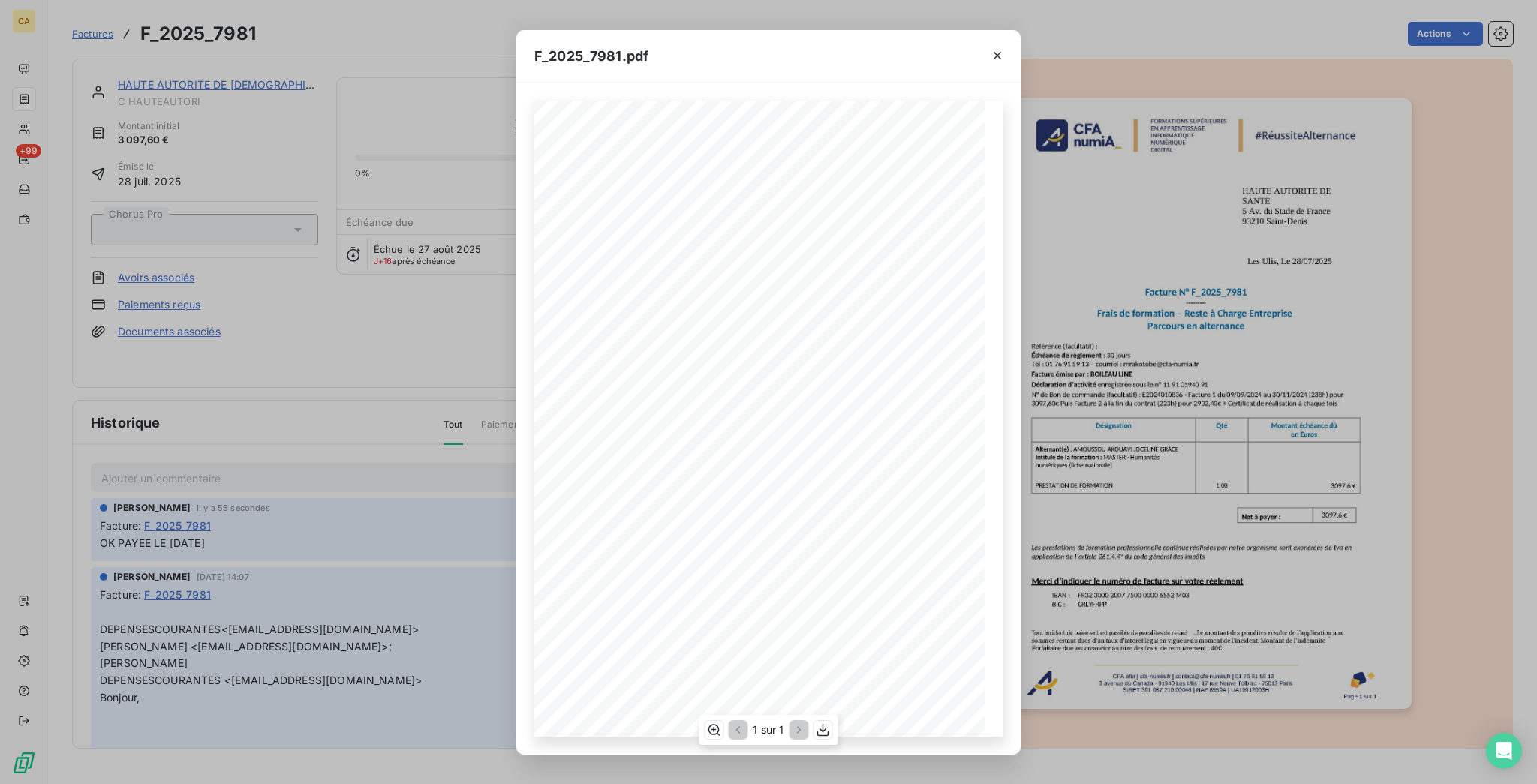
click at [705, 737] on div "1 sur 1" at bounding box center [768, 730] width 139 height 30
click at [727, 730] on div "1 sur 1" at bounding box center [768, 730] width 139 height 30
click at [719, 730] on icon "button" at bounding box center [713, 730] width 15 height 15
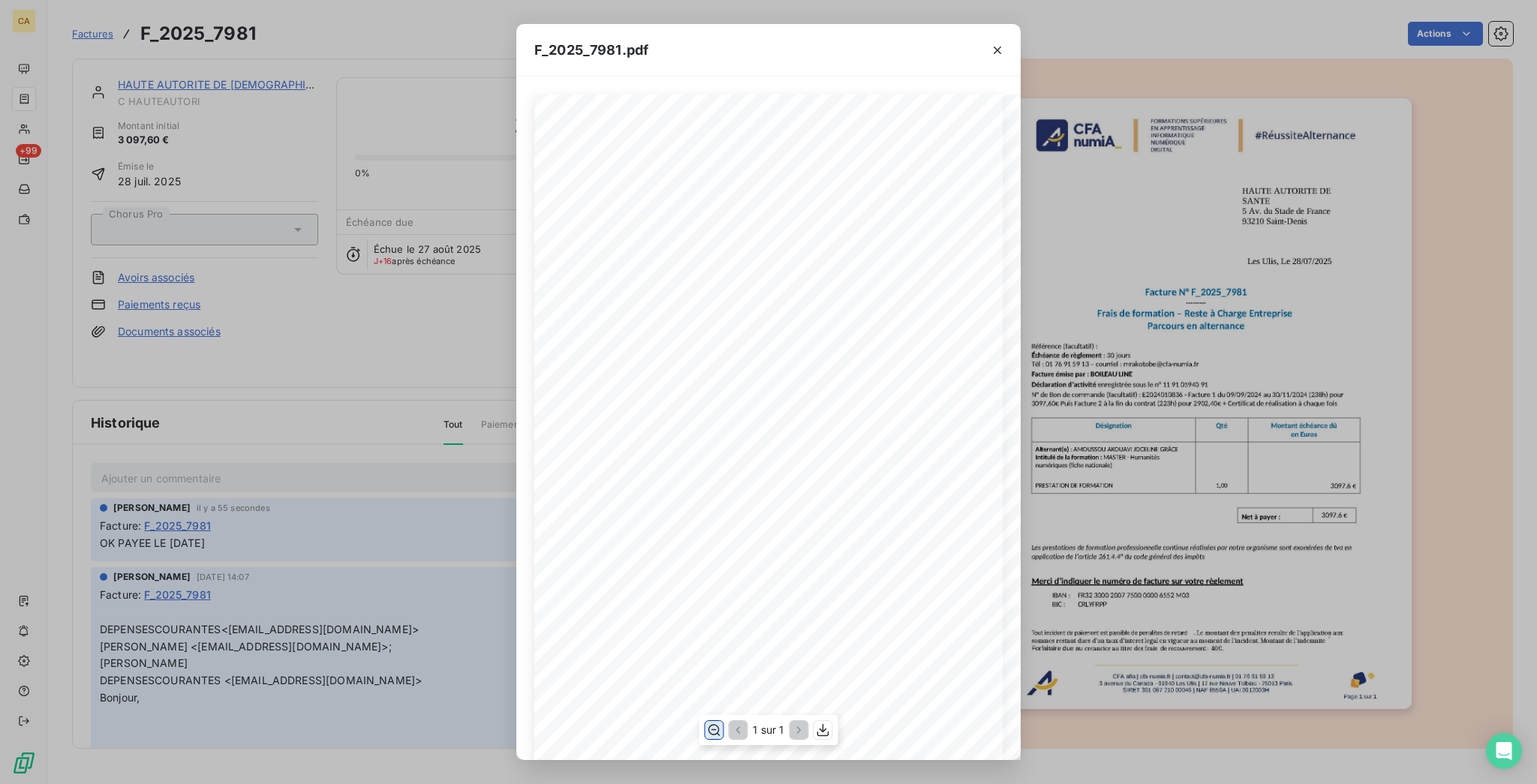
scroll to position [199, 0]
click at [262, 279] on div "F_2025_7981.pdf CFA afia | [DOMAIN_NAME] | [EMAIL_ADDRESS][DOMAIN_NAME] | 01 76…" at bounding box center [768, 392] width 1537 height 784
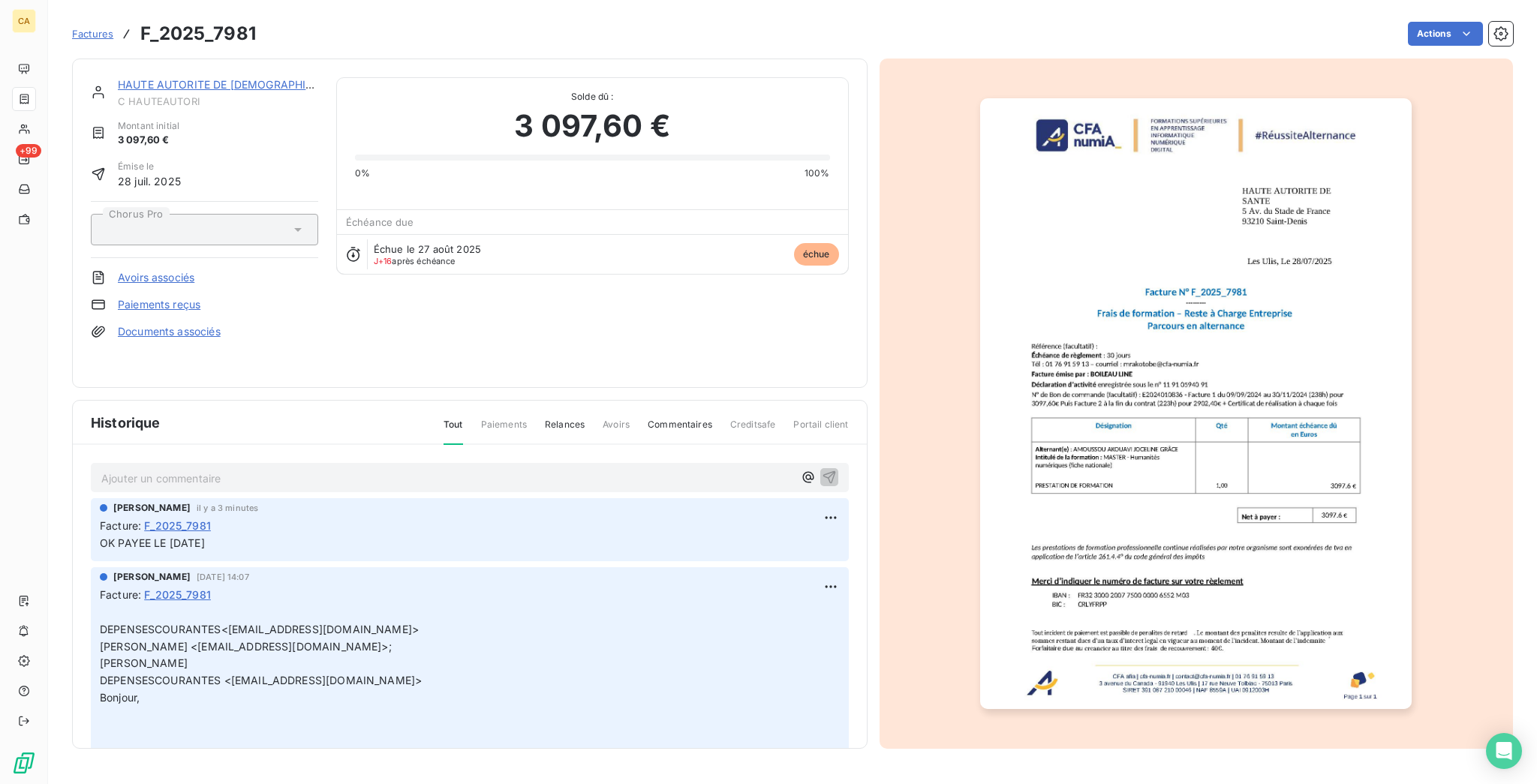
click at [174, 78] on link "HAUTE AUTORITE DE [DEMOGRAPHIC_DATA]" at bounding box center [234, 84] width 231 height 13
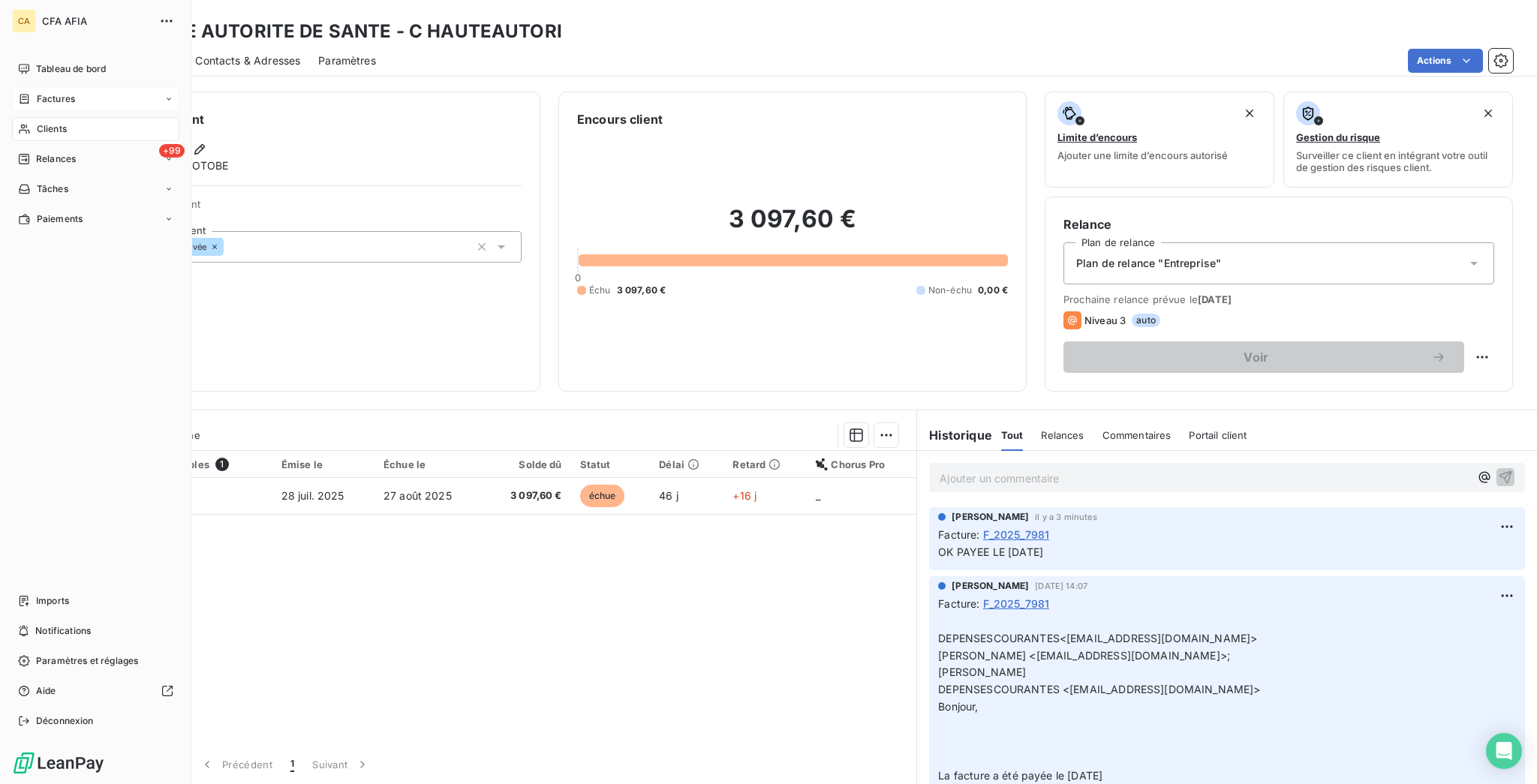
click at [27, 92] on div "Factures" at bounding box center [46, 99] width 57 height 14
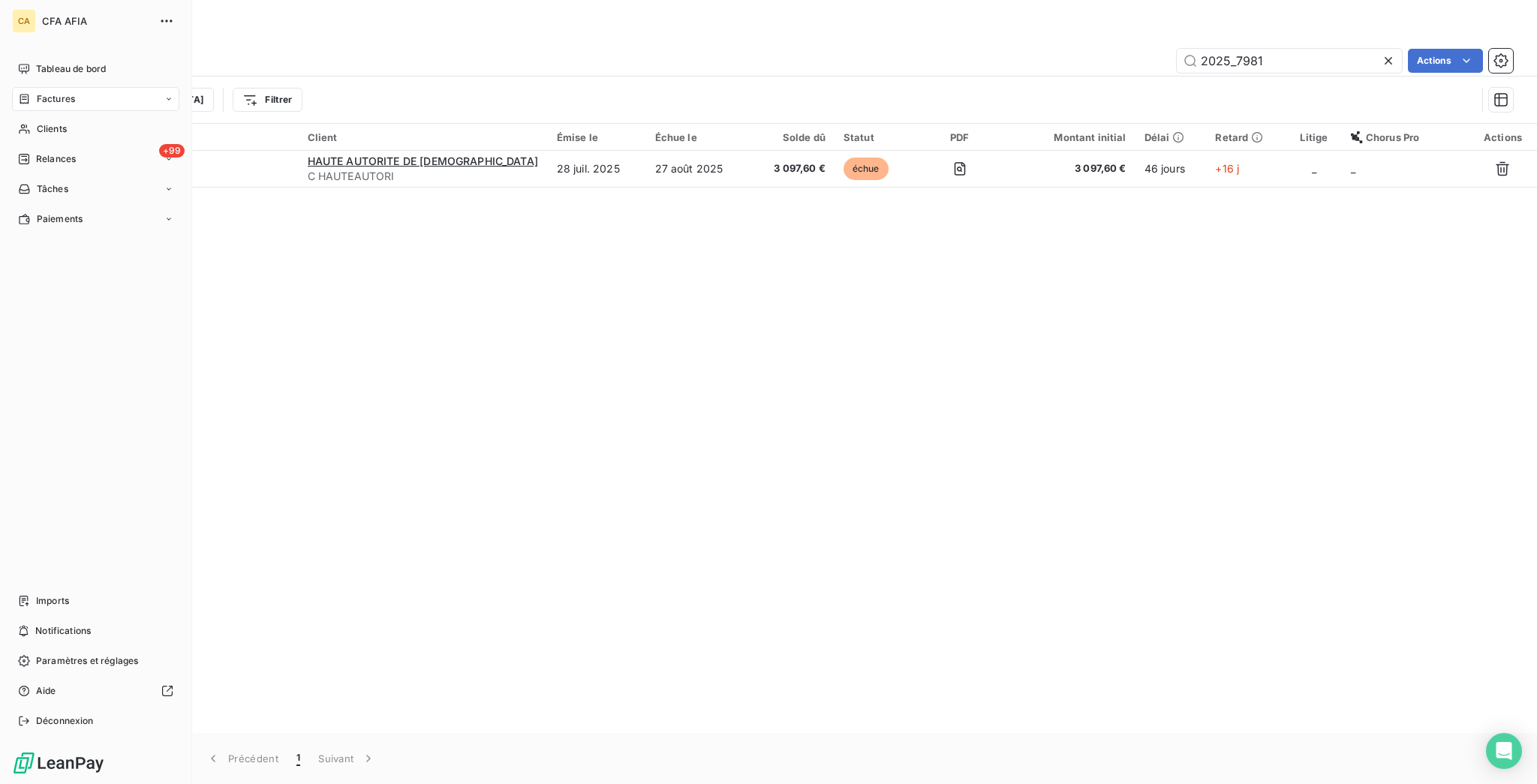
click at [28, 90] on nav "Tableau de bord Factures Clients +99 Relances Tâches Paiements" at bounding box center [95, 144] width 167 height 174
click at [37, 122] on span "Clients" at bounding box center [52, 128] width 30 height 14
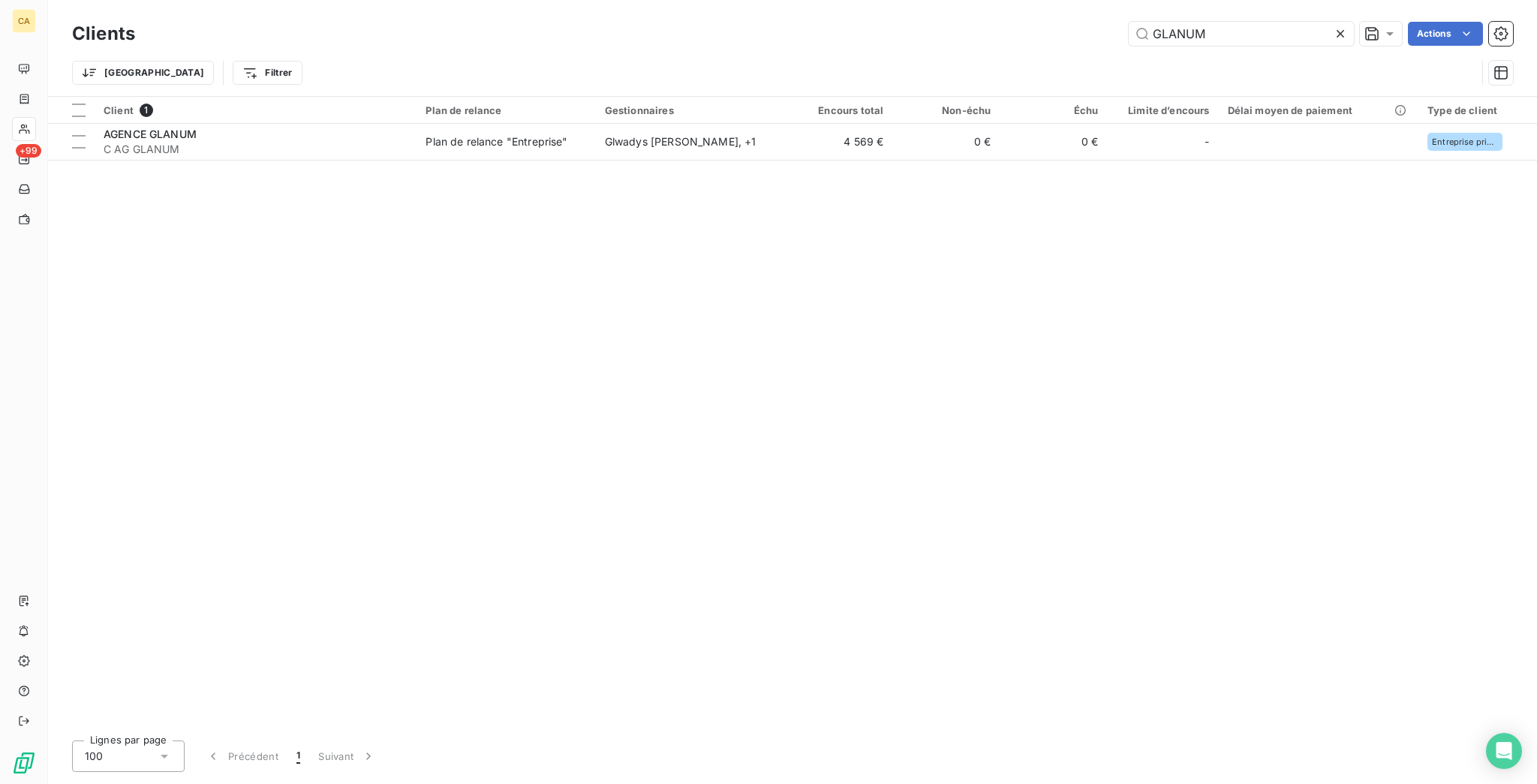
drag, startPoint x: 1186, startPoint y: 30, endPoint x: 1109, endPoint y: 28, distance: 77.0
click at [1111, 30] on div "GLANUM Actions" at bounding box center [833, 34] width 1360 height 24
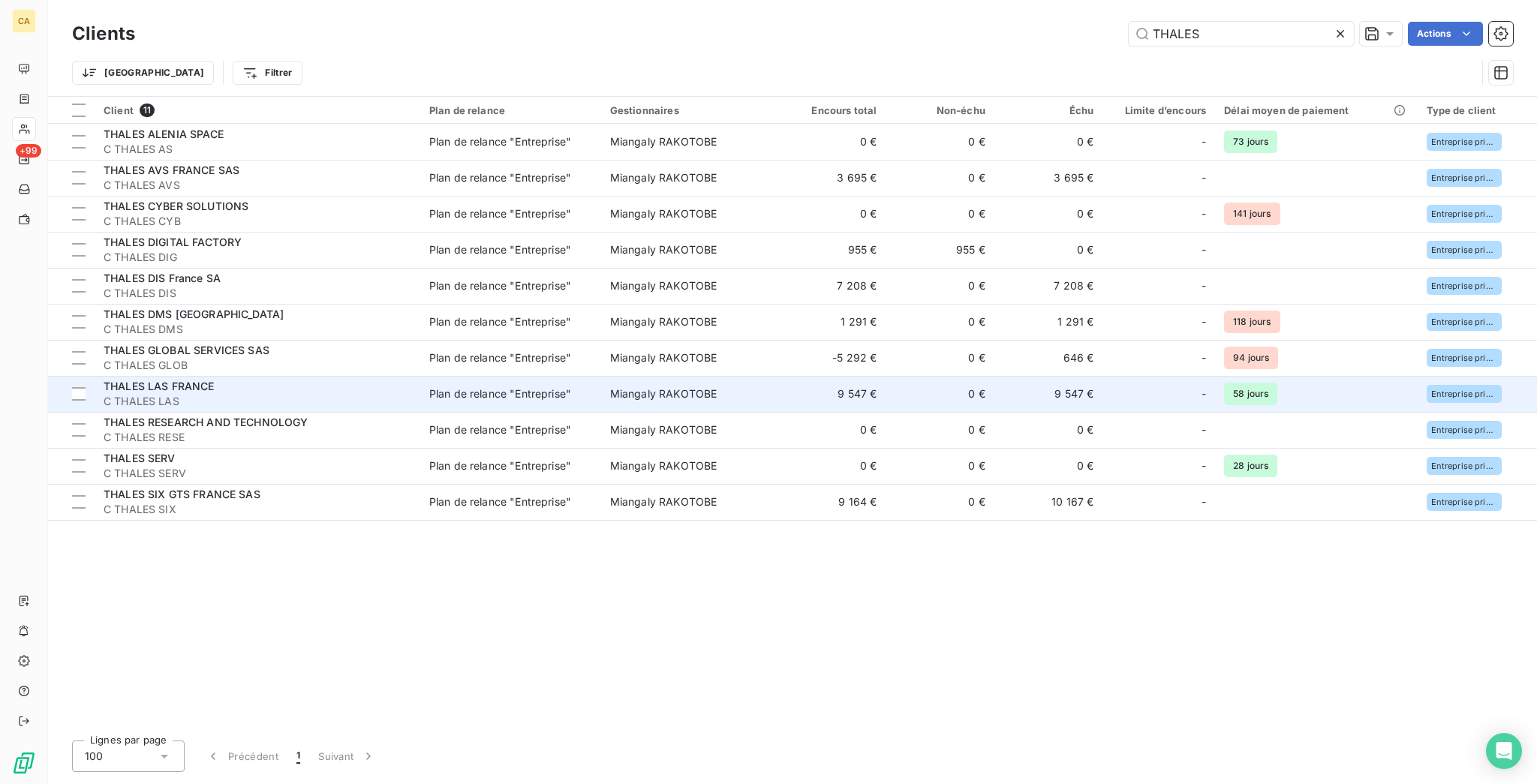
type input "THALES"
click at [183, 380] on span "THALES LAS FRANCE" at bounding box center [159, 386] width 111 height 13
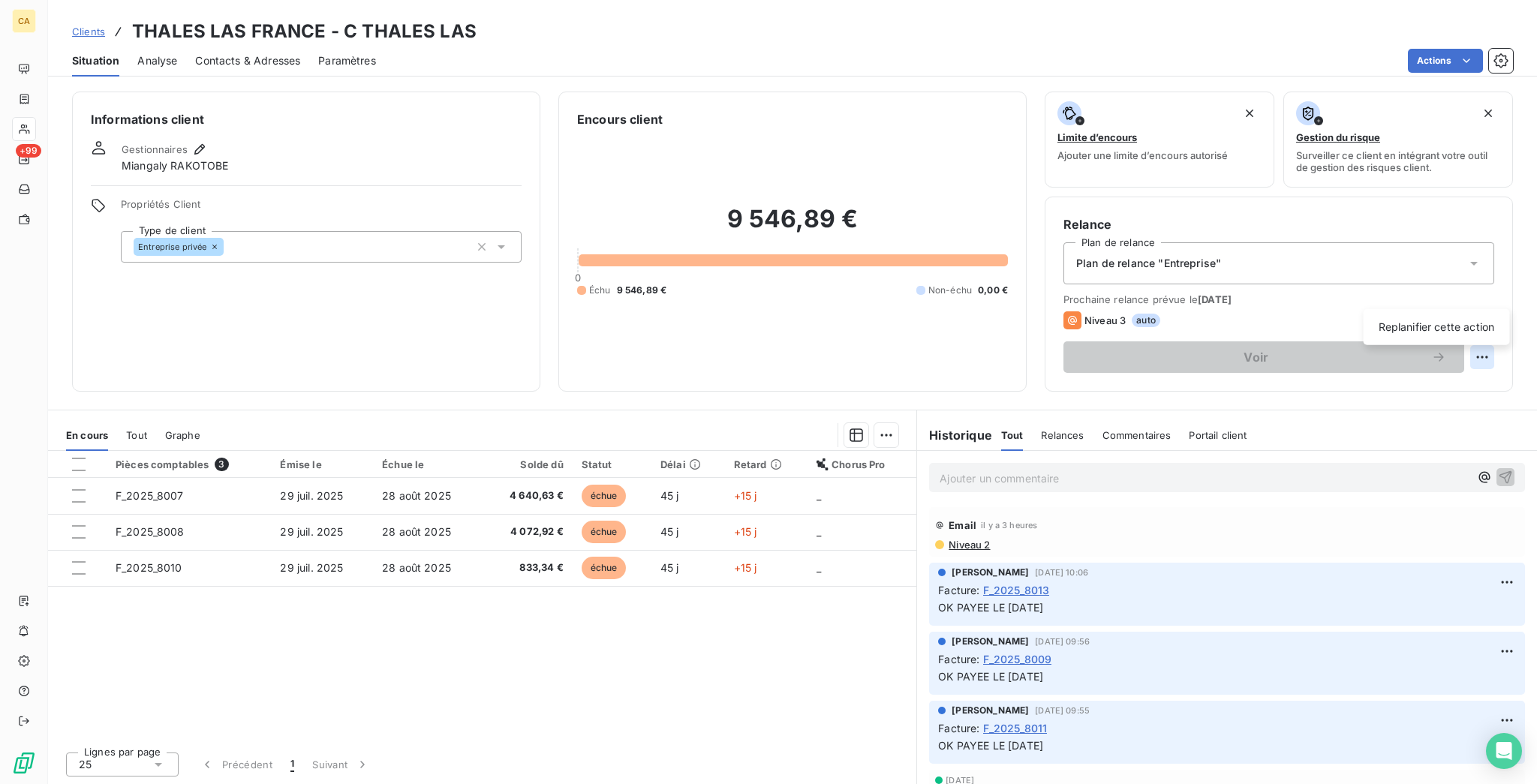
click at [1491, 303] on html "CA +99 Clients THALES LAS FRANCE - C THALES LAS Situation Analyse Contacts & Ad…" at bounding box center [768, 392] width 1537 height 784
click at [1465, 326] on div "Replanifier cette action" at bounding box center [1435, 327] width 134 height 24
select select "8"
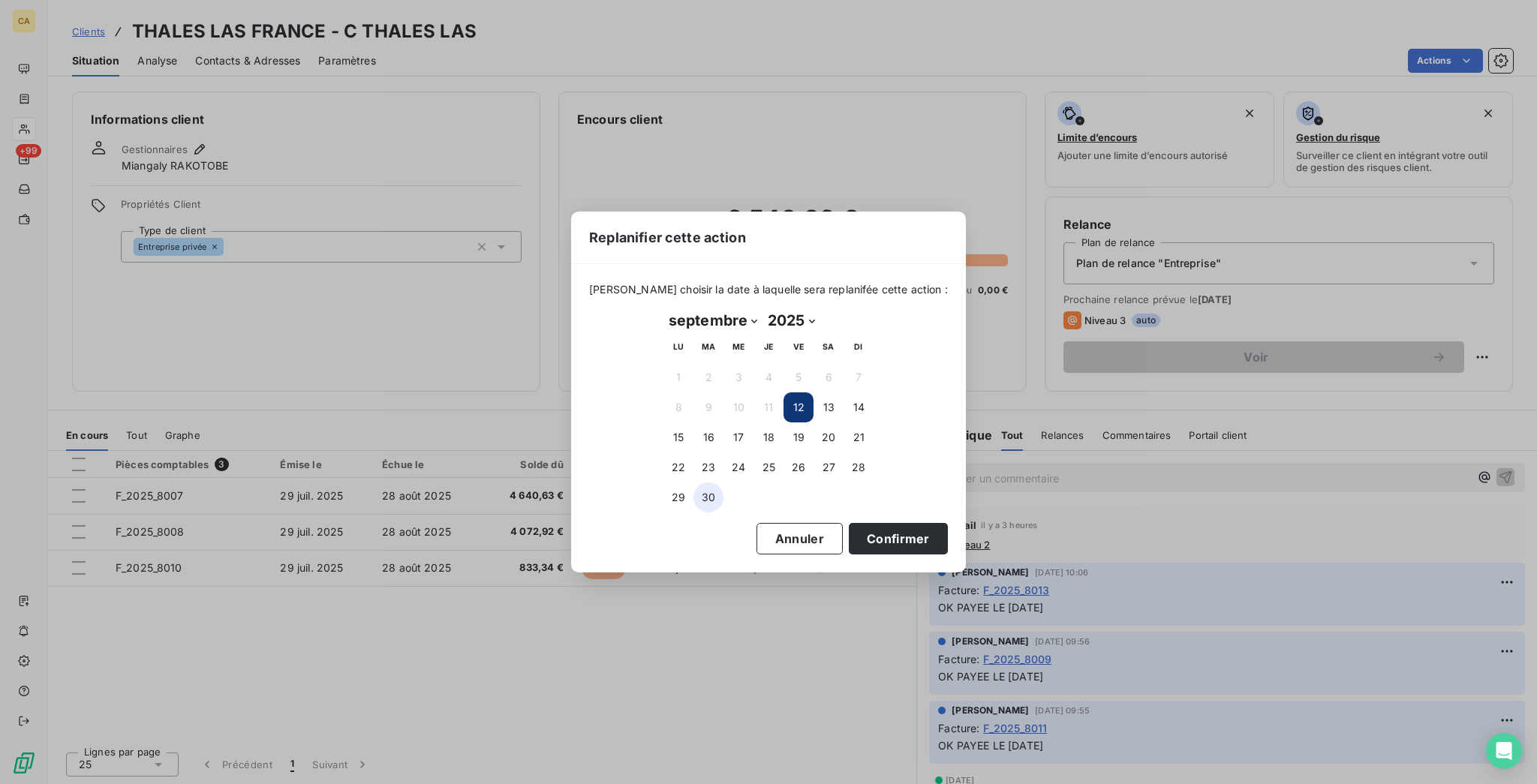
click at [709, 494] on button "30" at bounding box center [708, 497] width 30 height 30
click at [857, 540] on button "Confirmer" at bounding box center [898, 538] width 99 height 31
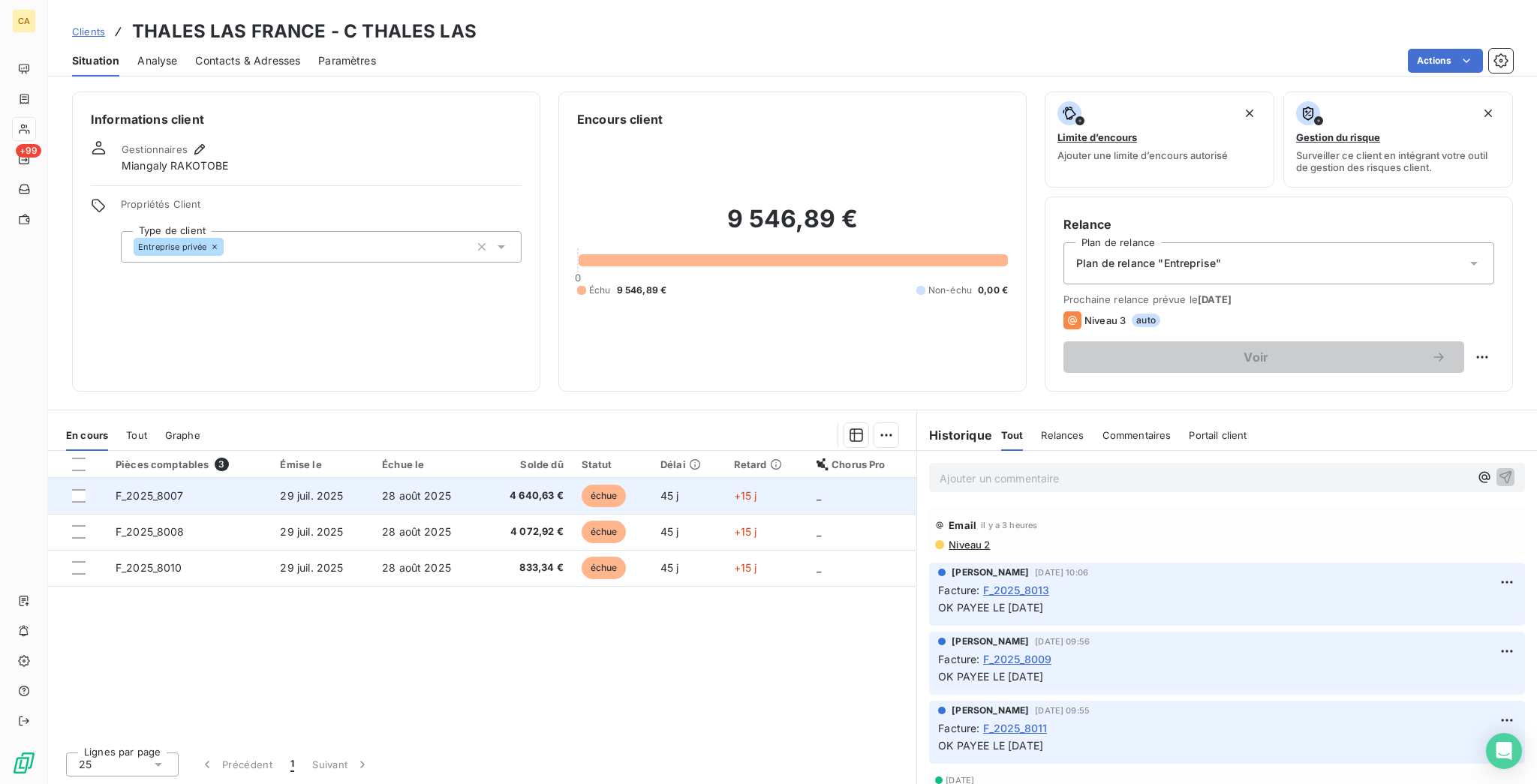
click at [202, 477] on td "F_2025_8007" at bounding box center [188, 495] width 165 height 36
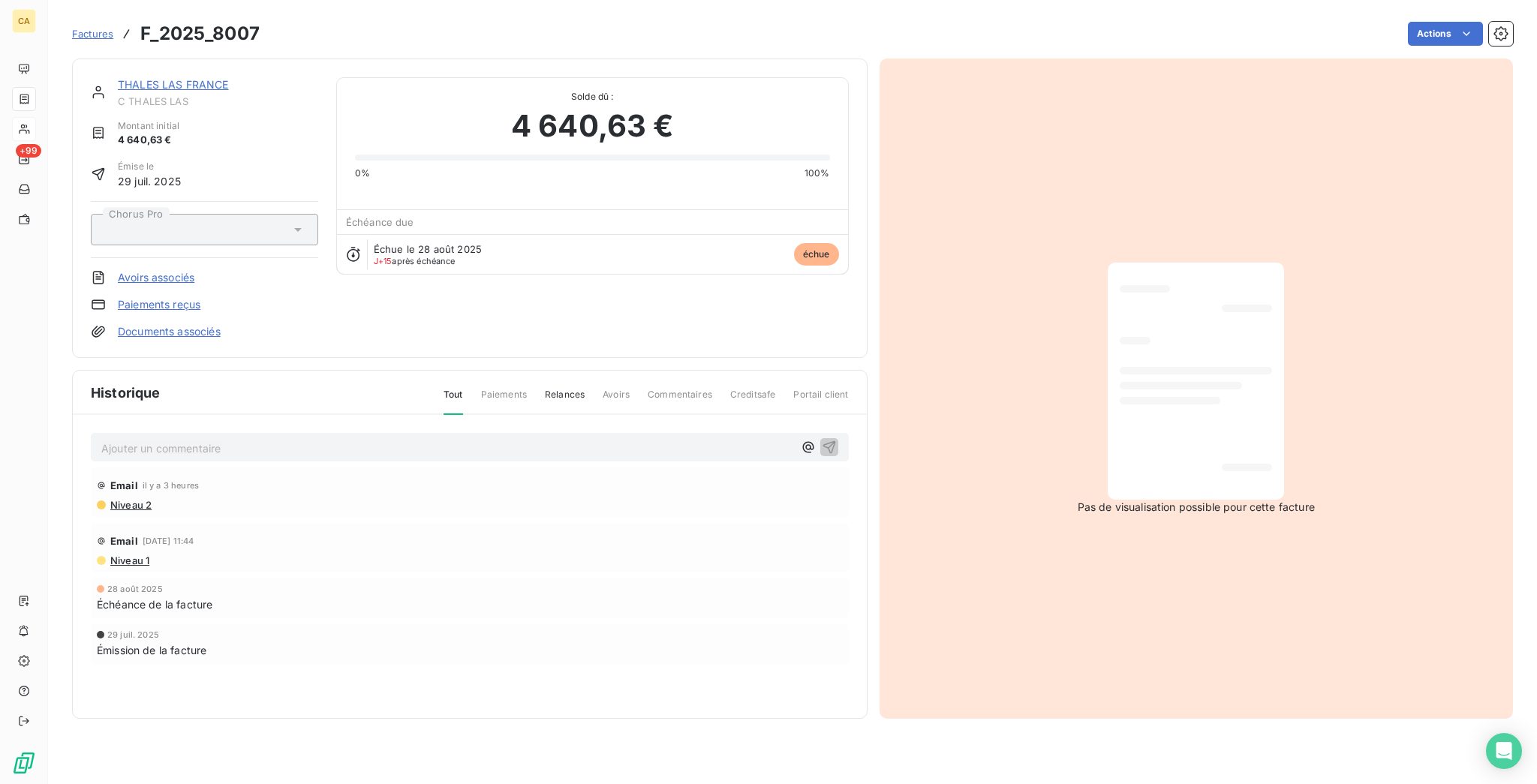
click at [150, 439] on p "Ajouter un commentaire ﻿" at bounding box center [447, 448] width 692 height 18
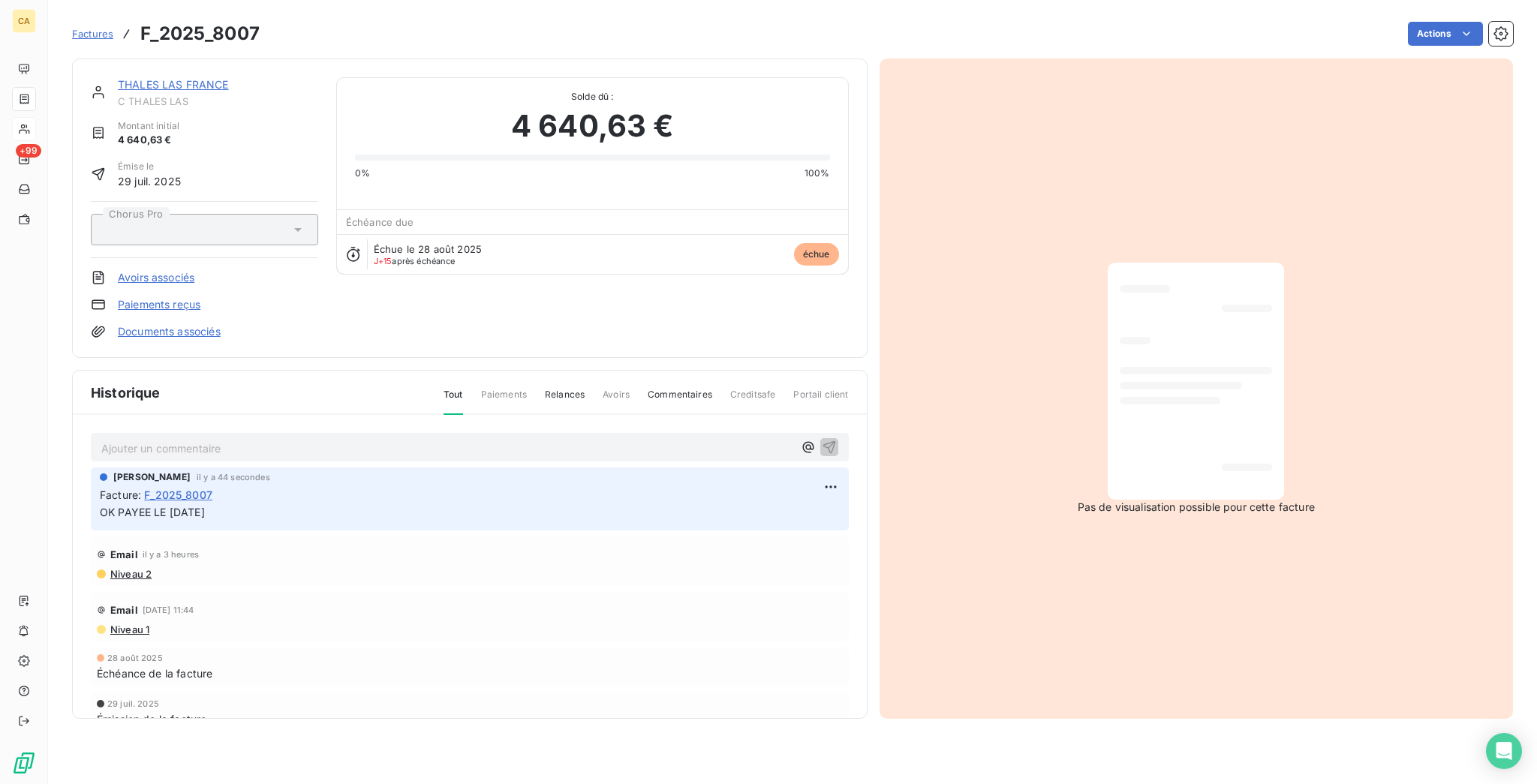
drag, startPoint x: 199, startPoint y: 432, endPoint x: 73, endPoint y: 426, distance: 126.1
click at [91, 467] on div "[PERSON_NAME] il y a 44 secondes Facture : F_2025_8007 OK PAYEE LE [DATE]" at bounding box center [469, 499] width 757 height 63
copy span "OK PAYEE LE [DATE]"
click at [151, 95] on span "C THALES LAS" at bounding box center [218, 101] width 200 height 12
click at [138, 78] on link "THALES LAS FRANCE" at bounding box center [174, 84] width 111 height 13
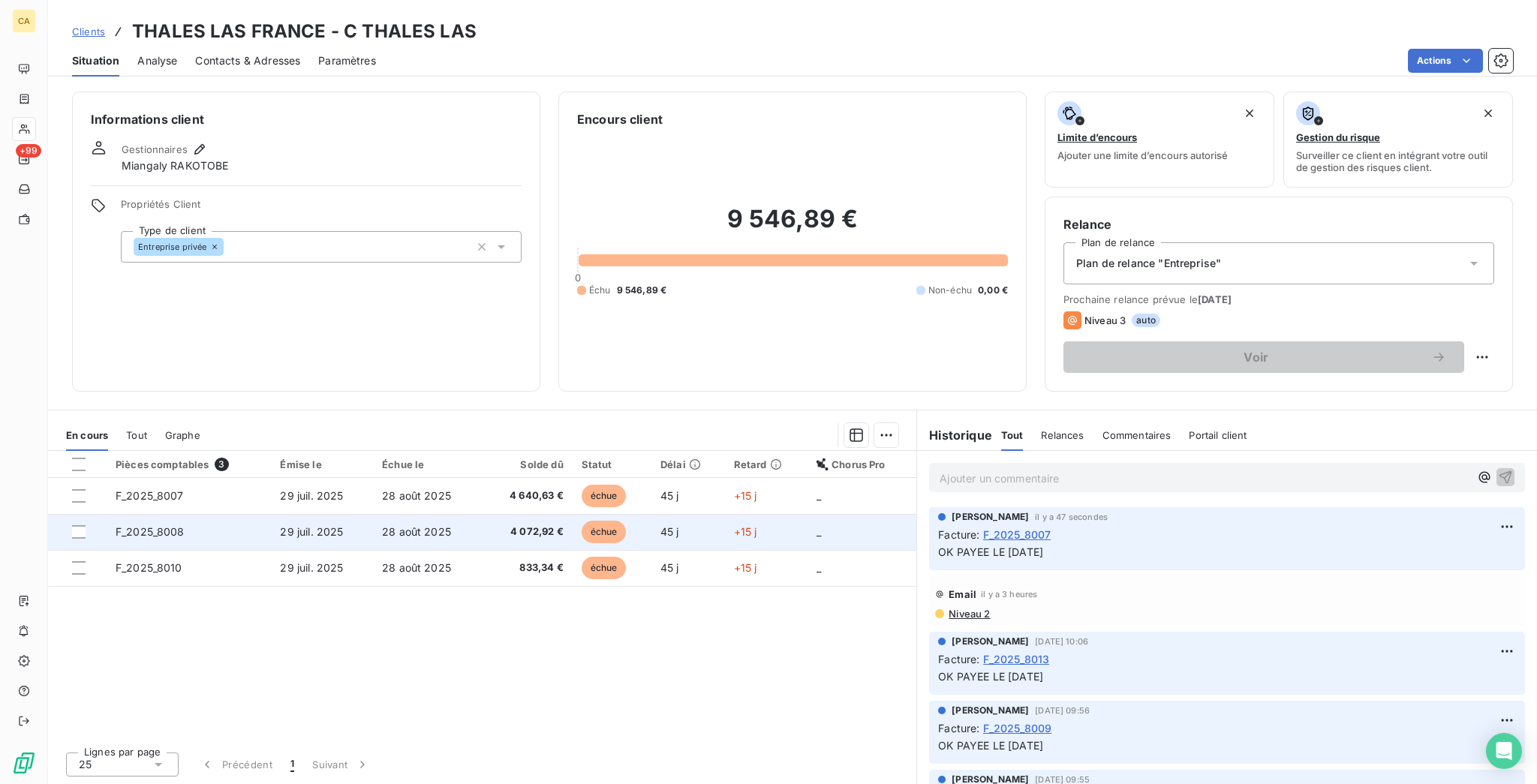
click at [162, 513] on td "F_2025_8008" at bounding box center [188, 531] width 165 height 36
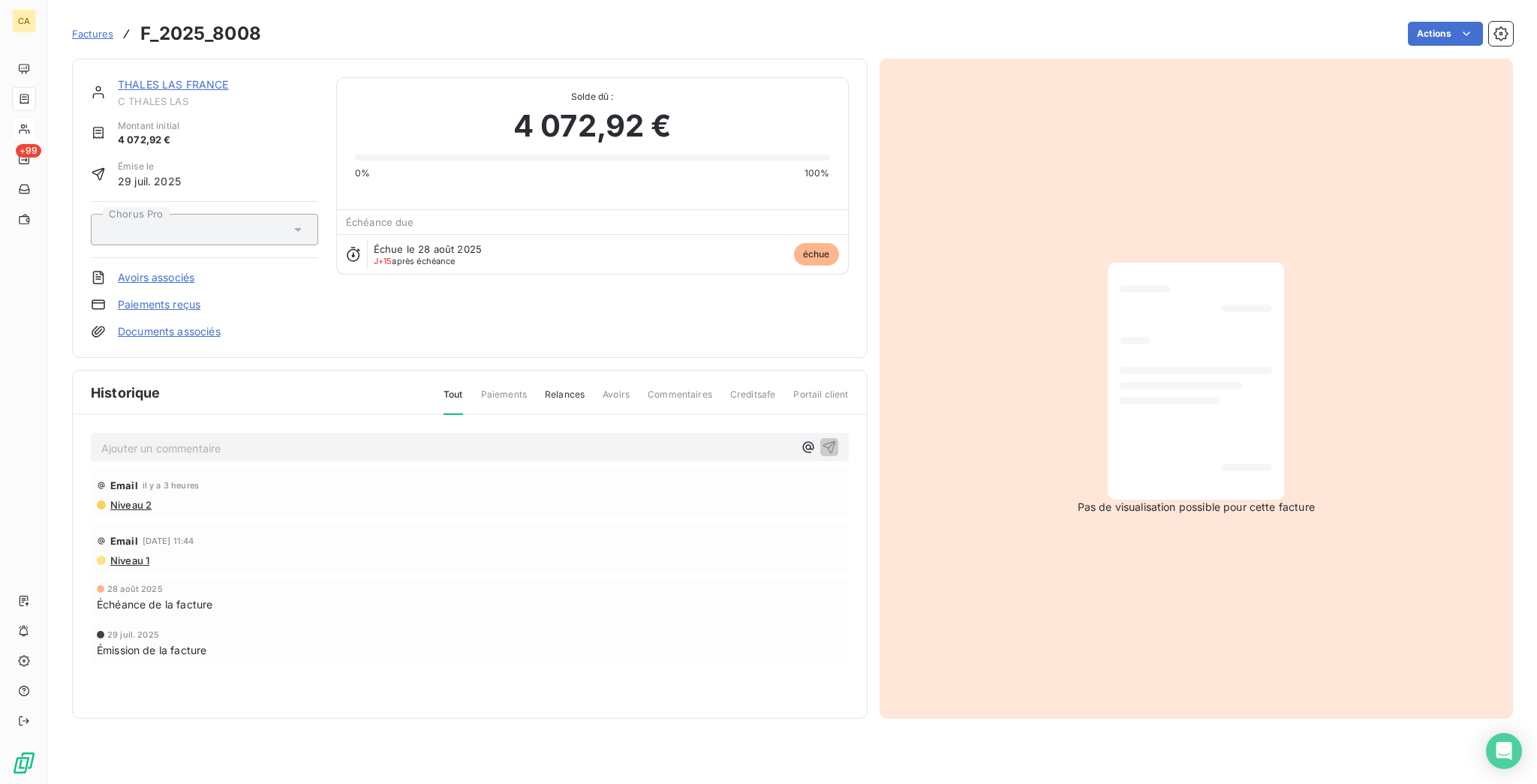
click at [198, 439] on p "Ajouter un commentaire ﻿" at bounding box center [447, 448] width 692 height 18
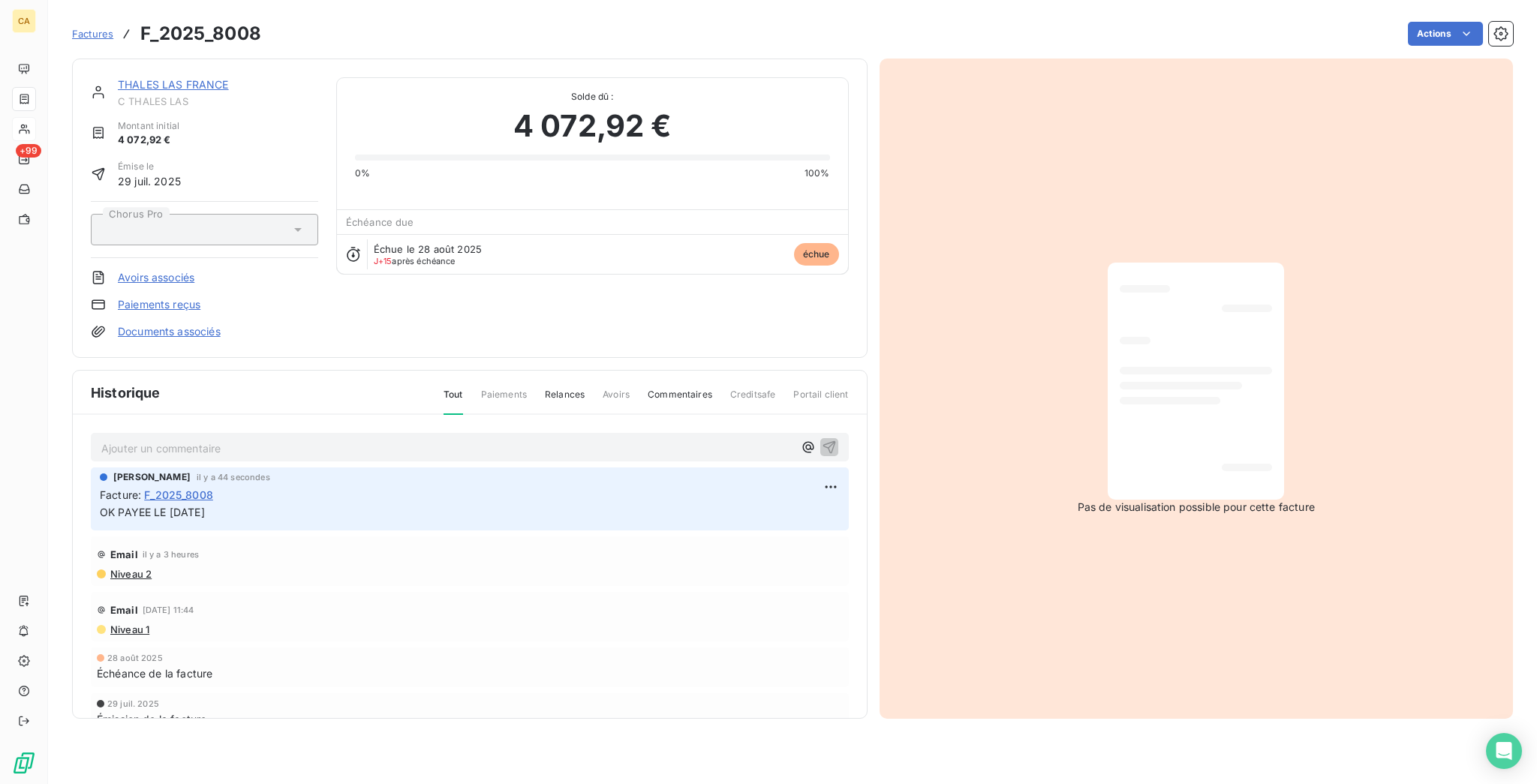
click at [175, 78] on link "THALES LAS FRANCE" at bounding box center [174, 84] width 111 height 13
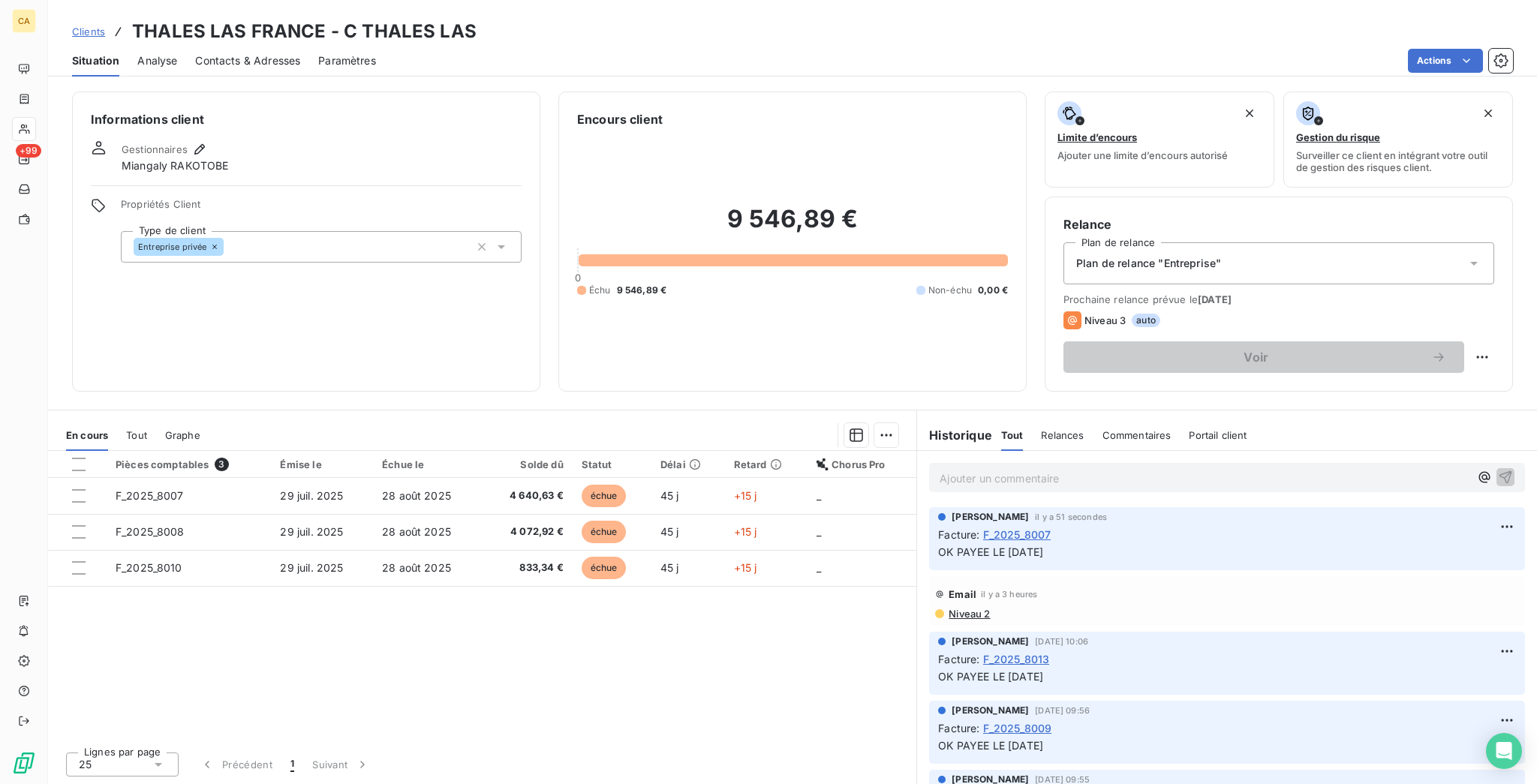
click at [134, 486] on div "Pièces comptables 3 Émise le Échue le Solde dû Statut Délai Retard Chorus Pro F…" at bounding box center [482, 595] width 868 height 289
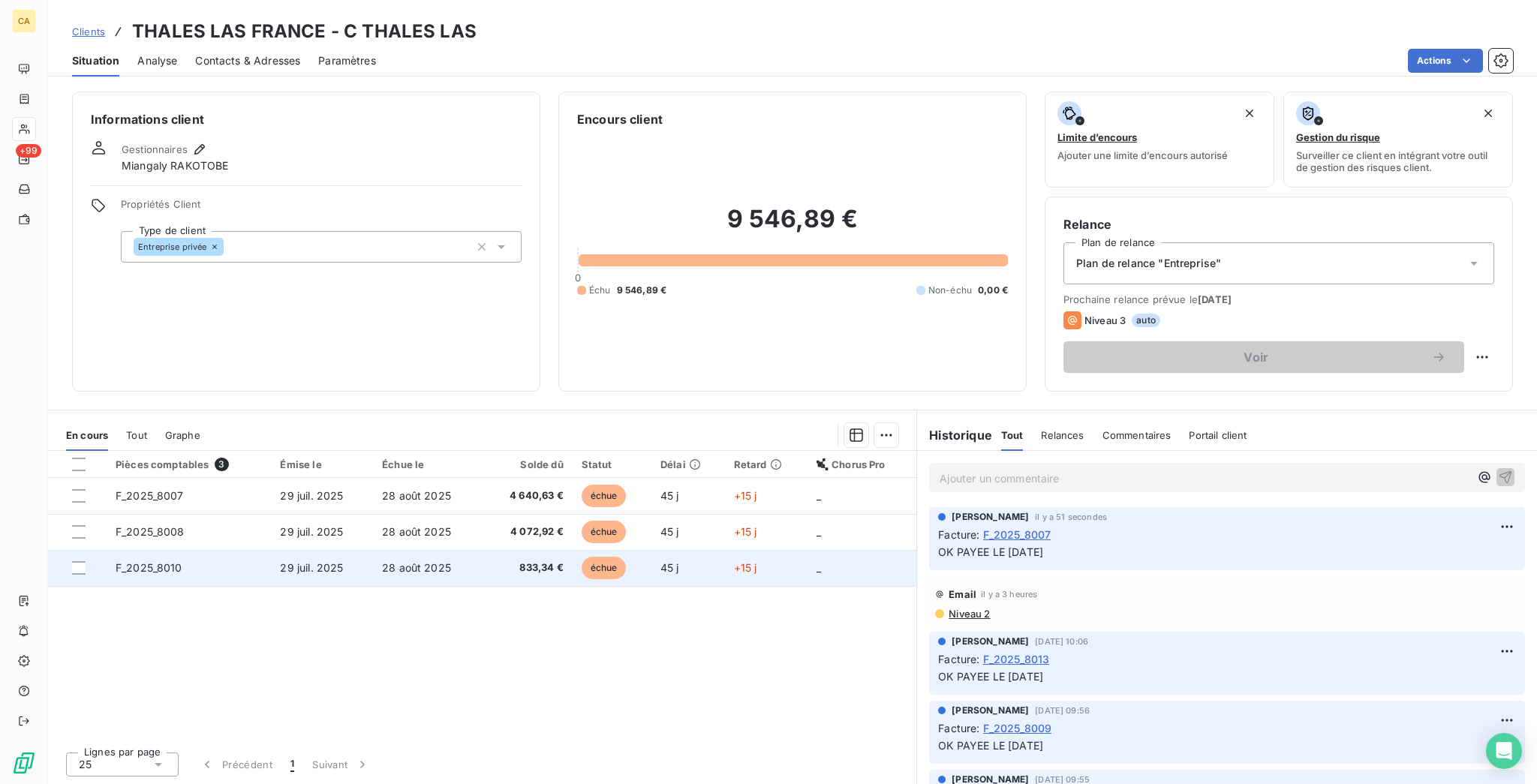
click at [137, 561] on span "F_2025_8010" at bounding box center [149, 568] width 67 height 13
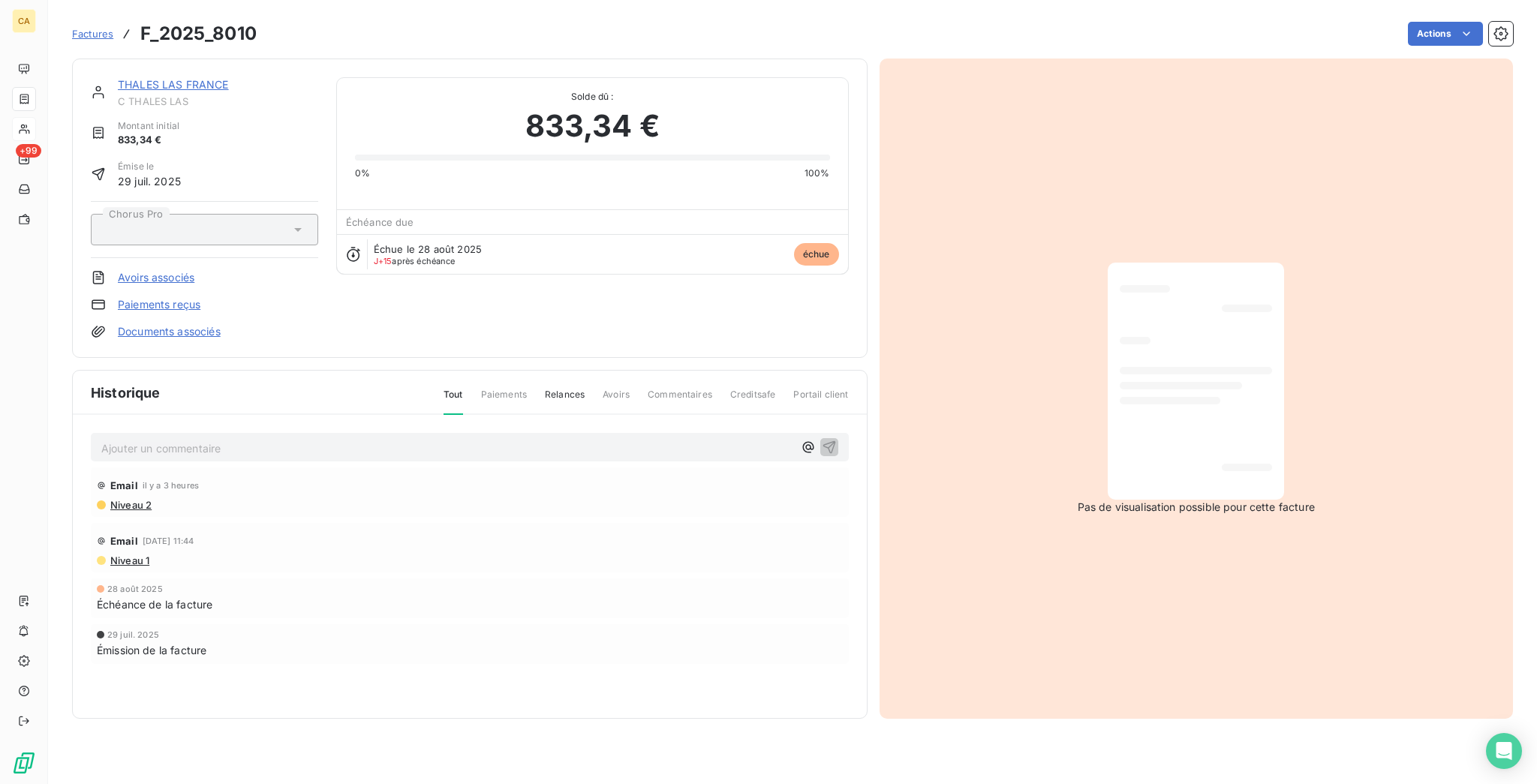
click at [174, 439] on p "Ajouter un commentaire ﻿" at bounding box center [447, 448] width 692 height 18
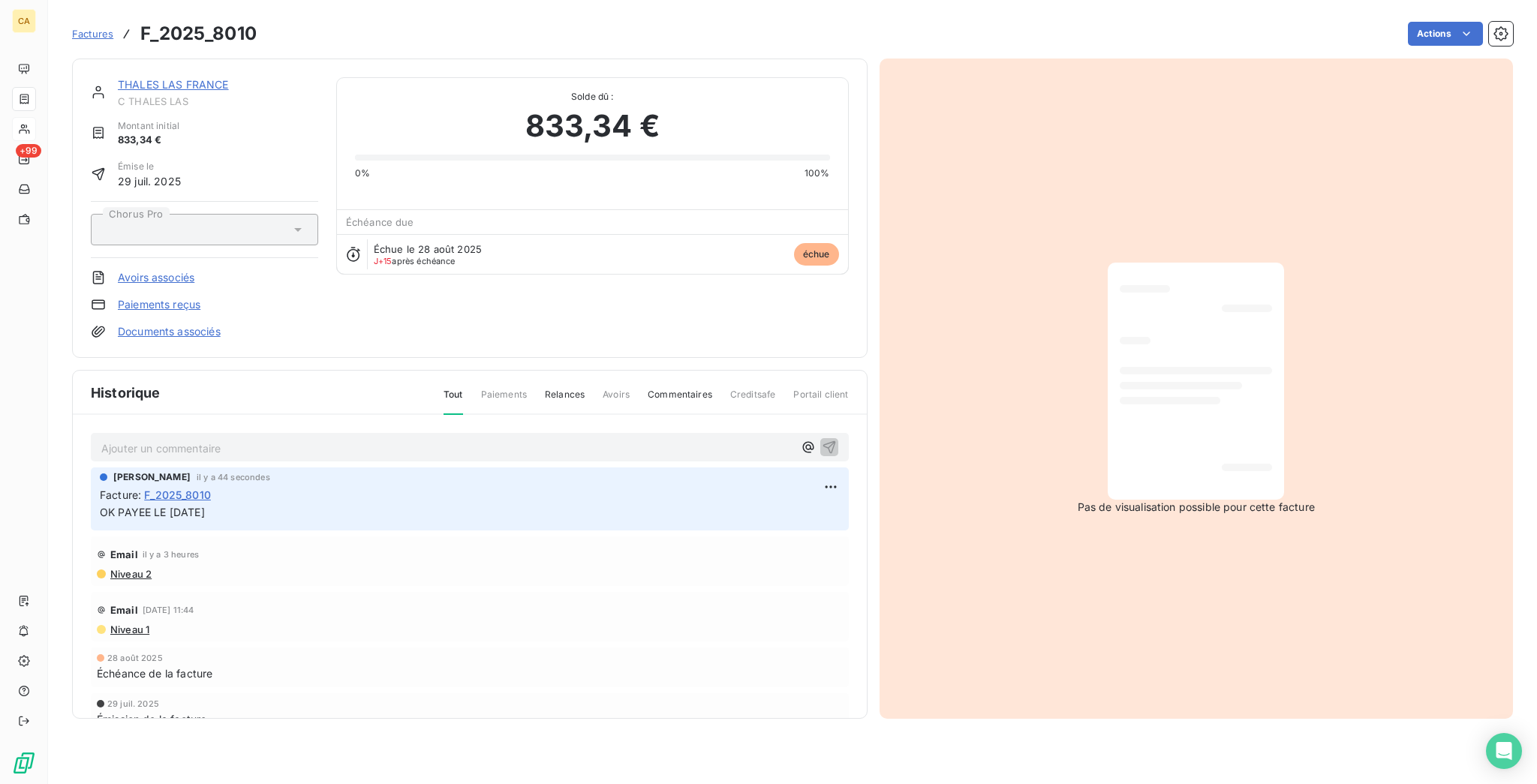
click at [185, 78] on link "THALES LAS FRANCE" at bounding box center [174, 84] width 111 height 13
